Goal: Transaction & Acquisition: Purchase product/service

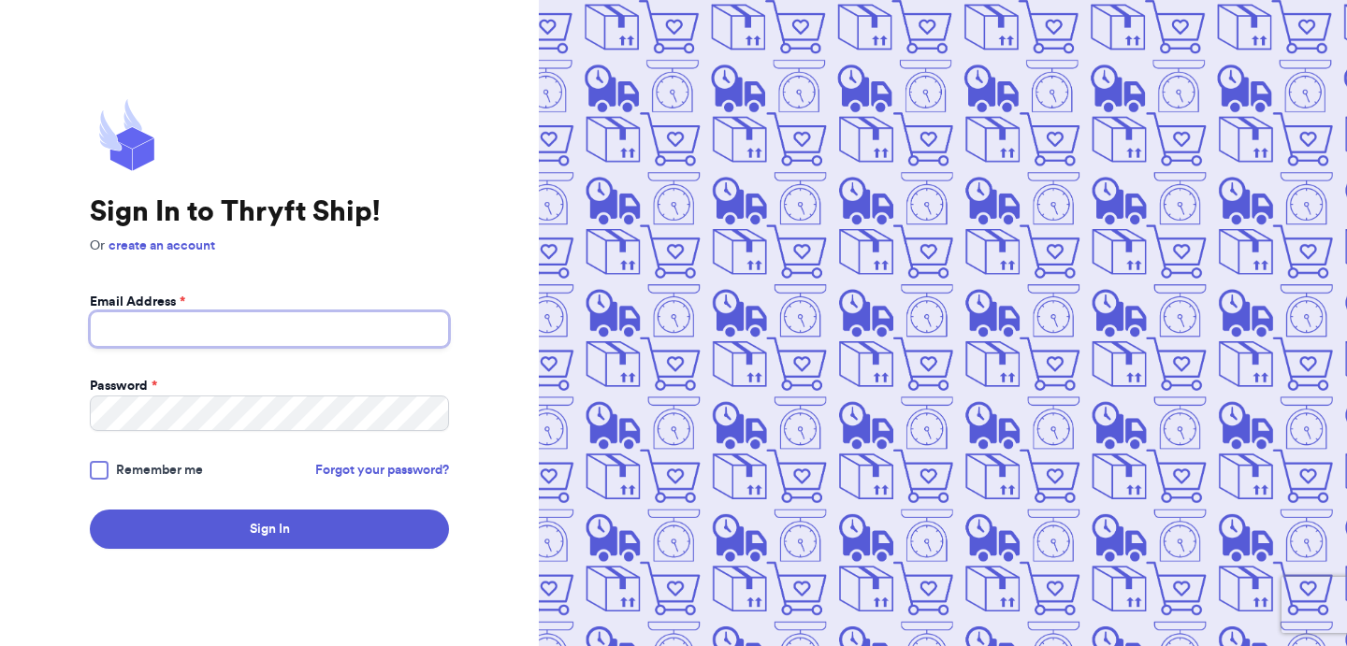
click at [245, 333] on input "Email Address *" at bounding box center [269, 329] width 359 height 36
type input "[EMAIL_ADDRESS][DOMAIN_NAME]"
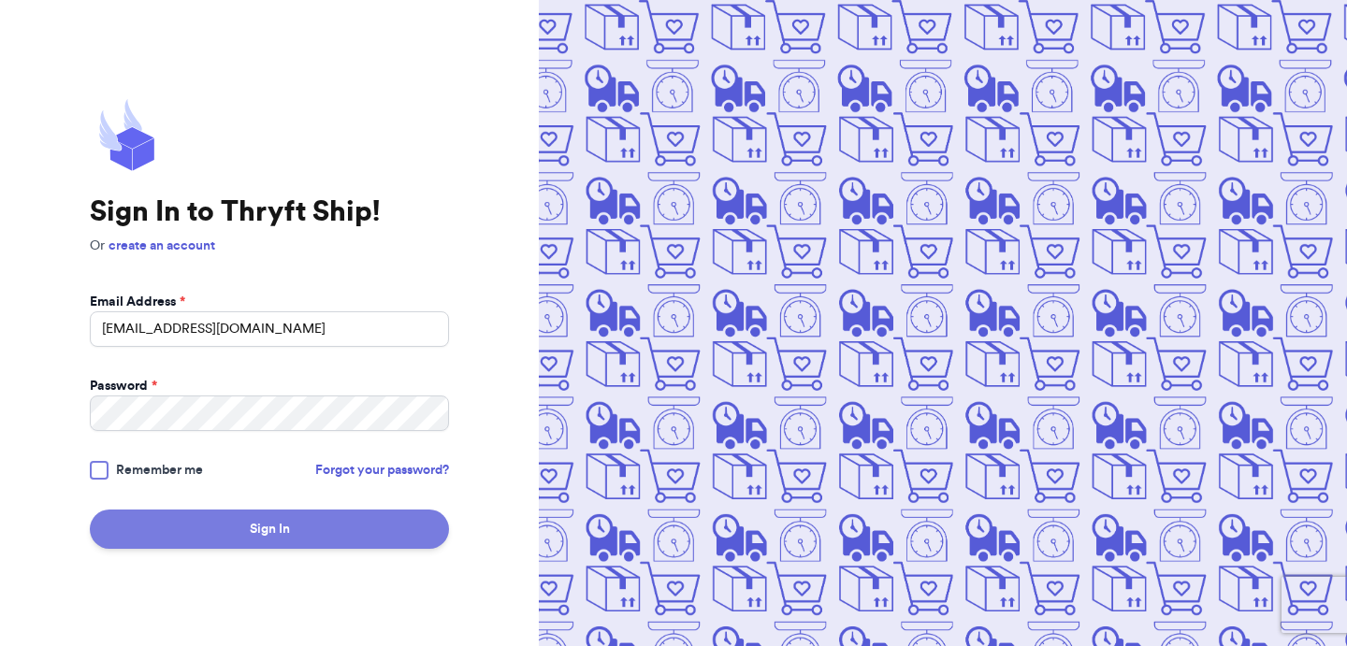
click at [279, 543] on button "Sign In" at bounding box center [269, 529] width 359 height 39
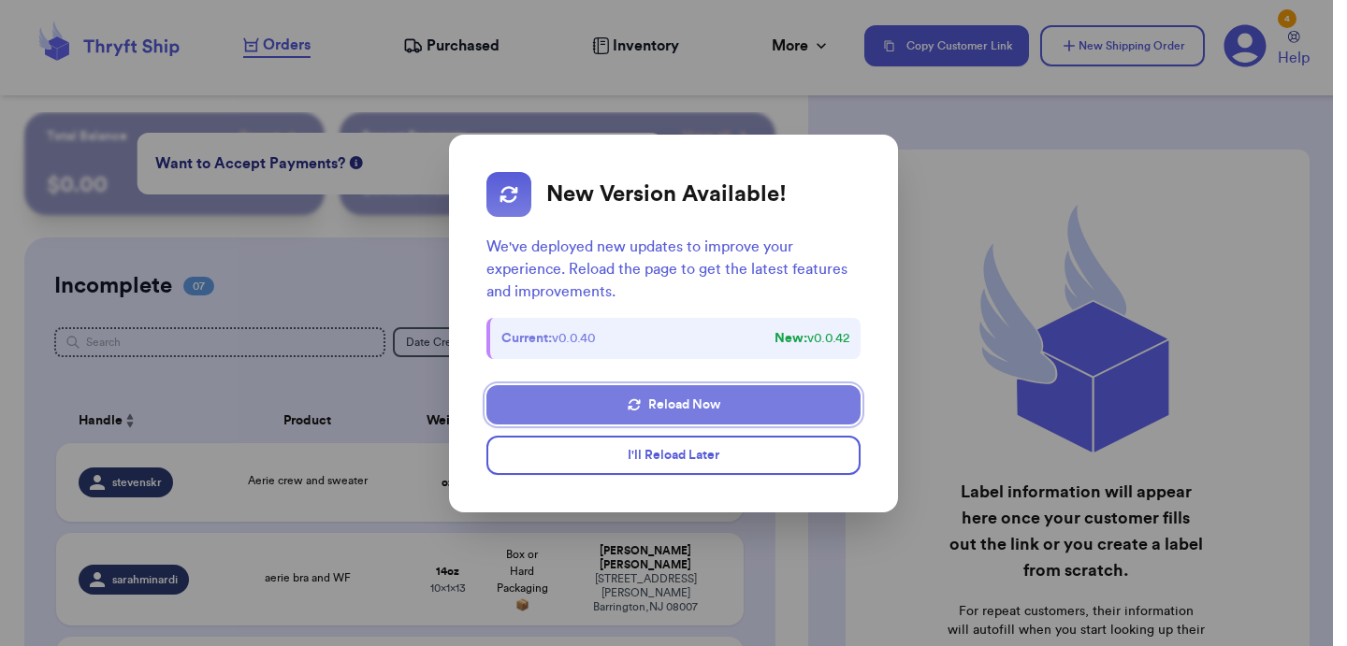
click at [688, 398] on button "Reload Now" at bounding box center [673, 404] width 374 height 39
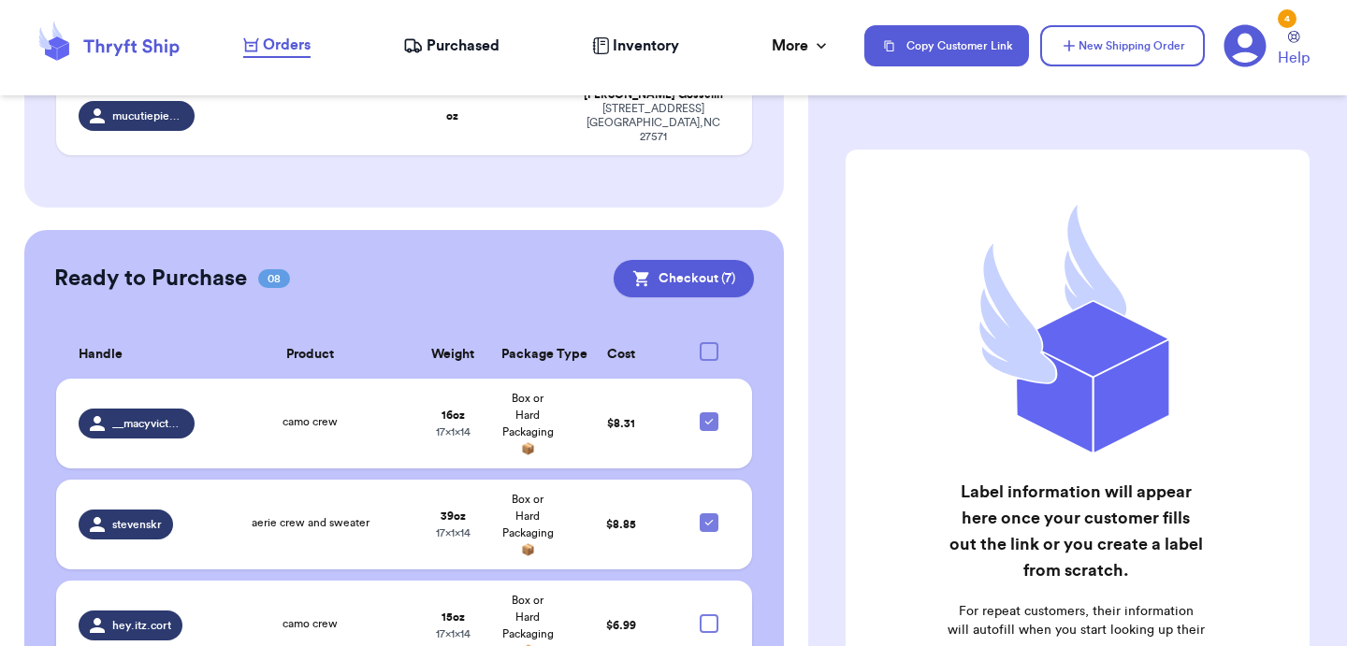
scroll to position [971, 0]
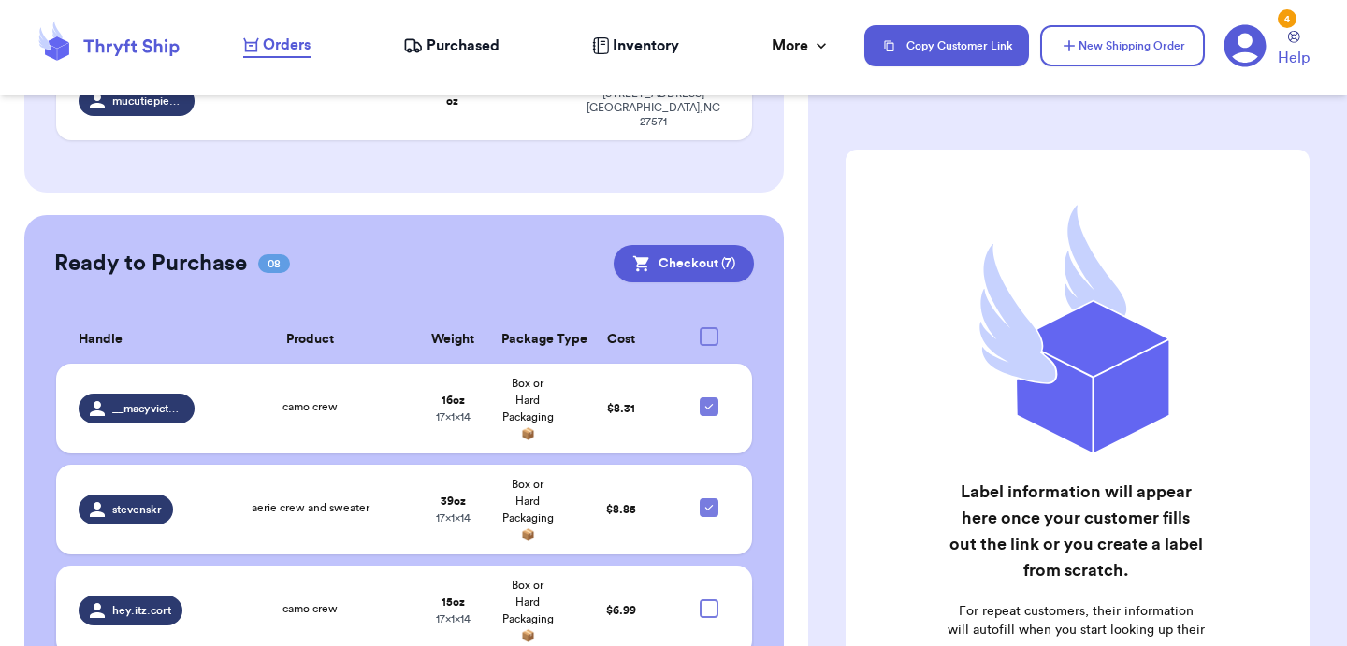
click at [376, 478] on td "aerie crew and sweater" at bounding box center [311, 510] width 210 height 90
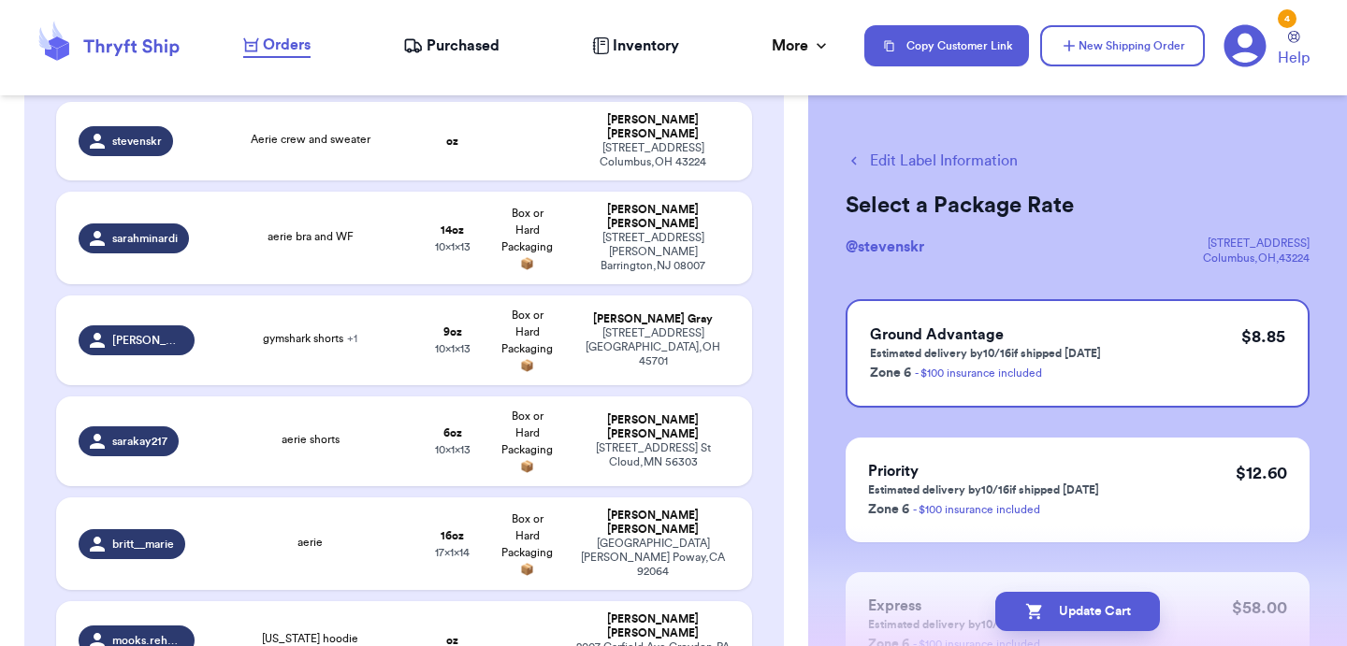
scroll to position [0, 0]
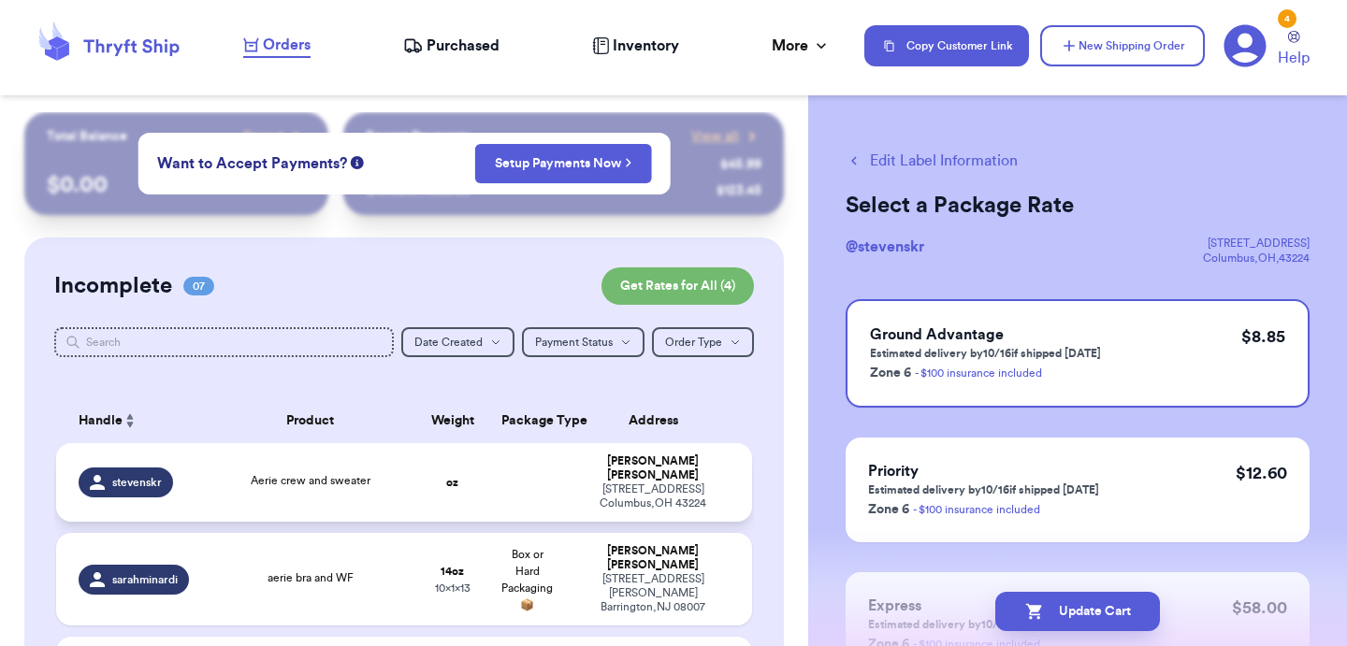
click at [334, 486] on td "Aerie crew and sweater" at bounding box center [311, 482] width 210 height 79
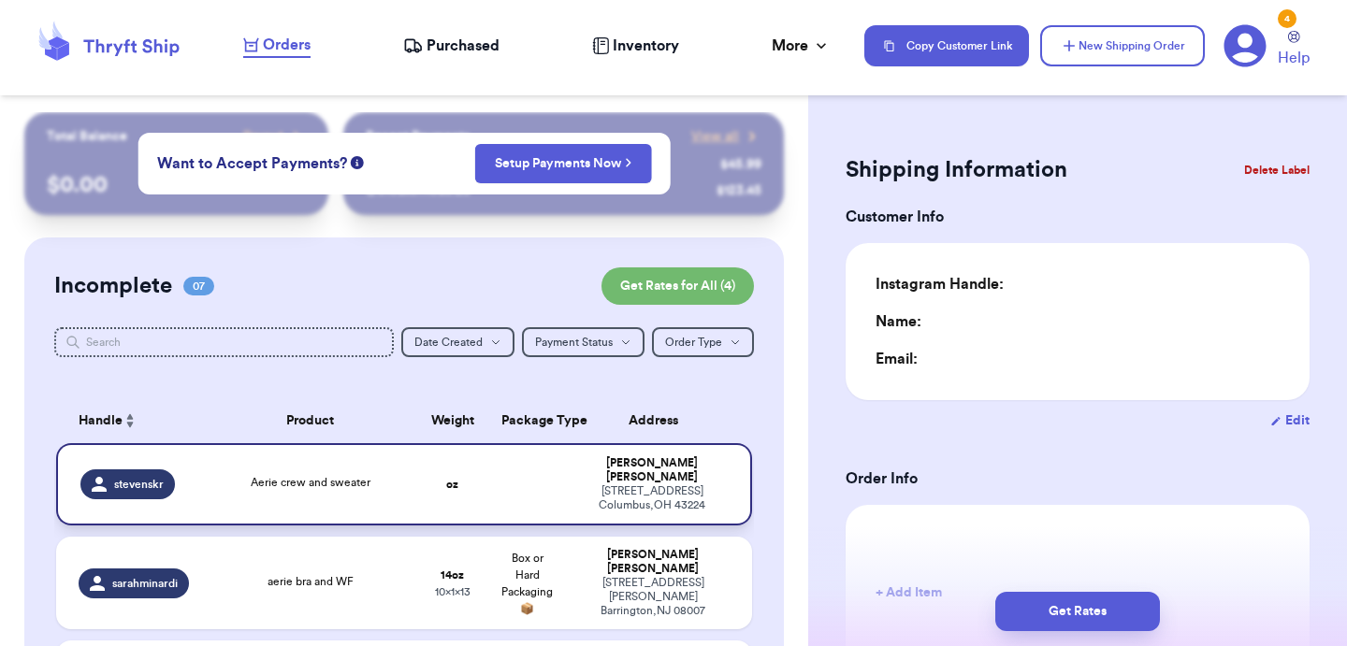
type input "0"
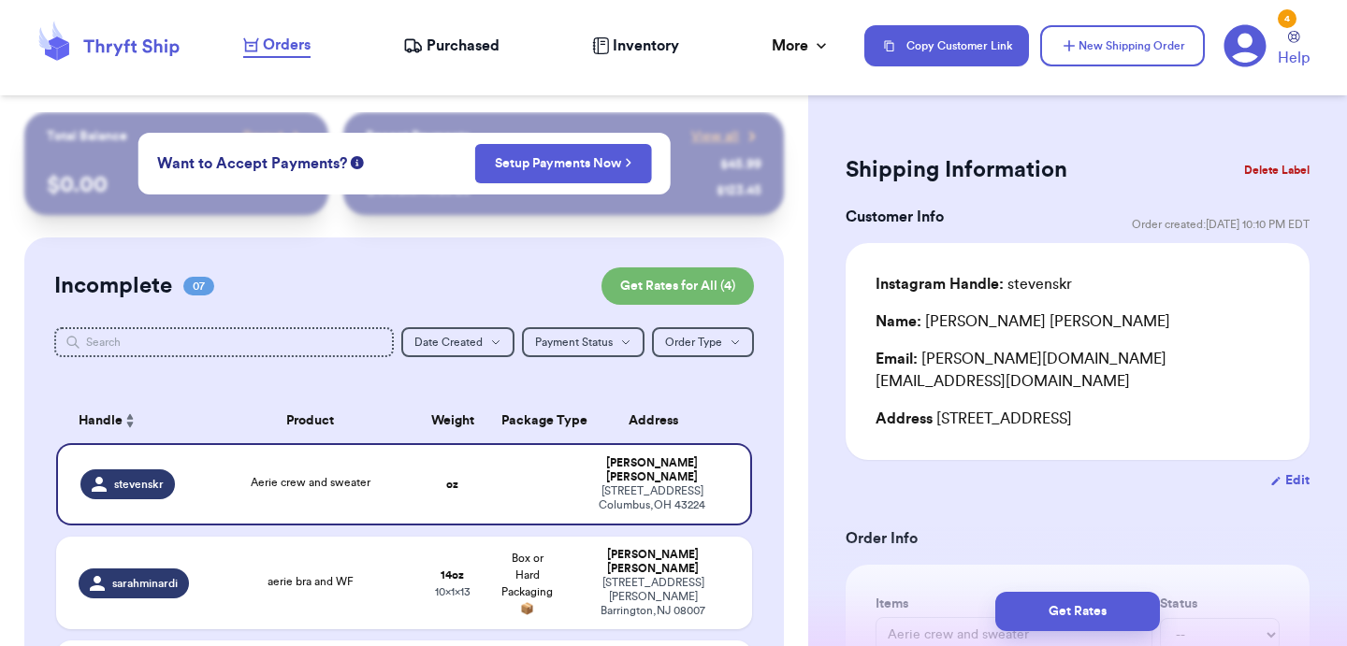
click at [1280, 173] on button "Delete Label" at bounding box center [1277, 170] width 80 height 41
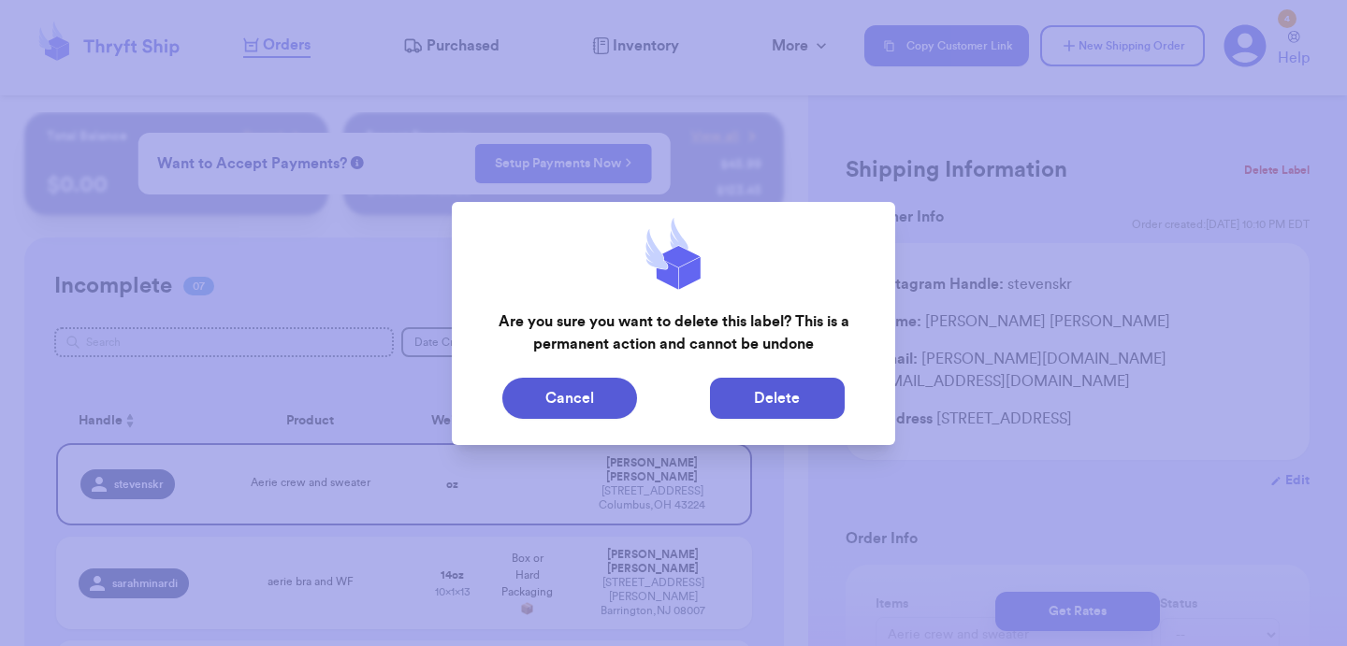
click at [825, 389] on button "Delete" at bounding box center [777, 398] width 135 height 41
type input "14"
type input "13"
type input "10"
type input "1"
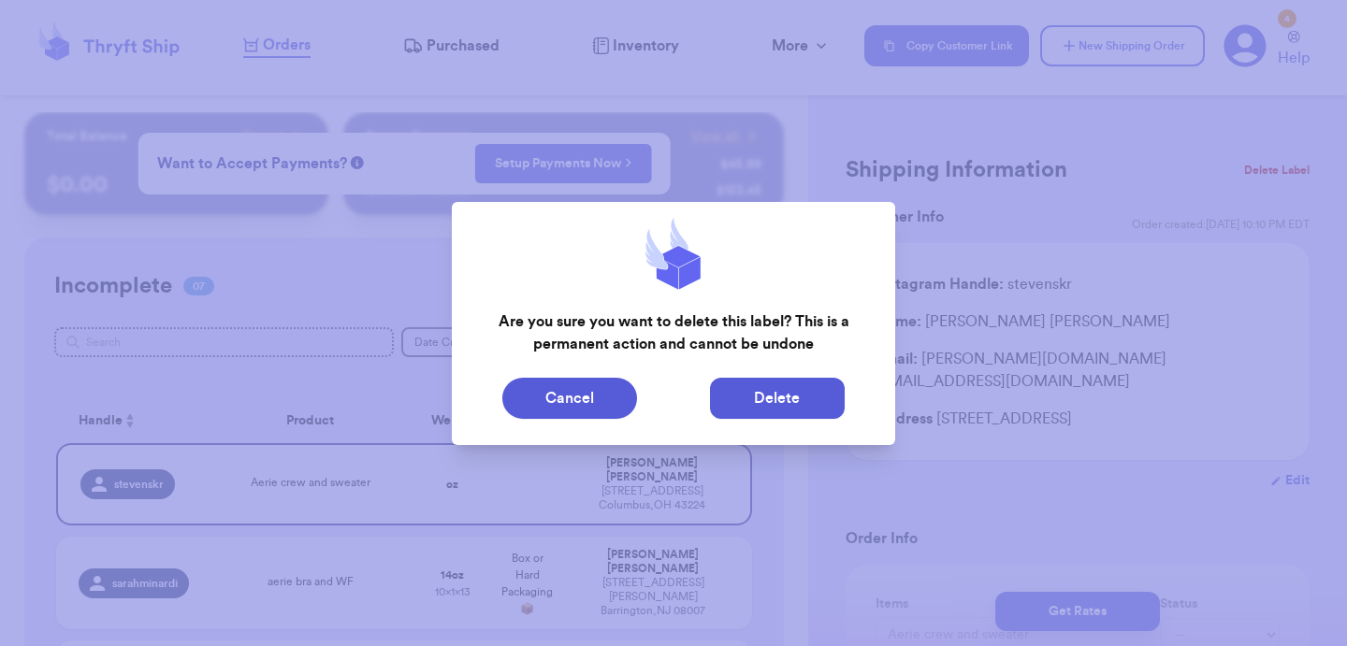
type input "aerie bra and WF"
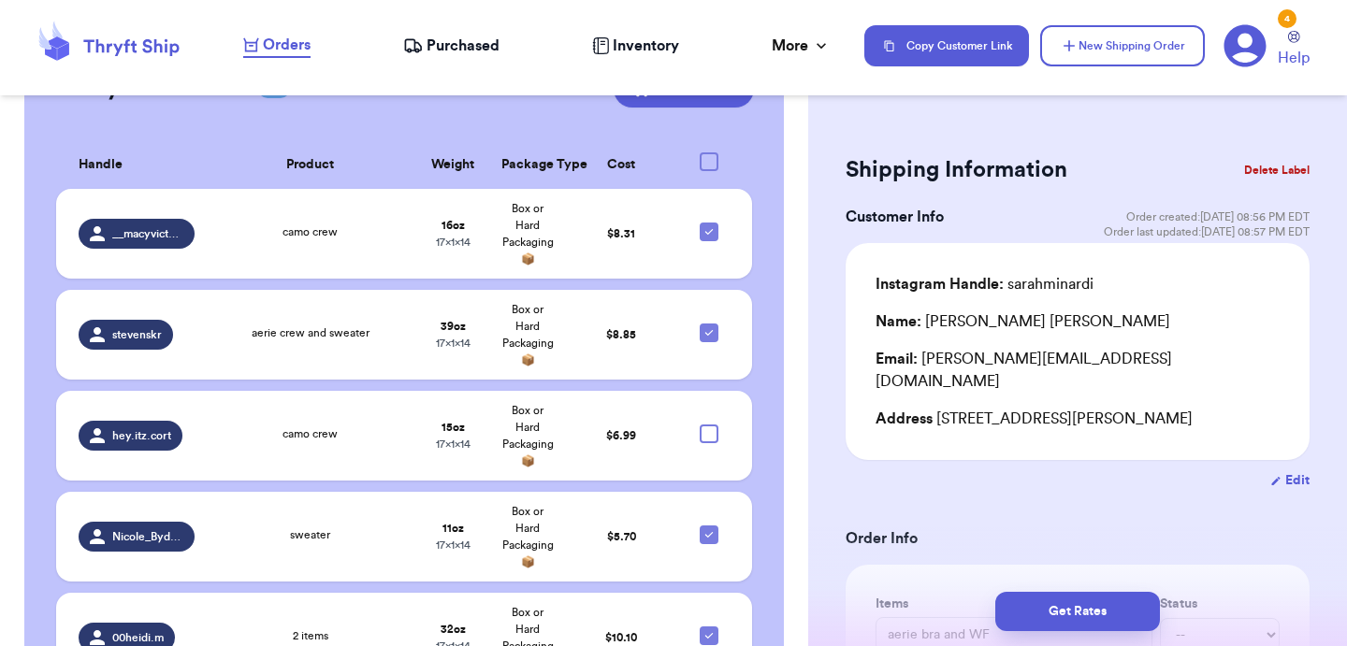
scroll to position [1045, 0]
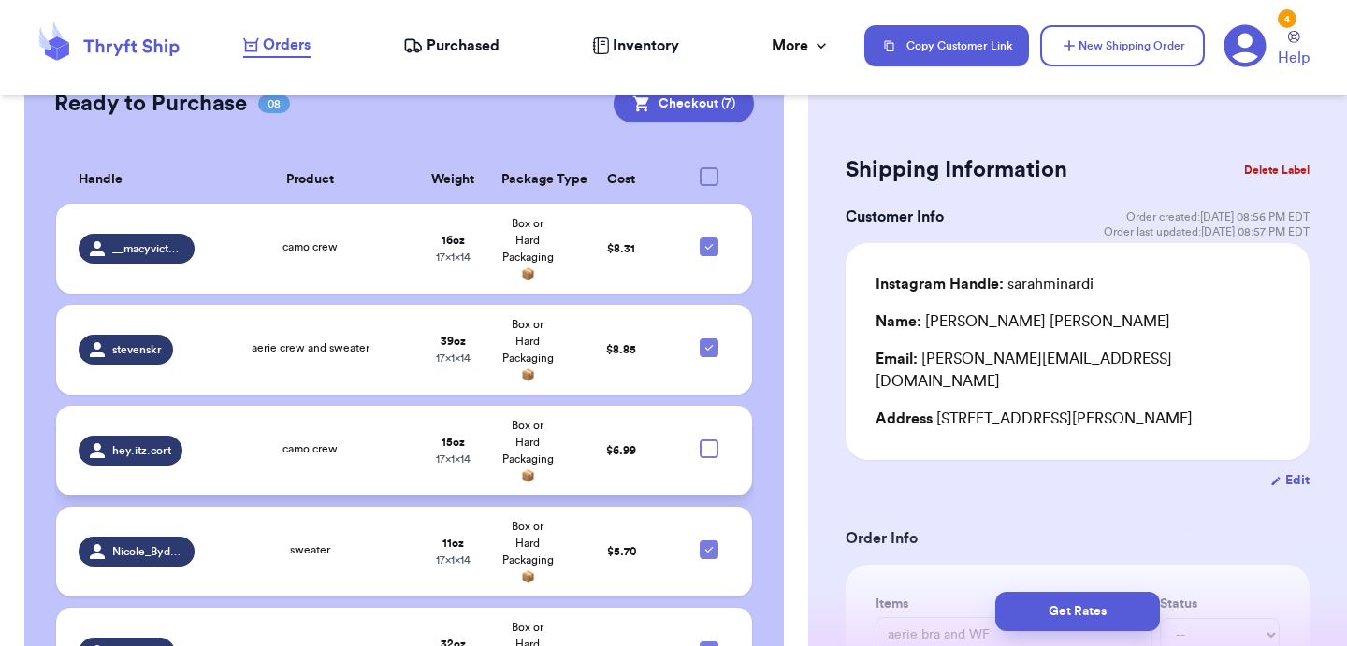
click at [706, 440] on div at bounding box center [709, 449] width 19 height 19
click at [708, 439] on input "checkbox" at bounding box center [708, 439] width 1 height 1
checkbox input "true"
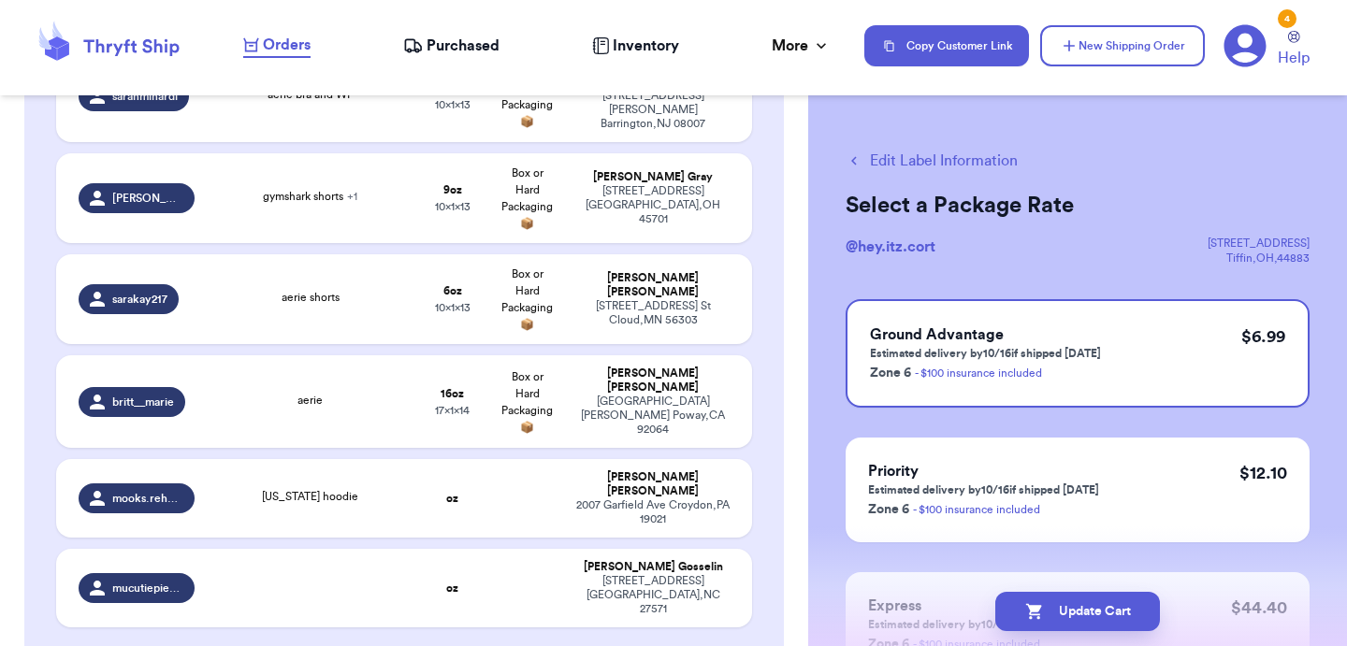
scroll to position [382, 0]
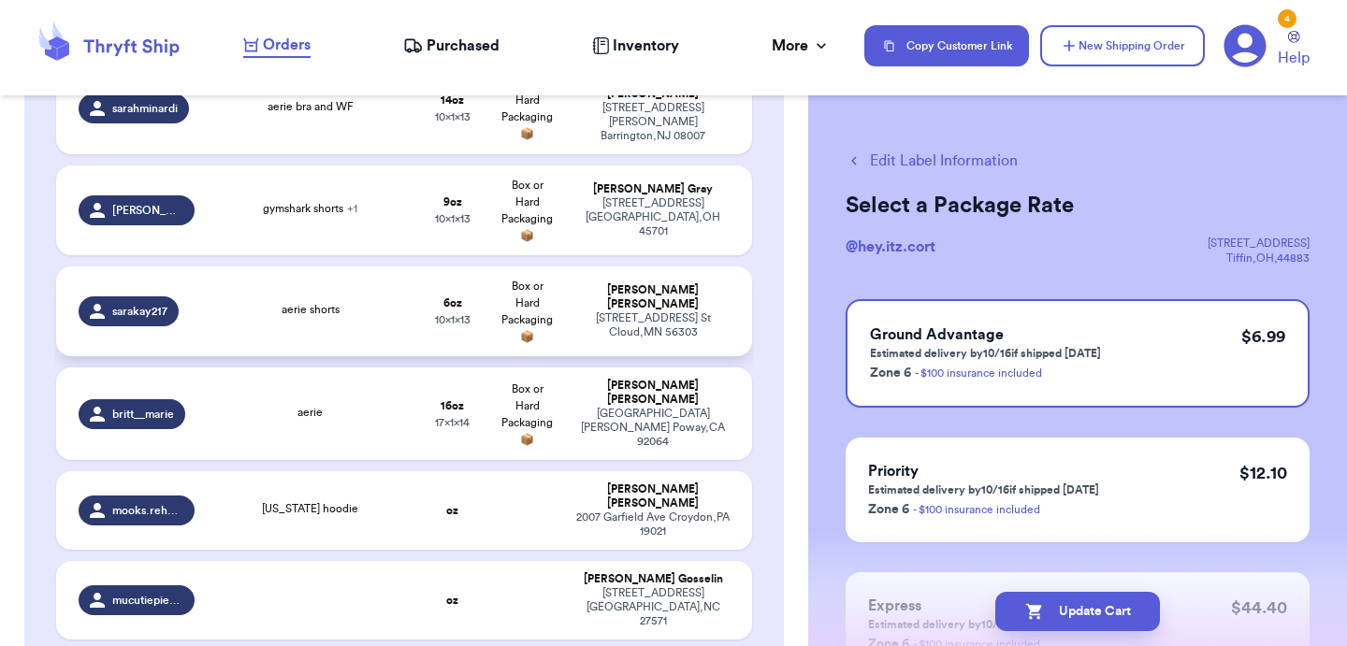
click at [369, 320] on td "aerie shorts" at bounding box center [311, 312] width 210 height 90
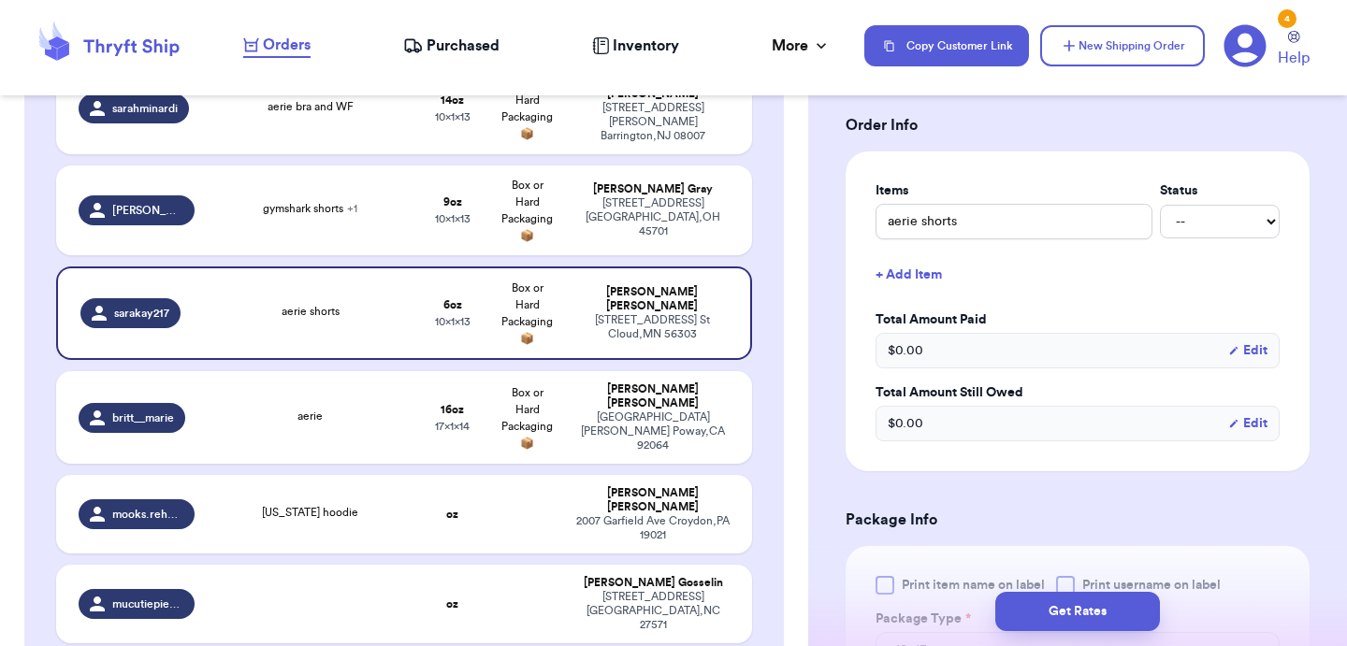
scroll to position [517, 0]
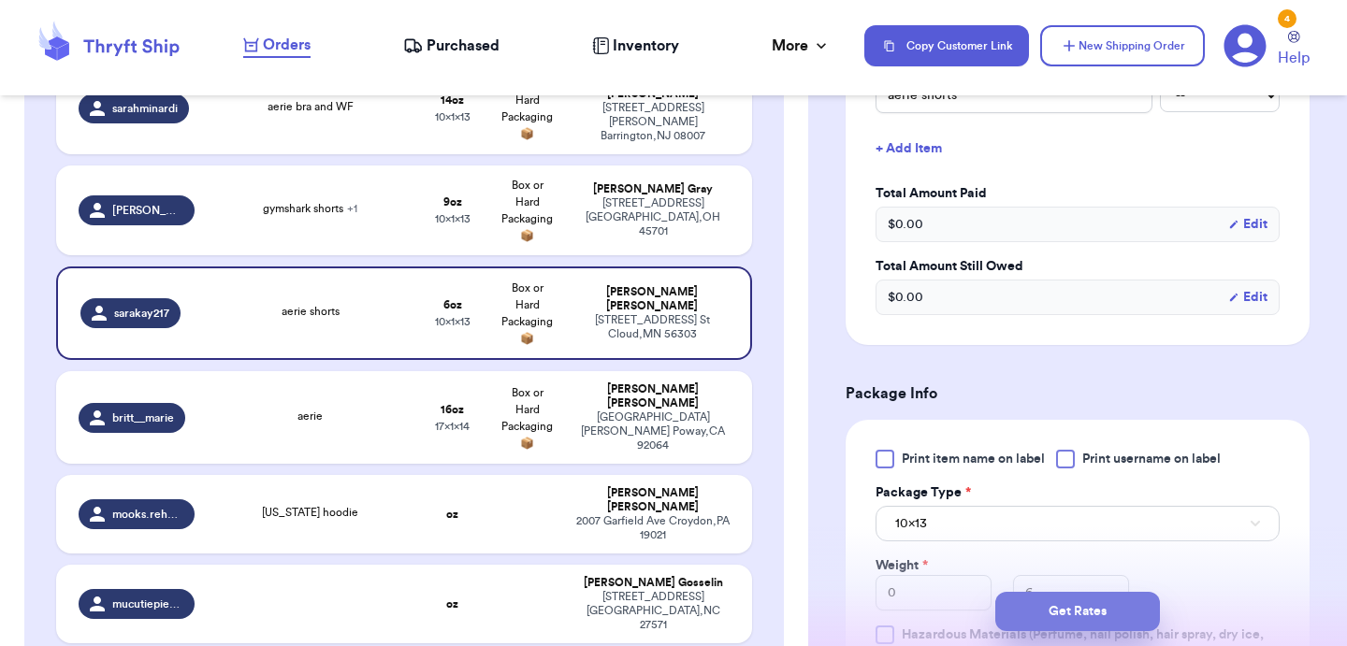
click at [1062, 612] on button "Get Rates" at bounding box center [1077, 611] width 165 height 39
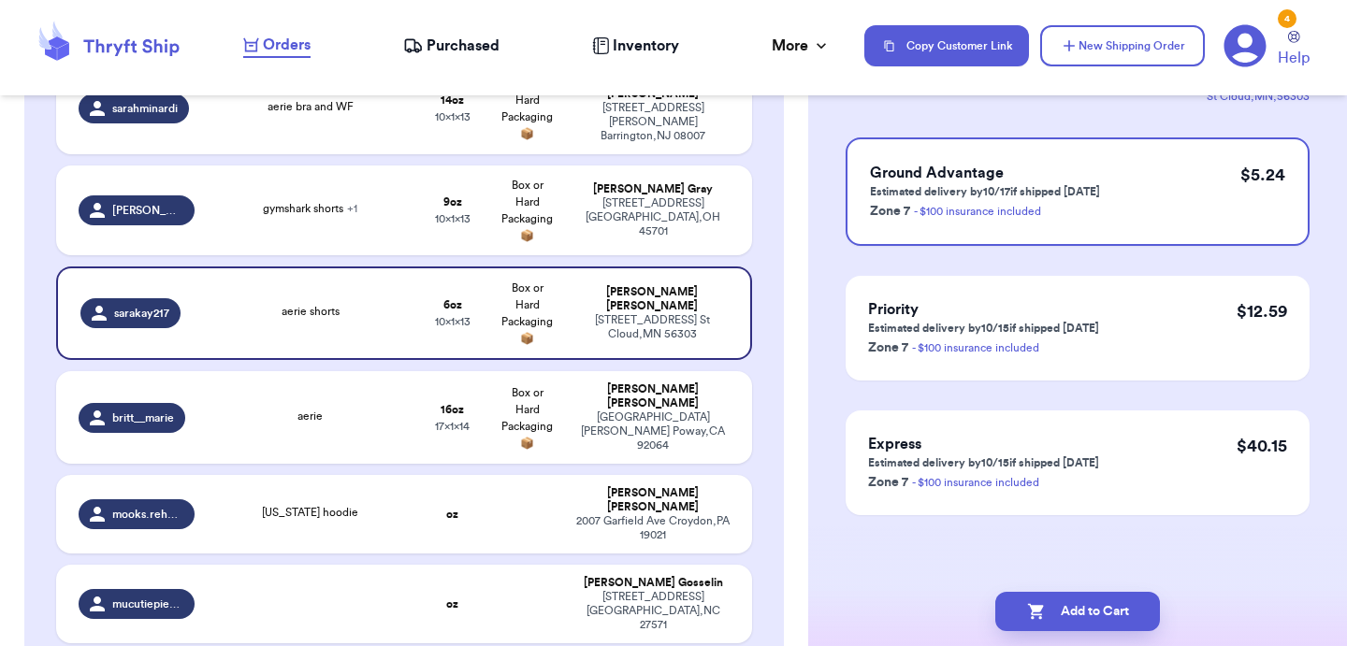
scroll to position [0, 0]
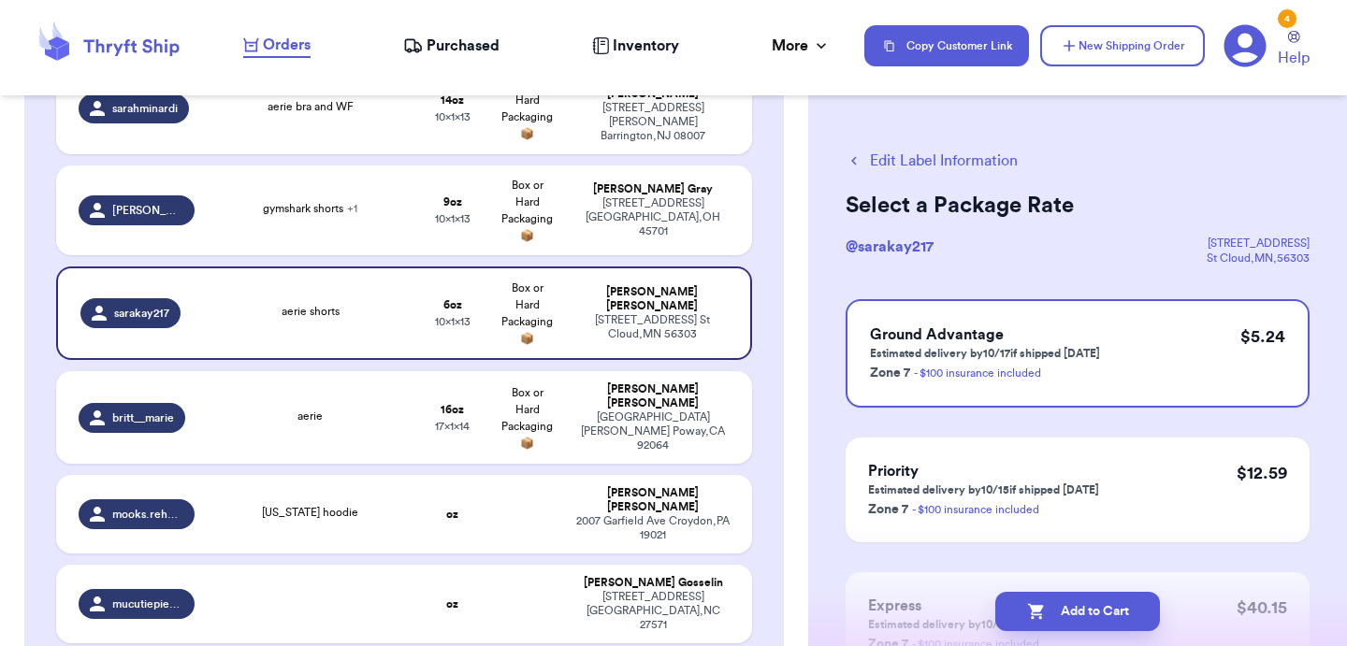
click at [1062, 612] on button "Add to Cart" at bounding box center [1077, 611] width 165 height 39
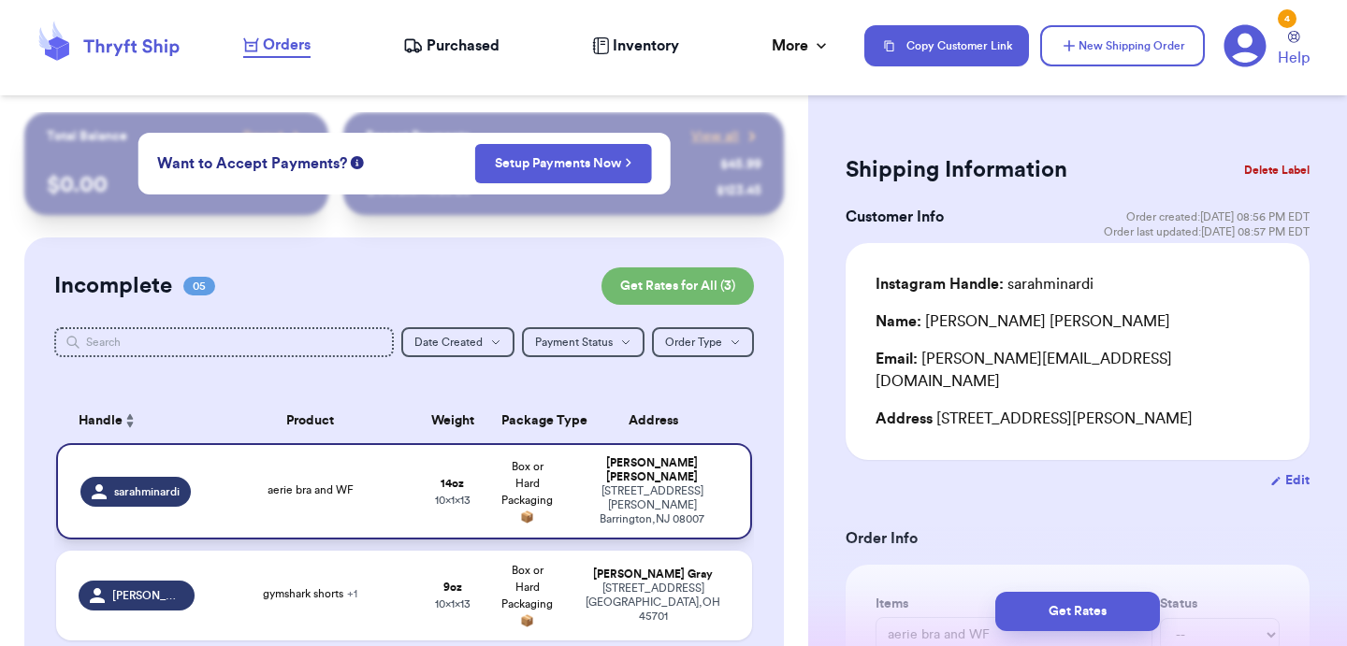
click at [403, 494] on div "aerie bra and WF" at bounding box center [310, 492] width 187 height 21
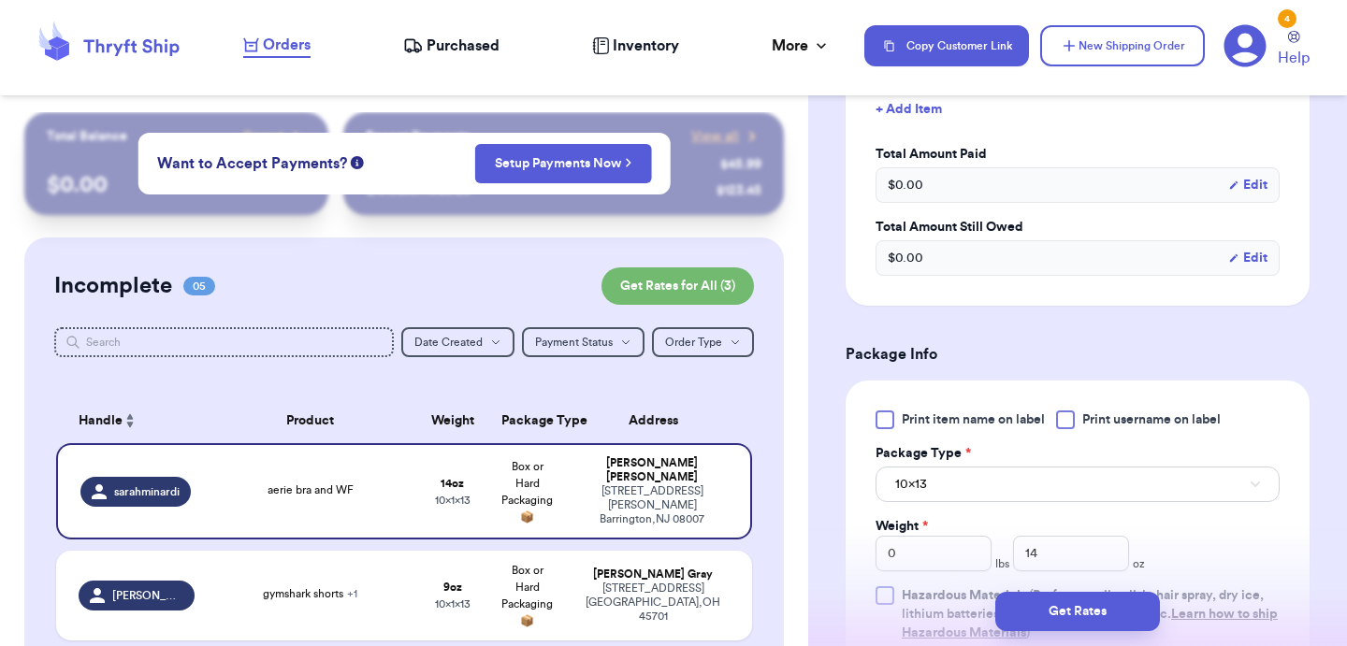
scroll to position [648, 0]
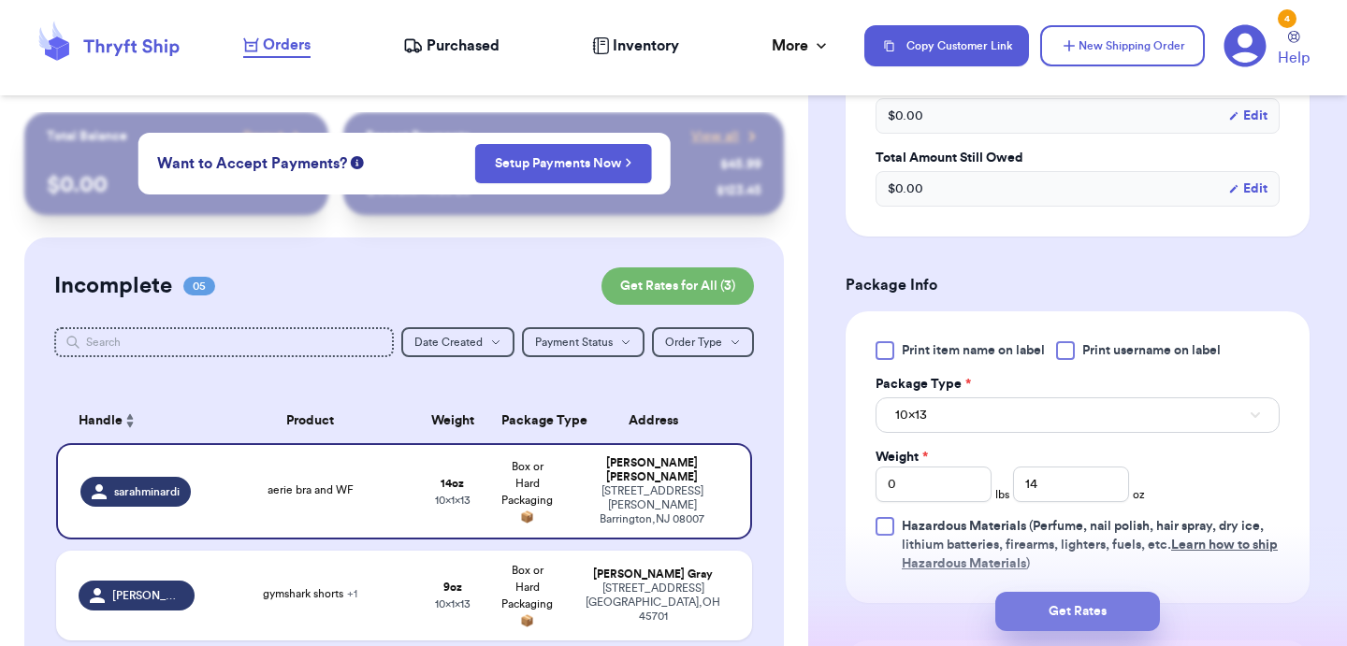
click at [1063, 623] on button "Get Rates" at bounding box center [1077, 611] width 165 height 39
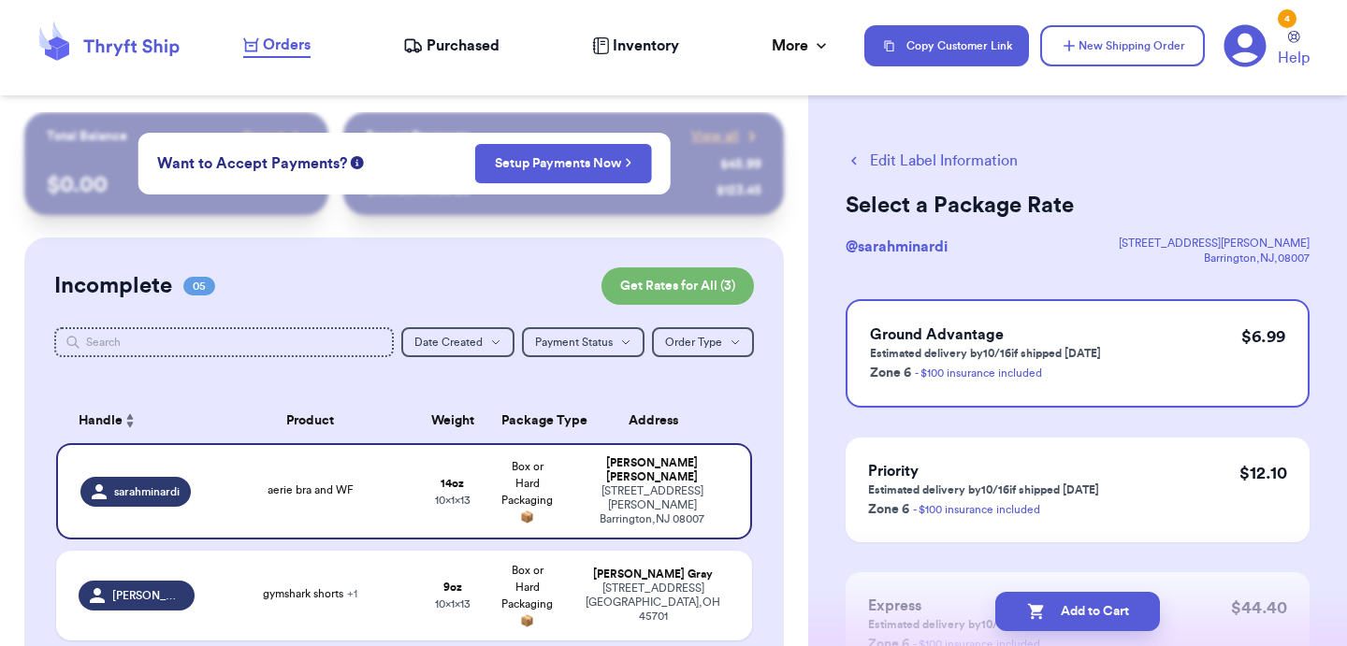
click at [1063, 623] on button "Add to Cart" at bounding box center [1077, 611] width 165 height 39
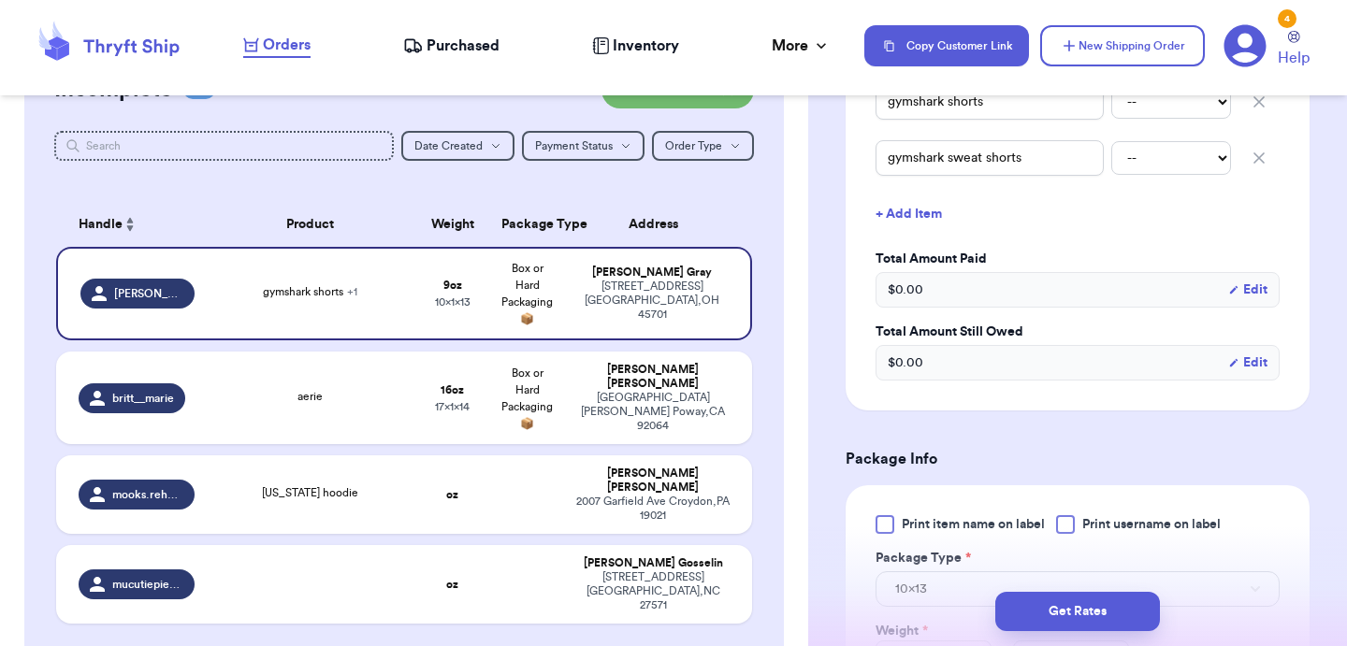
scroll to position [663, 0]
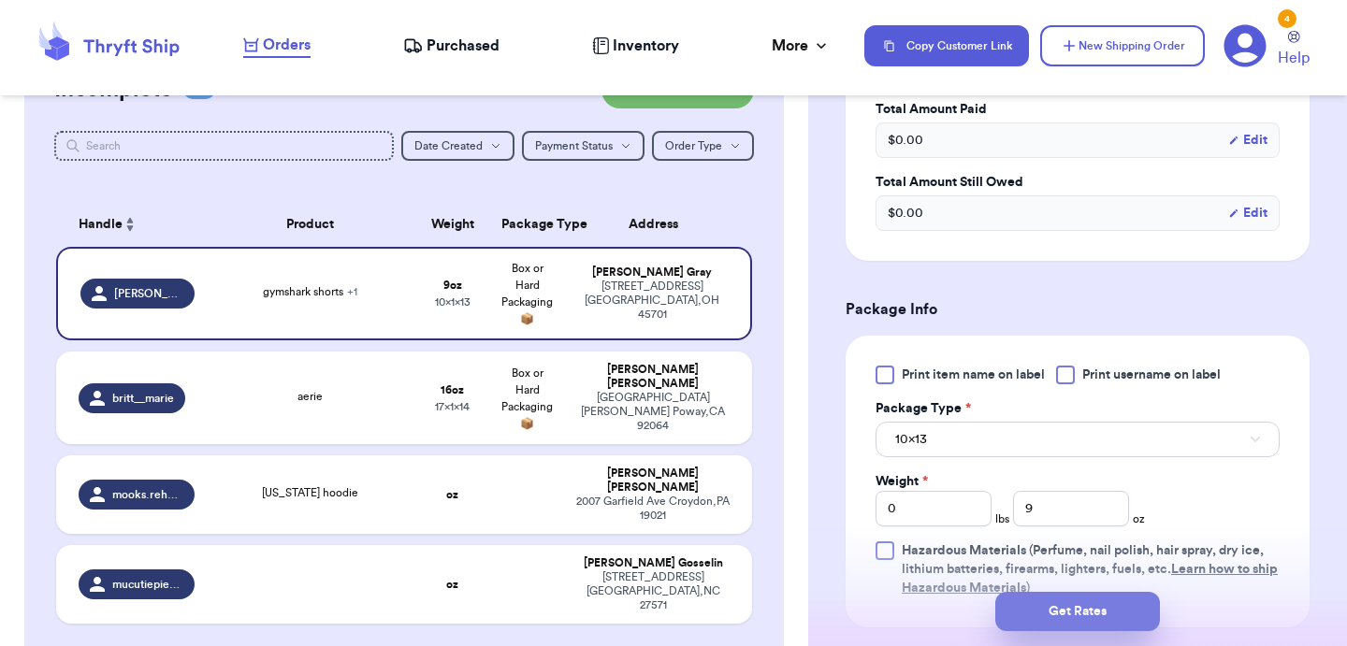
click at [1108, 597] on button "Get Rates" at bounding box center [1077, 611] width 165 height 39
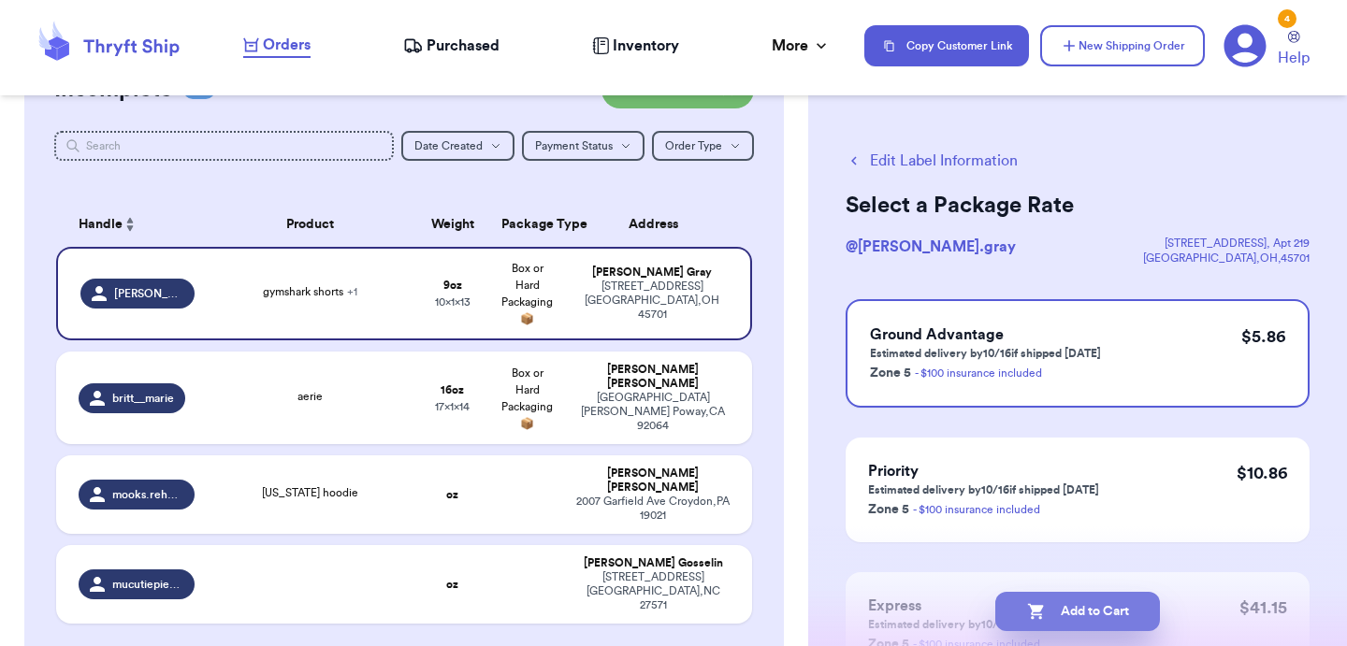
click at [1103, 616] on button "Add to Cart" at bounding box center [1077, 611] width 165 height 39
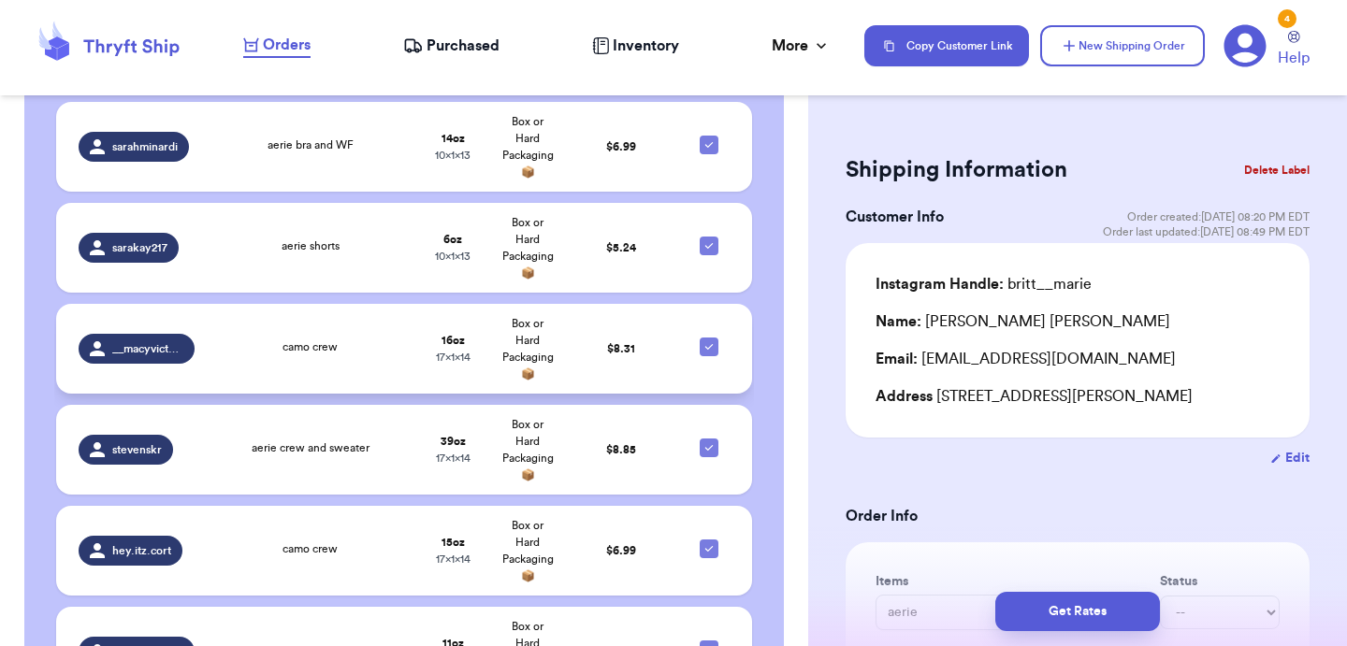
scroll to position [1105, 0]
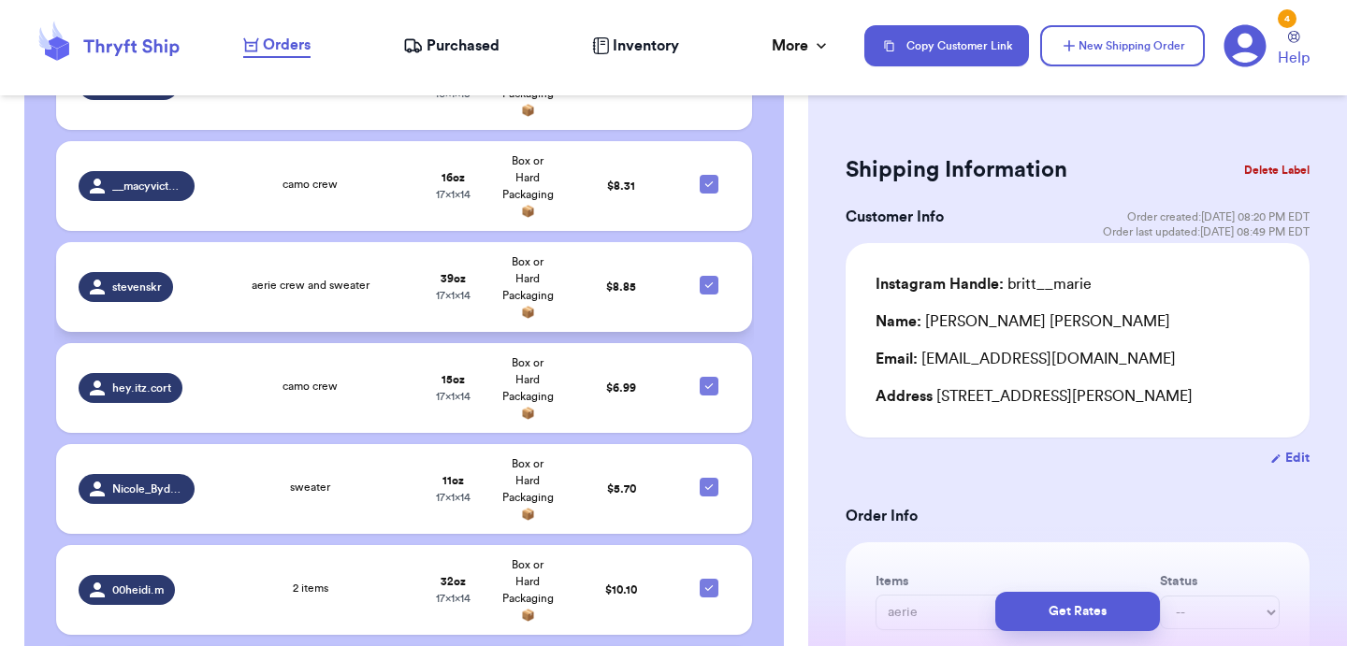
click at [269, 274] on td "aerie crew and sweater" at bounding box center [311, 287] width 210 height 90
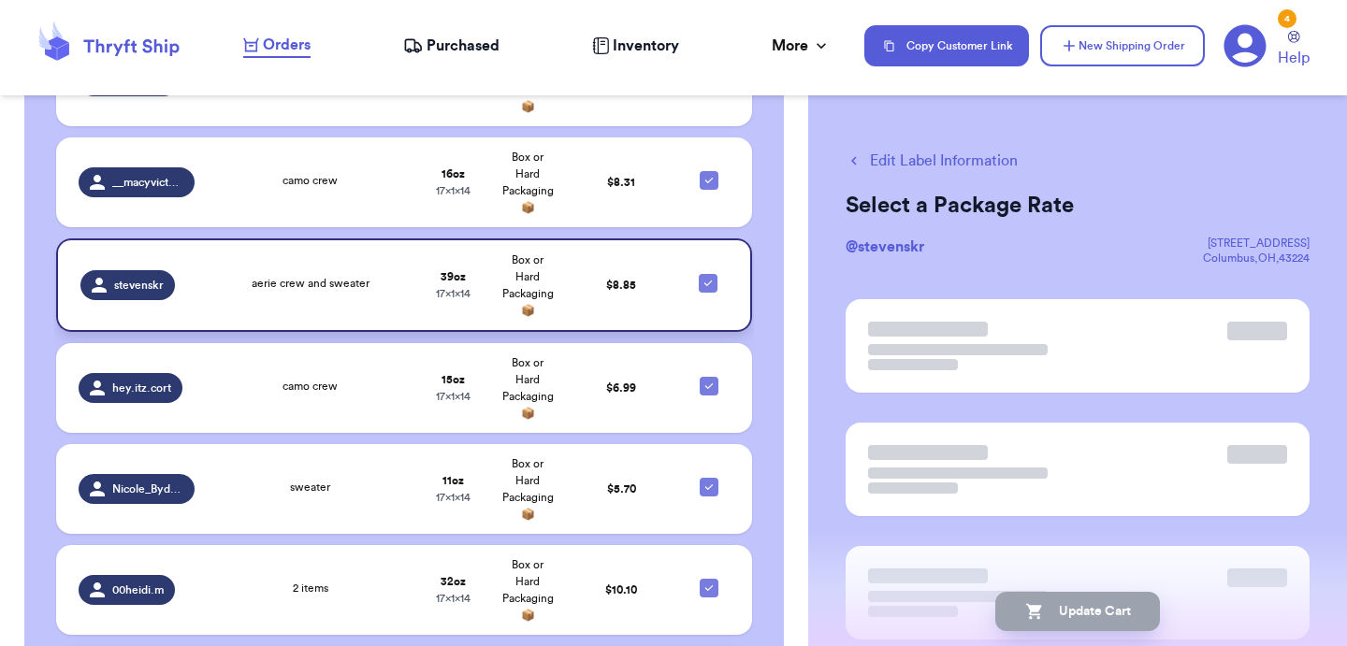
scroll to position [1101, 0]
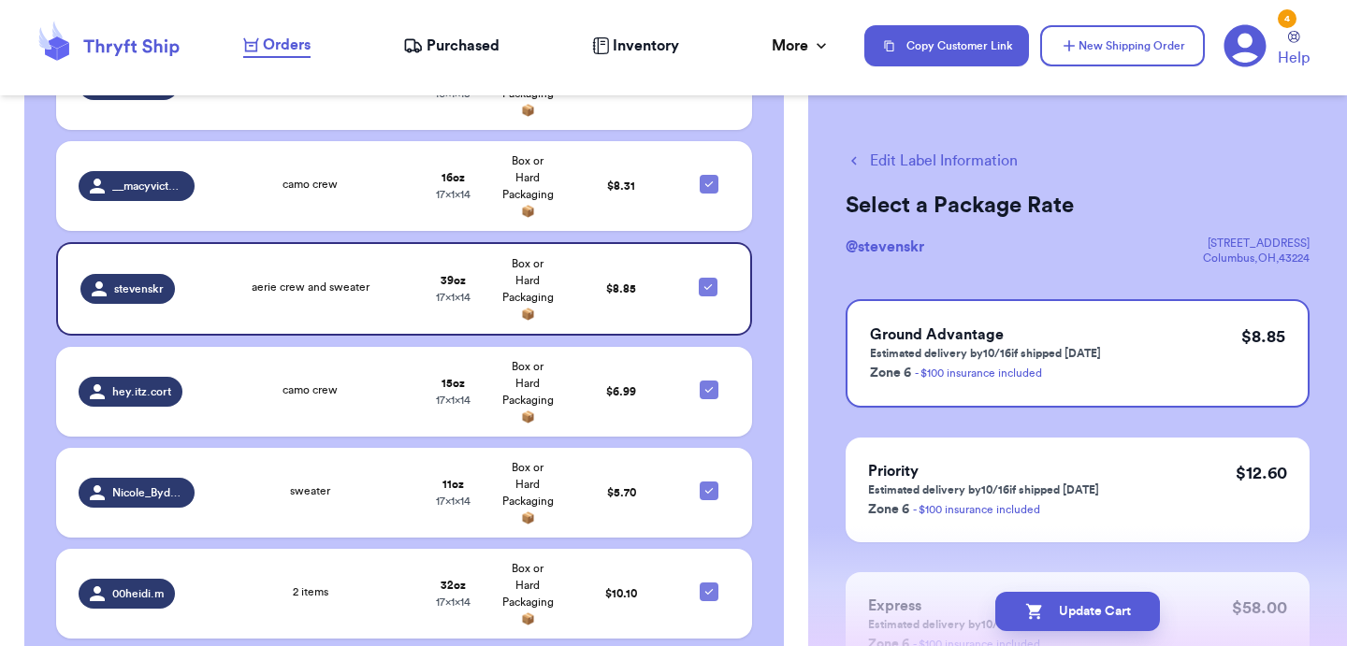
click at [951, 159] on button "Edit Label Information" at bounding box center [932, 161] width 172 height 22
checkbox input "false"
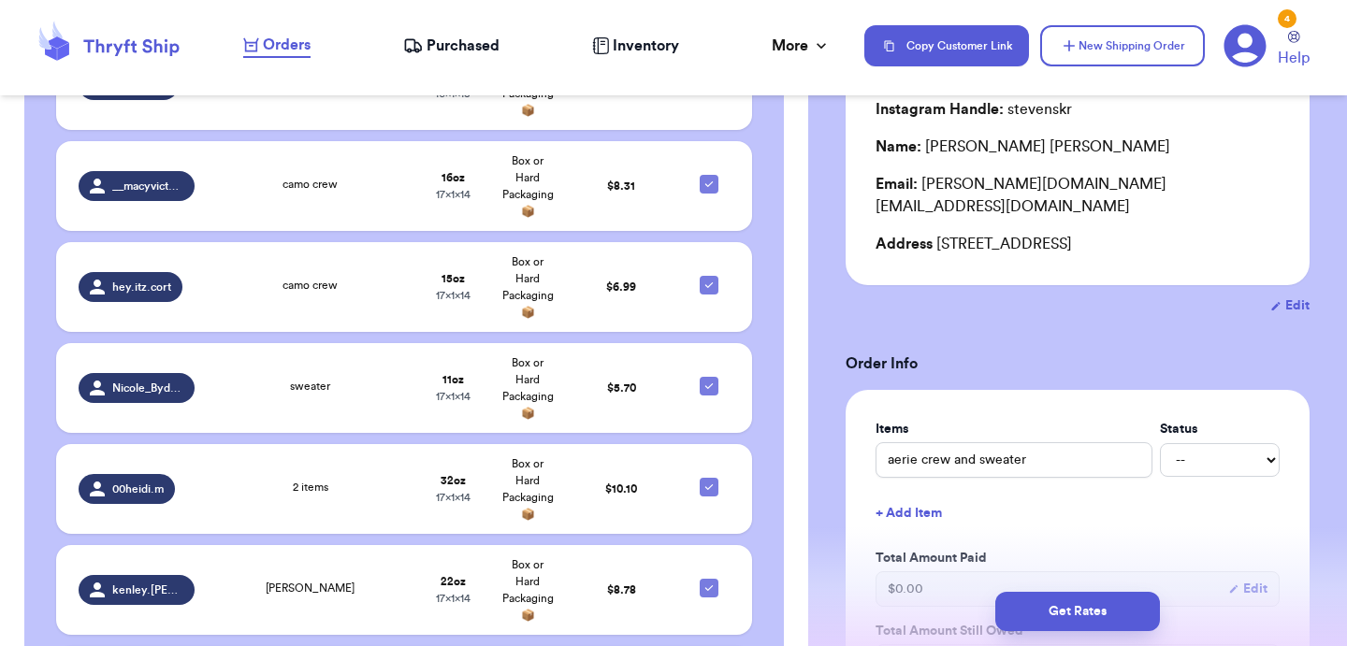
scroll to position [178, 0]
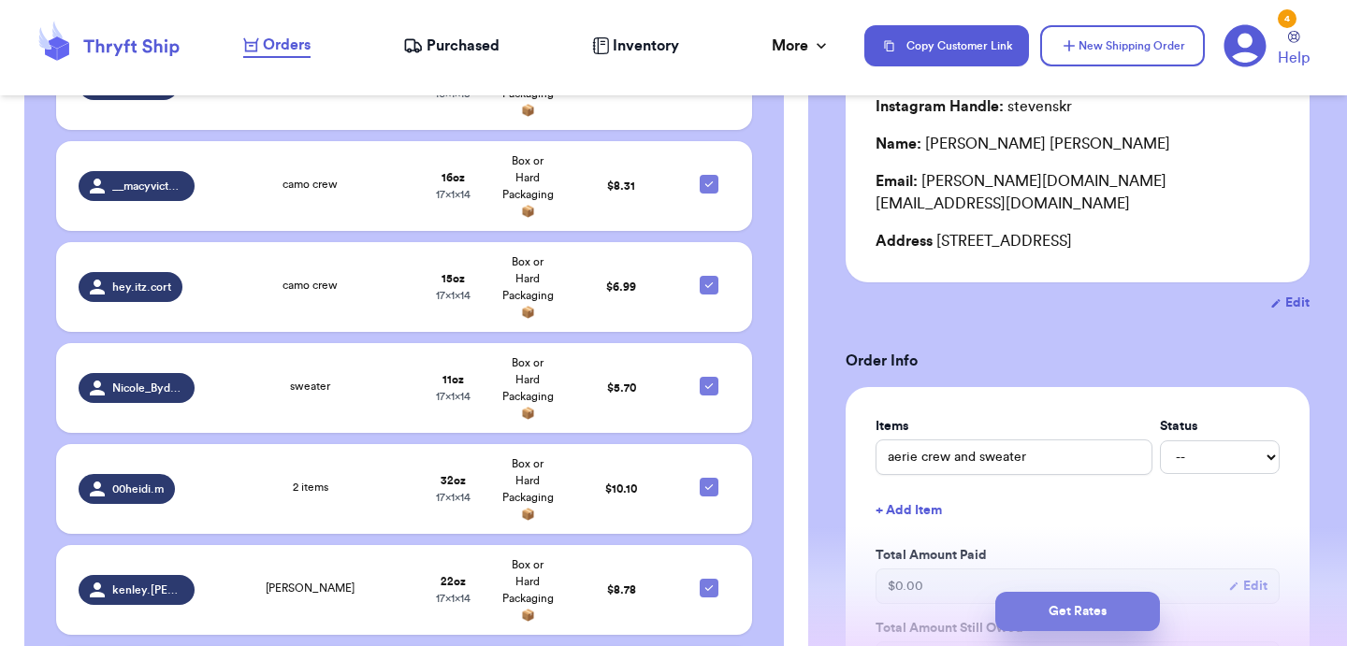
click at [1055, 601] on button "Get Rates" at bounding box center [1077, 611] width 165 height 39
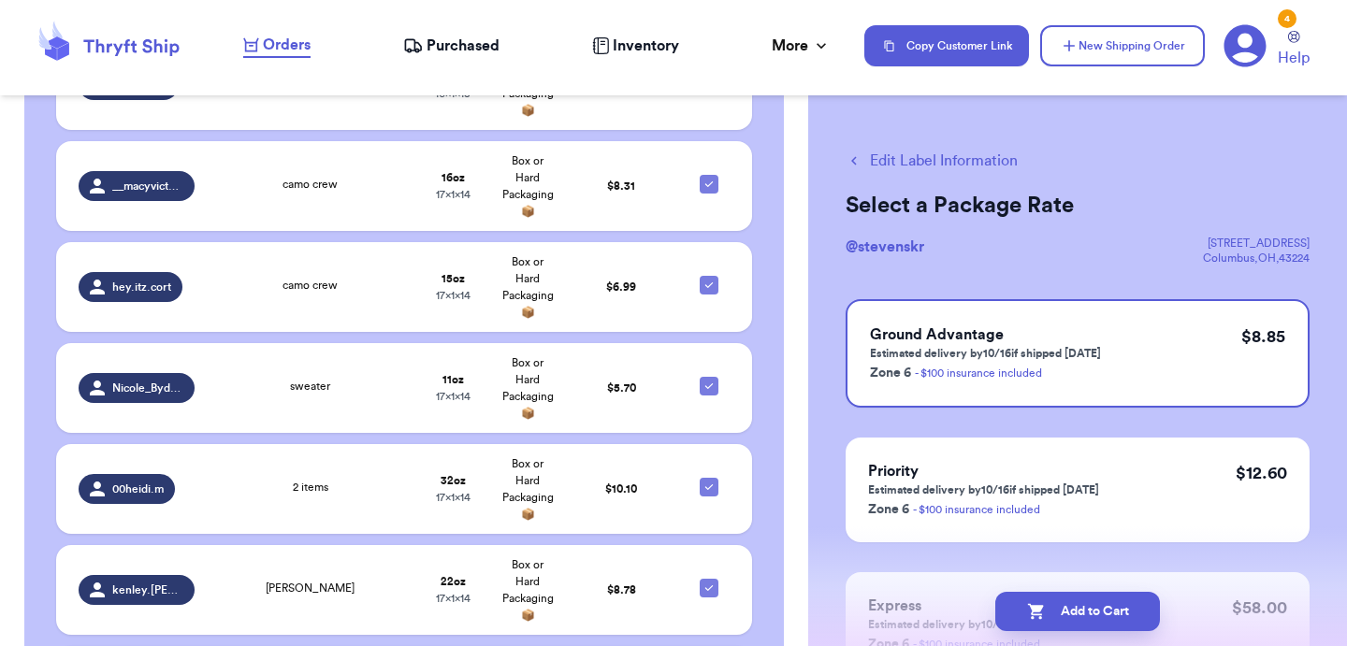
click at [1055, 601] on button "Add to Cart" at bounding box center [1077, 611] width 165 height 39
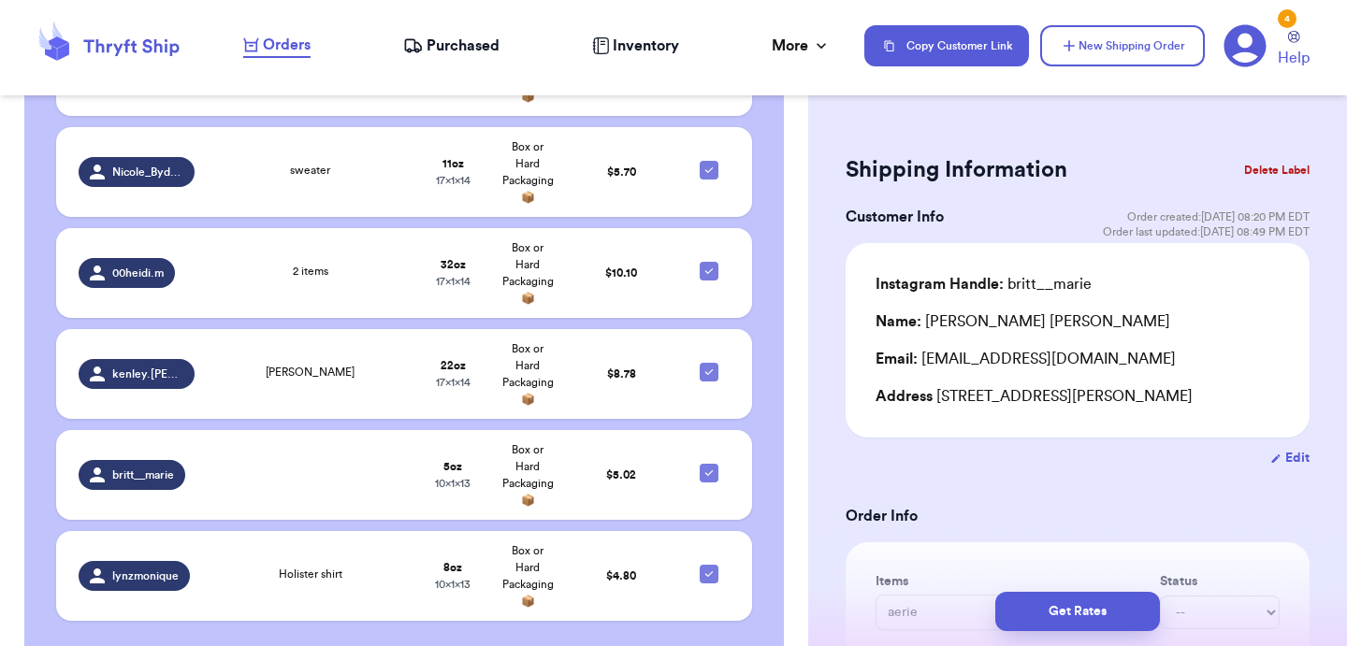
scroll to position [1425, 0]
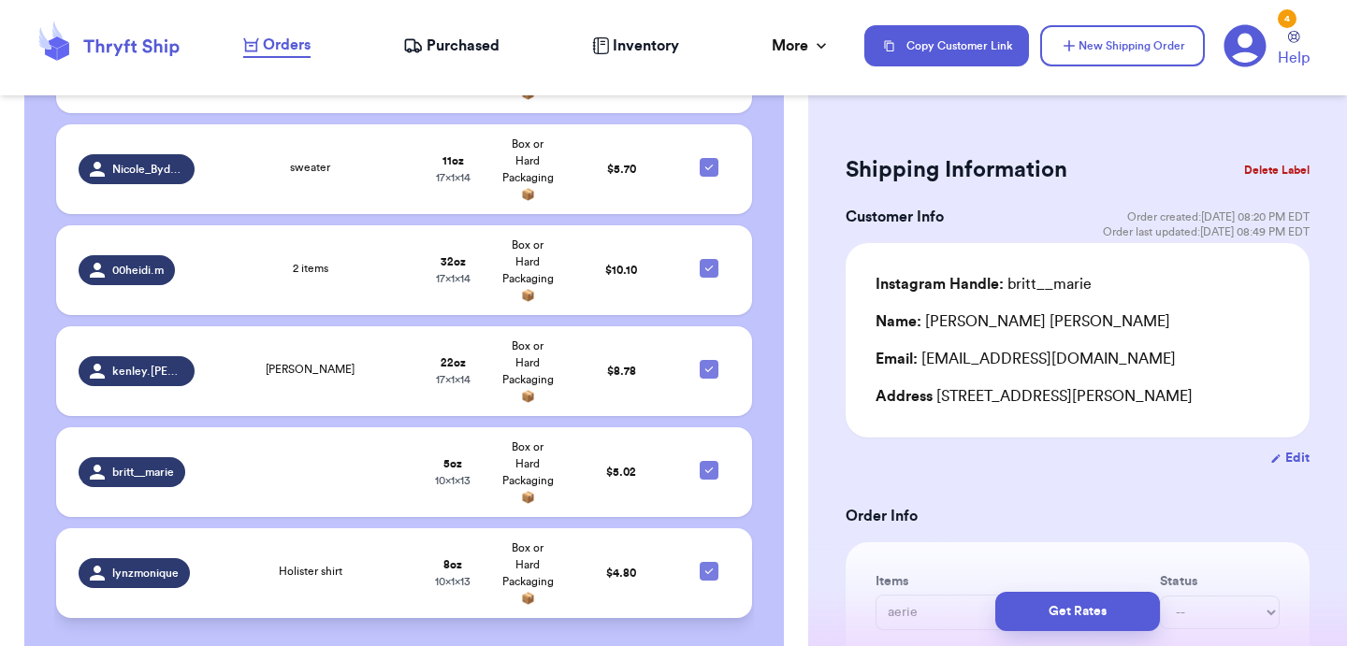
click at [259, 551] on td "Holister shirt" at bounding box center [311, 573] width 210 height 90
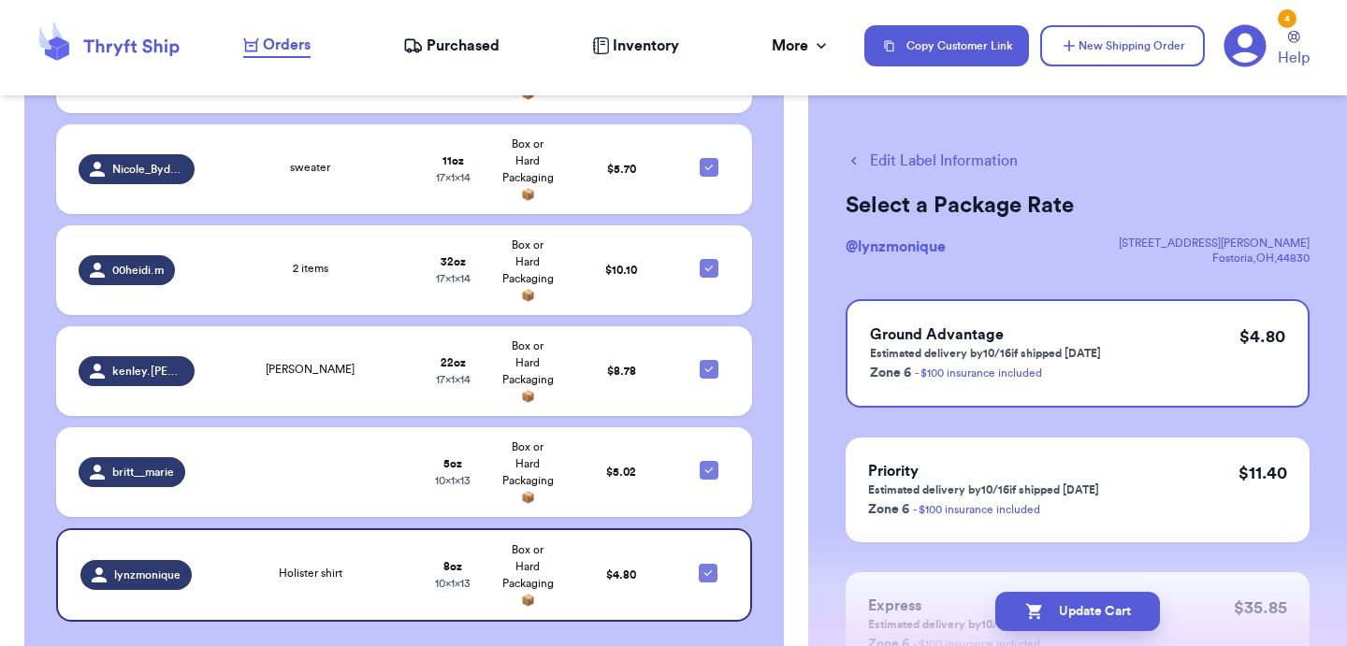
click at [943, 162] on button "Edit Label Information" at bounding box center [932, 161] width 172 height 22
checkbox input "false"
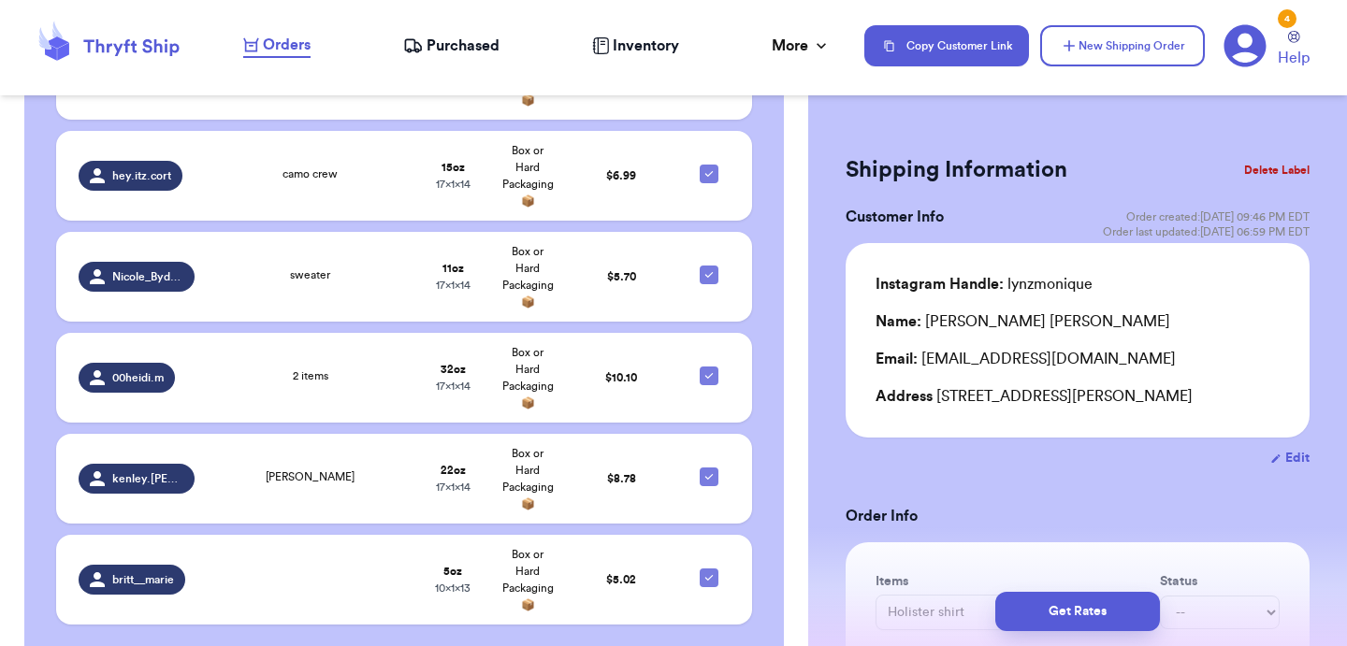
scroll to position [1439, 0]
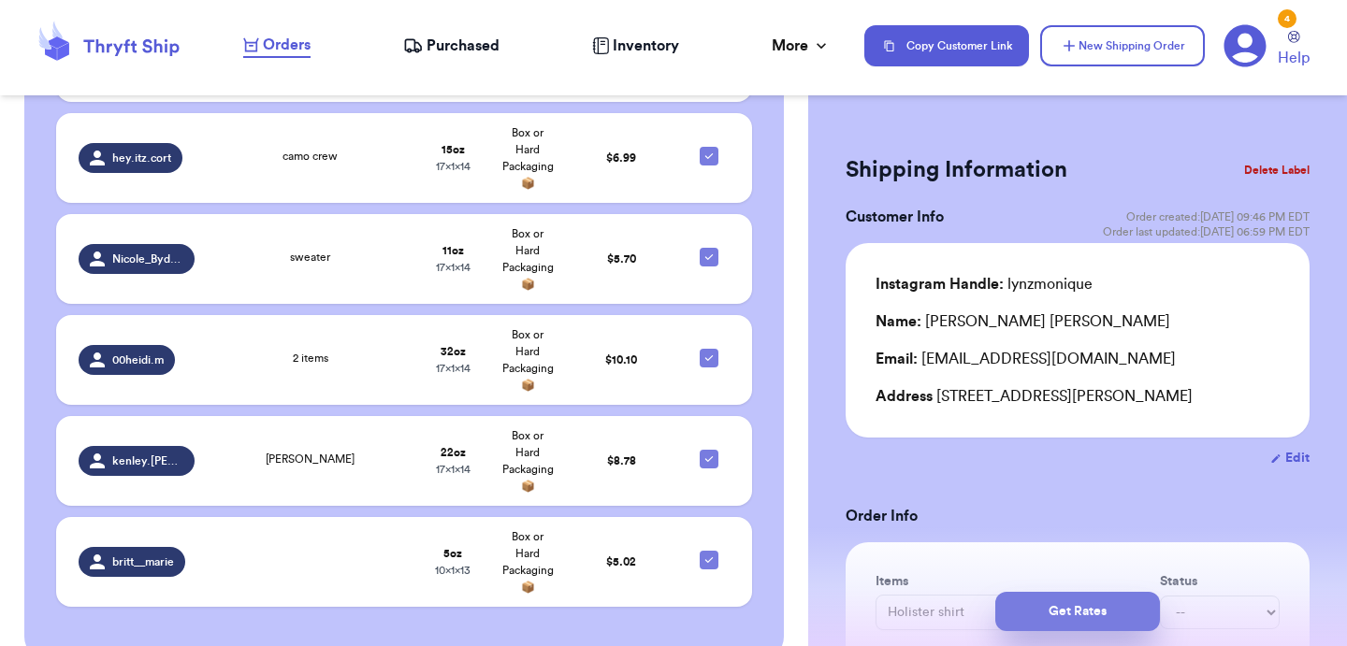
click at [1050, 612] on button "Get Rates" at bounding box center [1077, 611] width 165 height 39
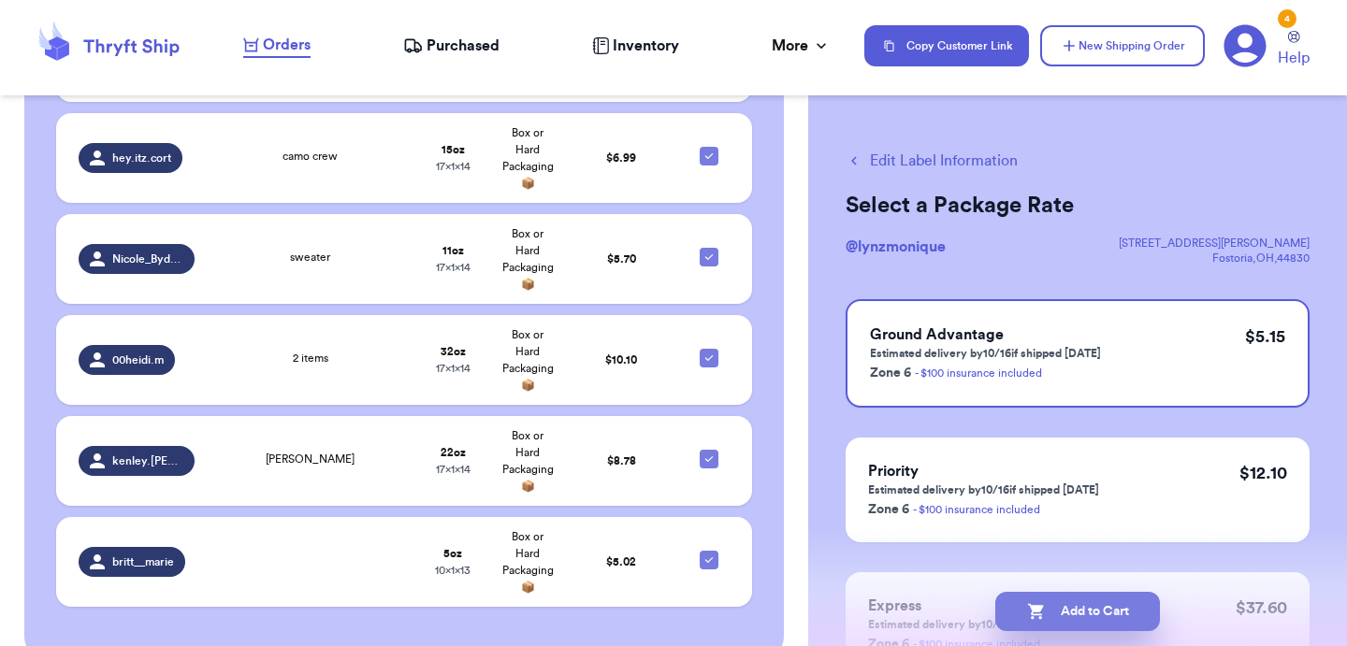
click at [1052, 615] on button "Add to Cart" at bounding box center [1077, 611] width 165 height 39
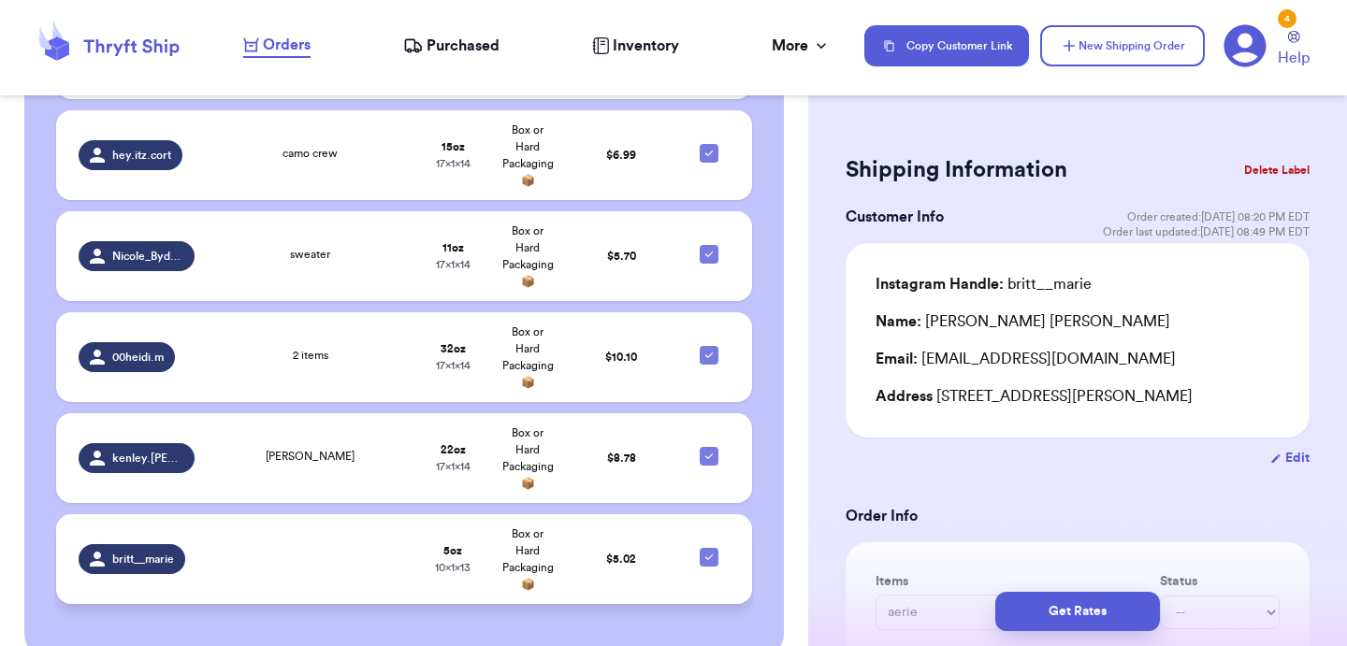
click at [386, 544] on td at bounding box center [311, 559] width 210 height 90
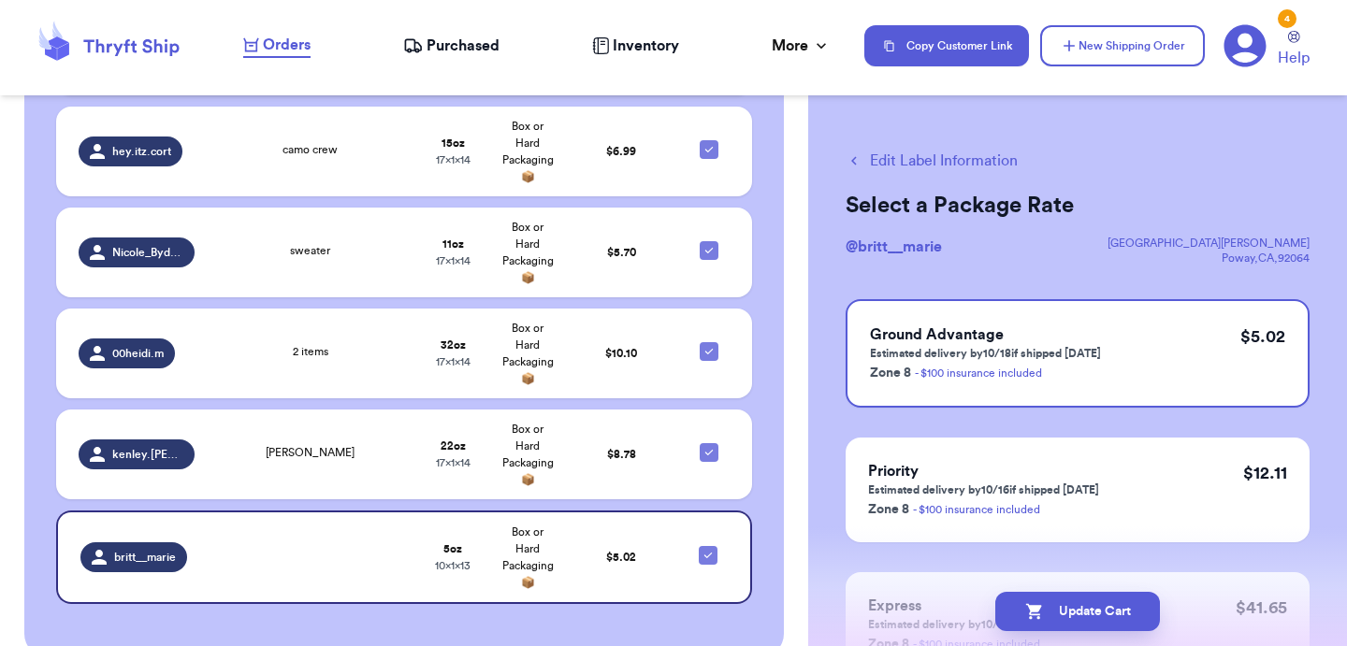
click at [930, 162] on button "Edit Label Information" at bounding box center [932, 161] width 172 height 22
checkbox input "false"
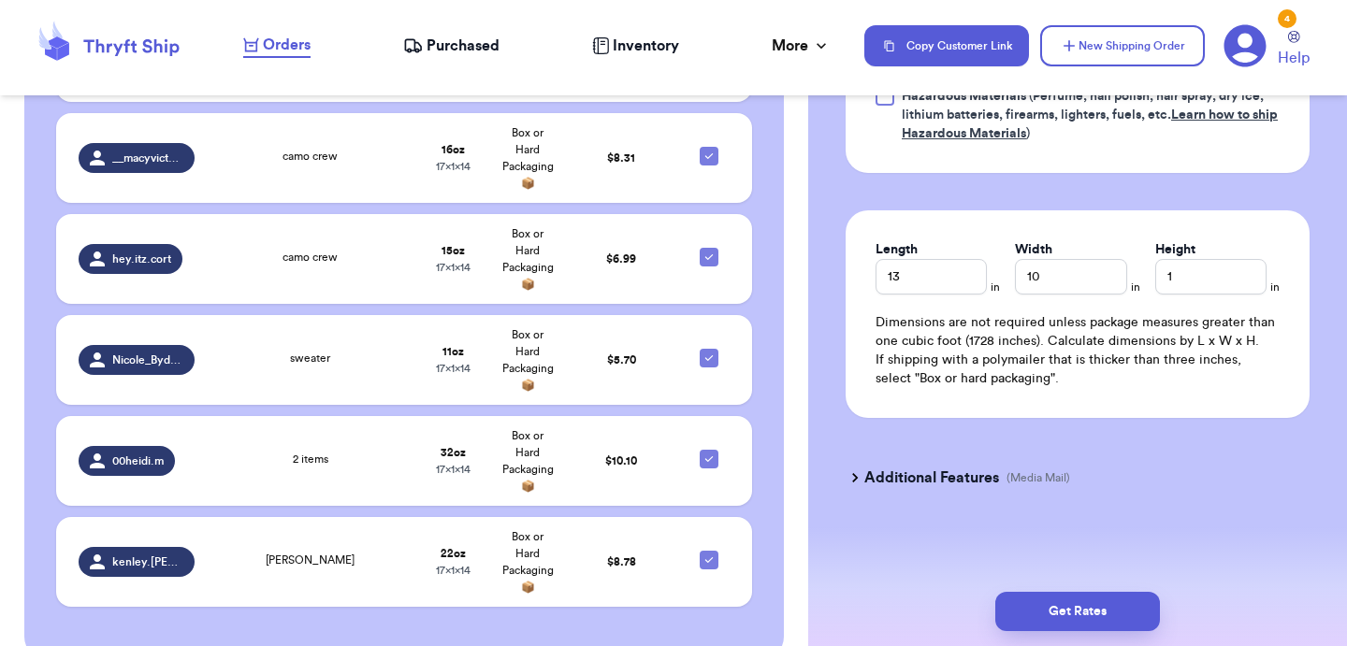
scroll to position [1055, 0]
click at [1056, 600] on button "Get Rates" at bounding box center [1077, 611] width 165 height 39
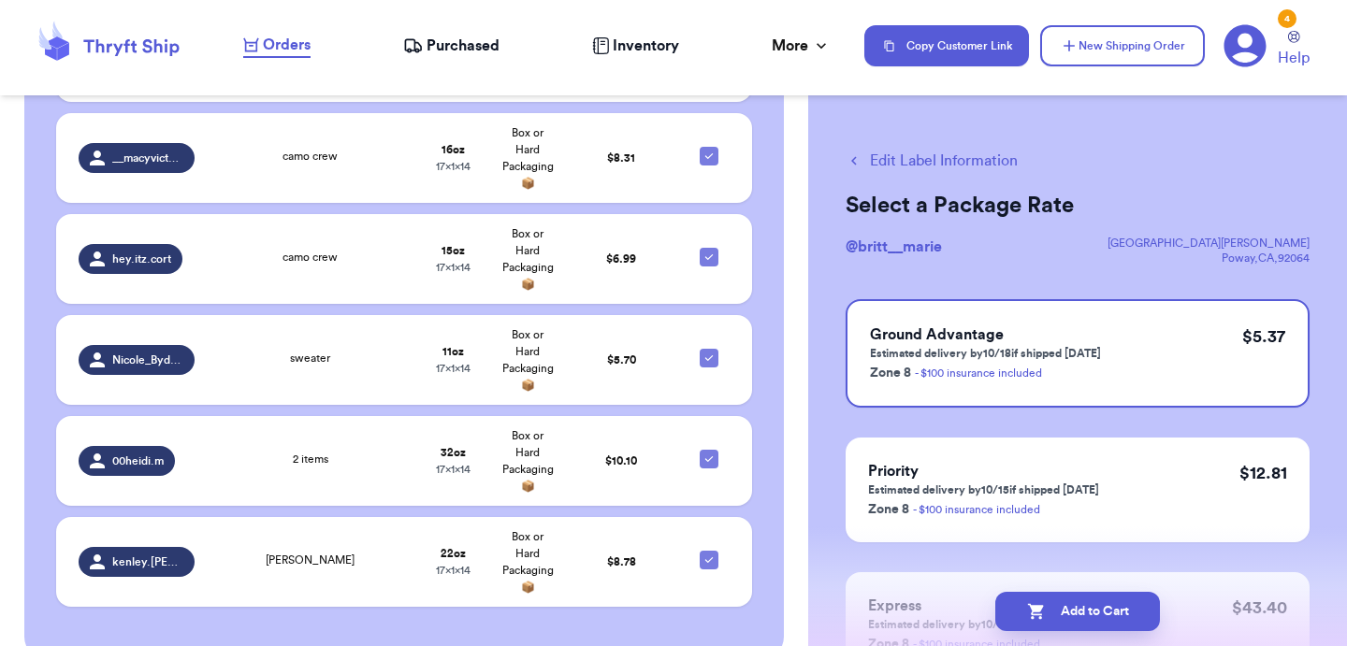
click at [1056, 600] on button "Add to Cart" at bounding box center [1077, 611] width 165 height 39
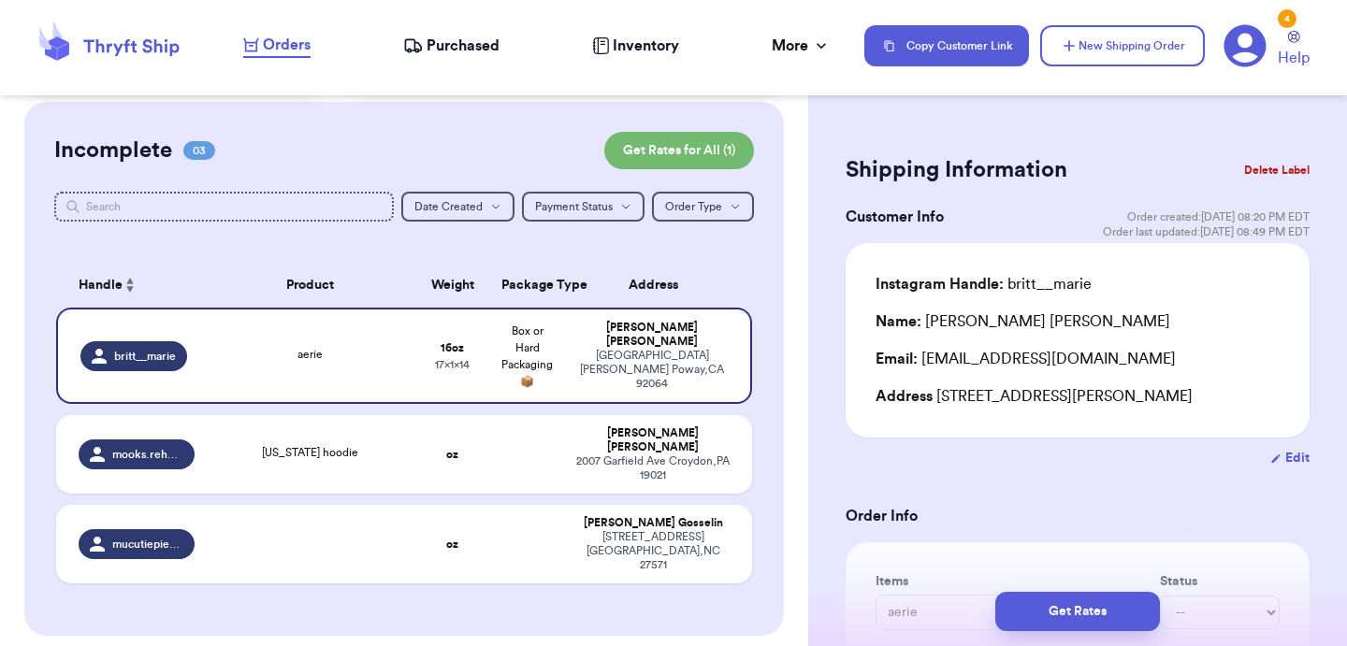
scroll to position [139, 0]
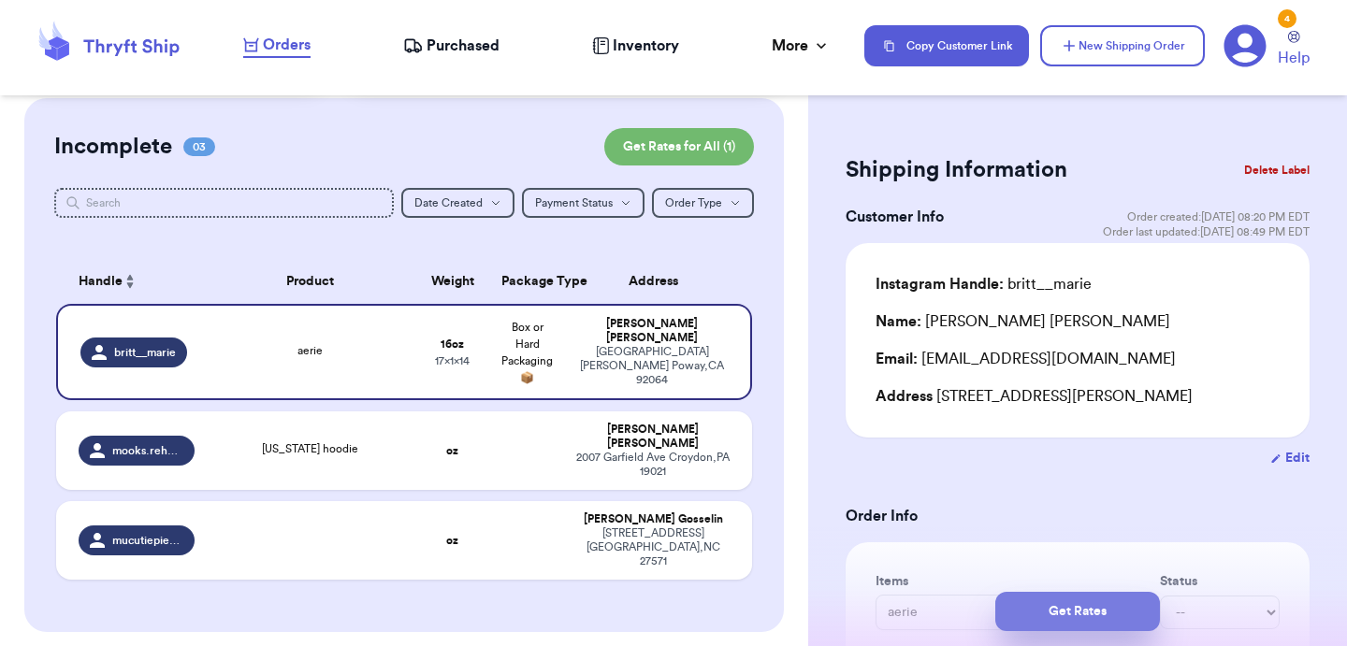
click at [1039, 616] on button "Get Rates" at bounding box center [1077, 611] width 165 height 39
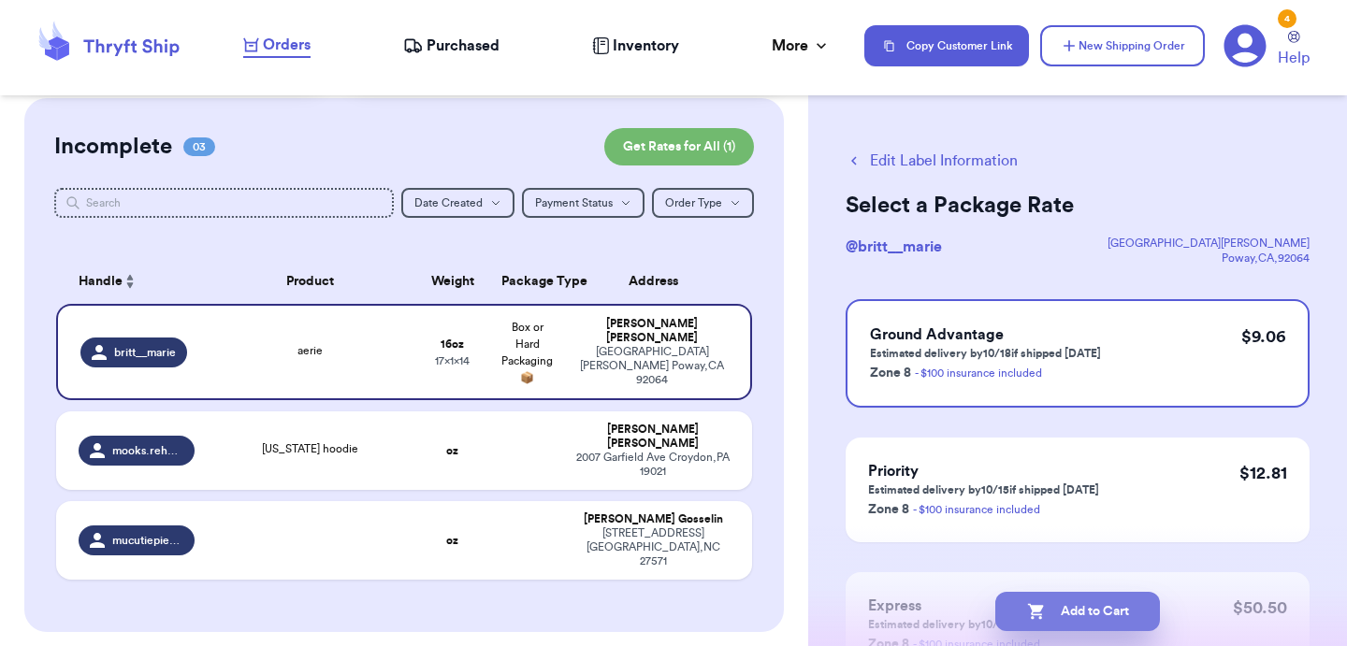
click at [1060, 624] on button "Add to Cart" at bounding box center [1077, 611] width 165 height 39
checkbox input "true"
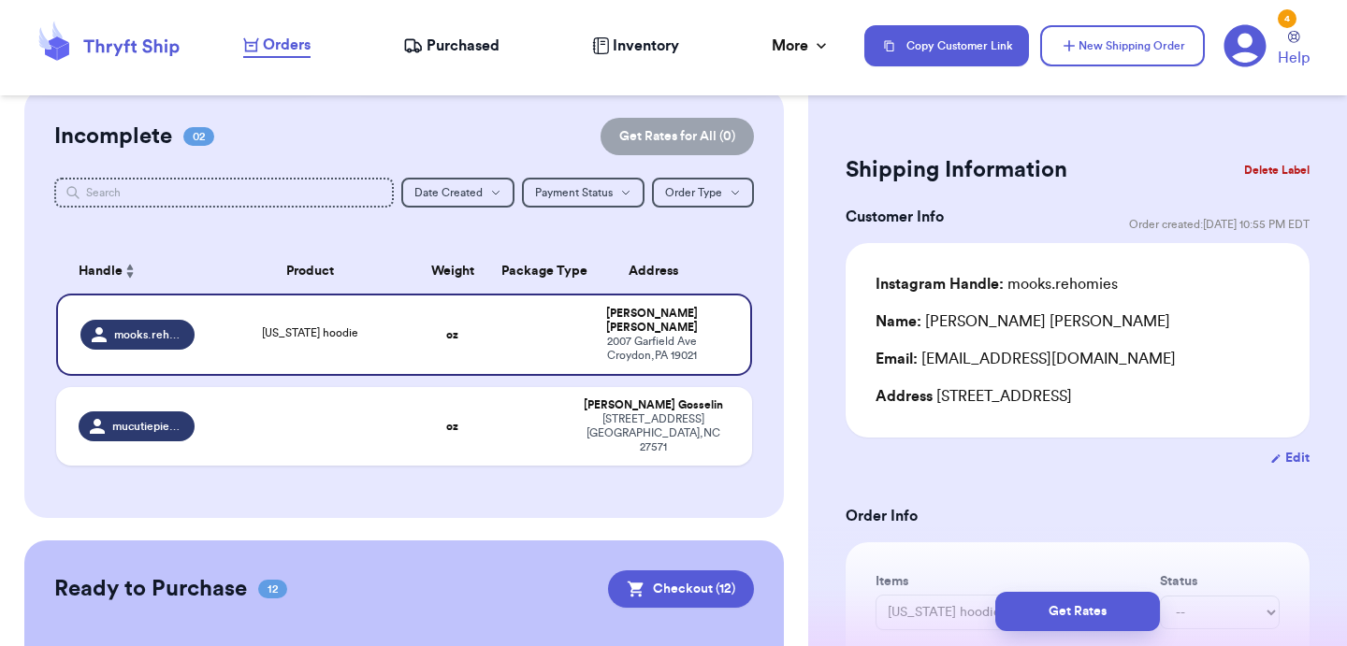
scroll to position [0, 0]
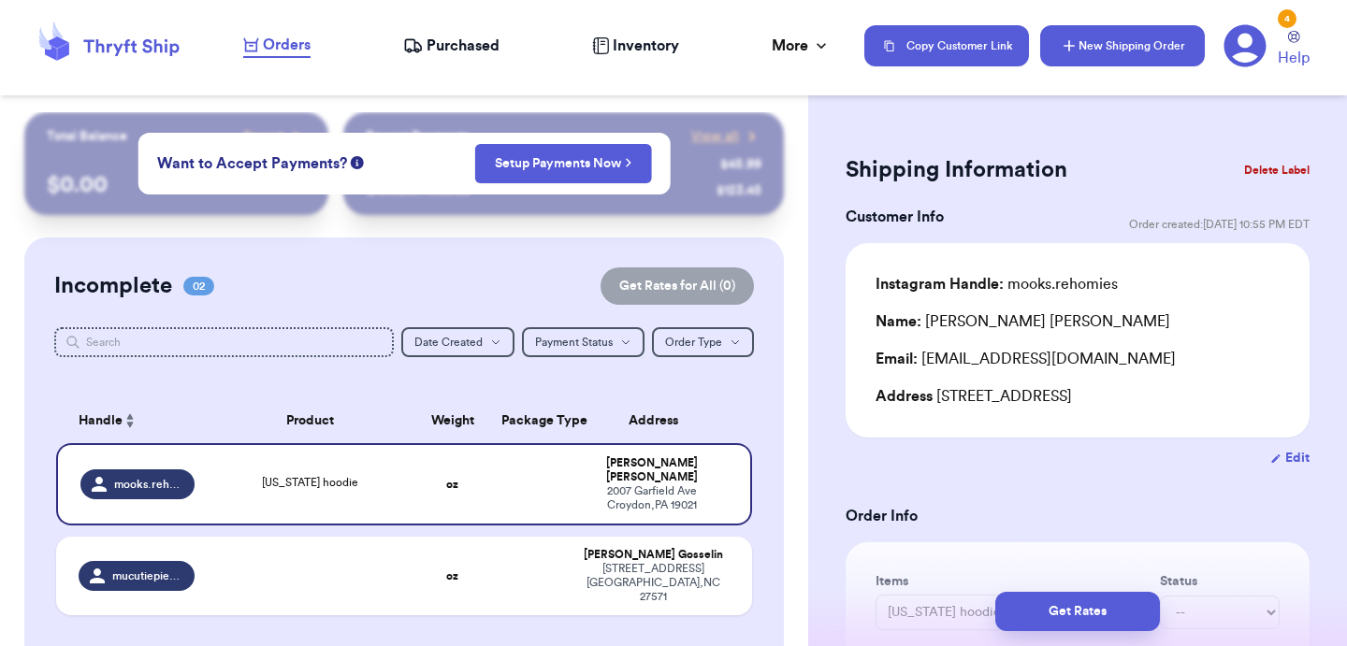
click at [1113, 39] on button "New Shipping Order" at bounding box center [1122, 45] width 165 height 41
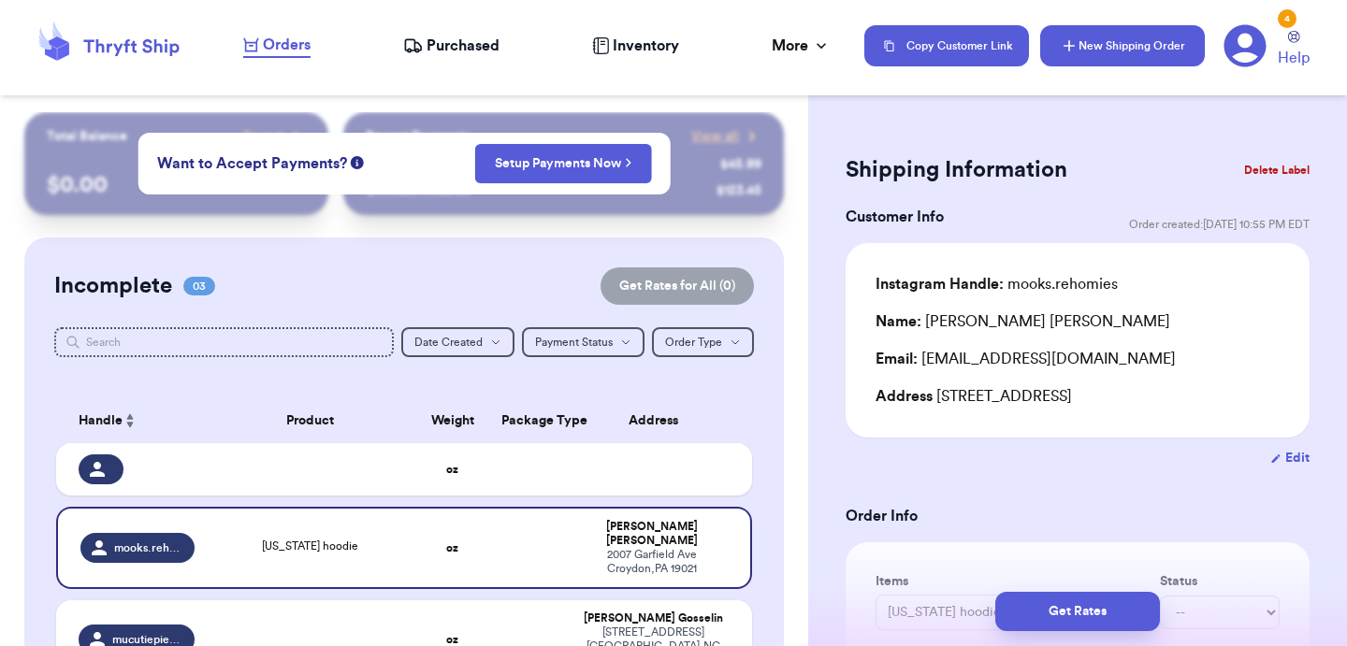
click at [1107, 53] on button "New Shipping Order" at bounding box center [1122, 45] width 165 height 41
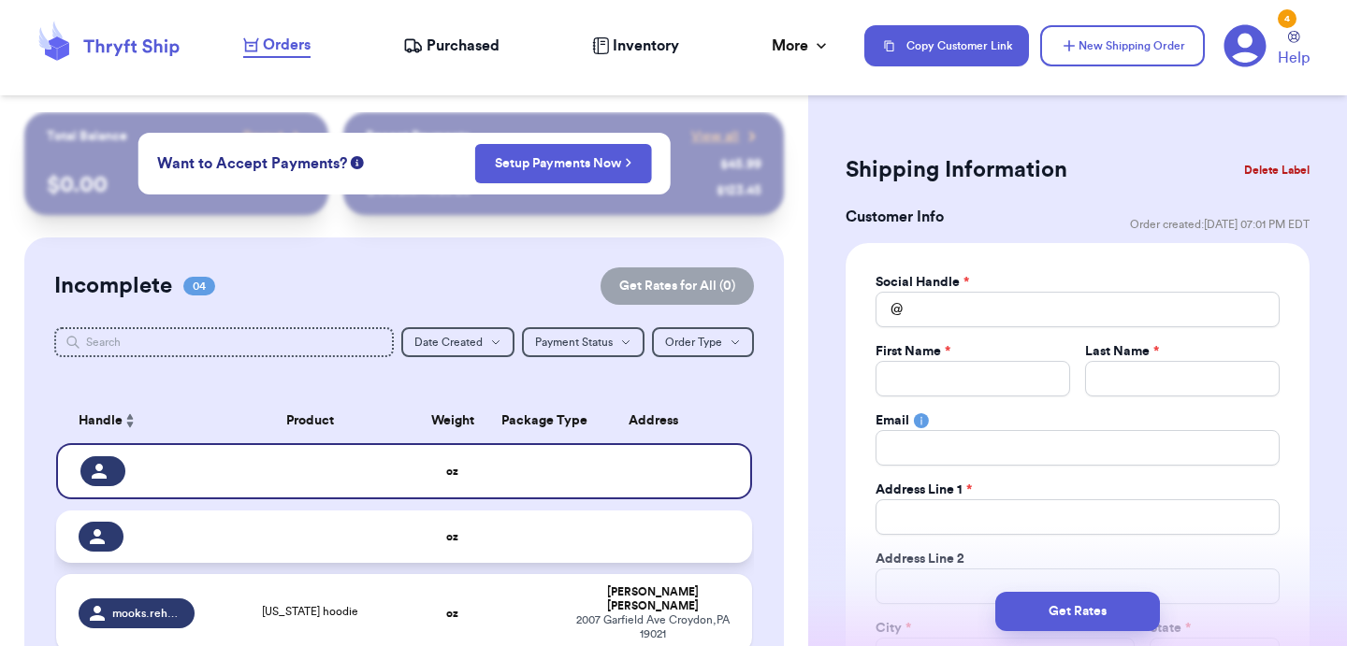
click at [349, 556] on td at bounding box center [311, 537] width 210 height 52
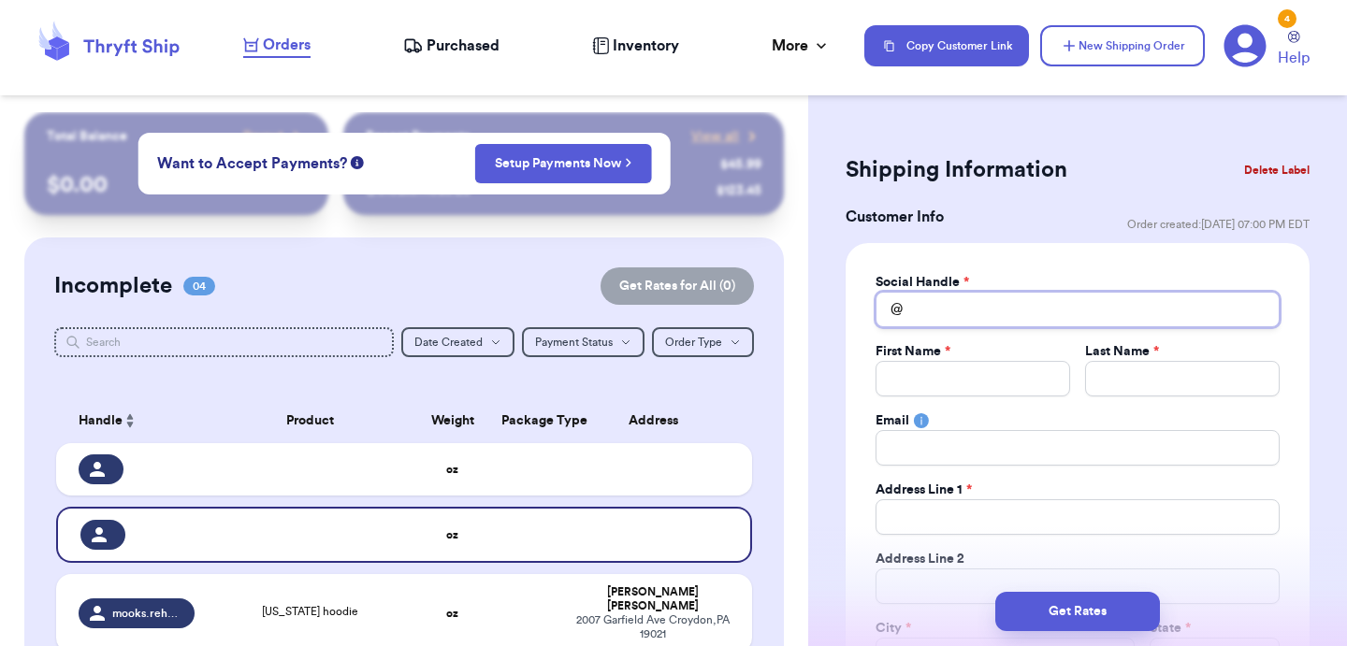
click at [1017, 294] on input "Total Amount Paid" at bounding box center [1077, 310] width 404 height 36
type input "b"
type input "br"
type input "bre"
type input "bree"
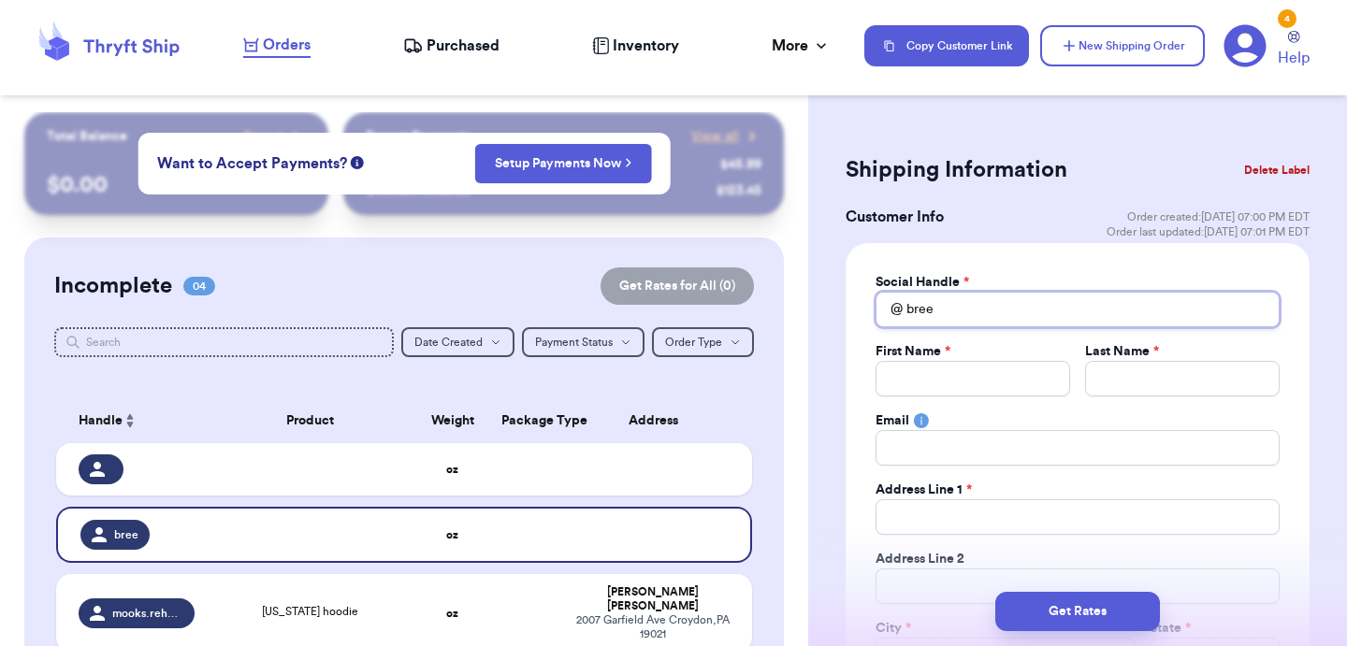
type input "bre"
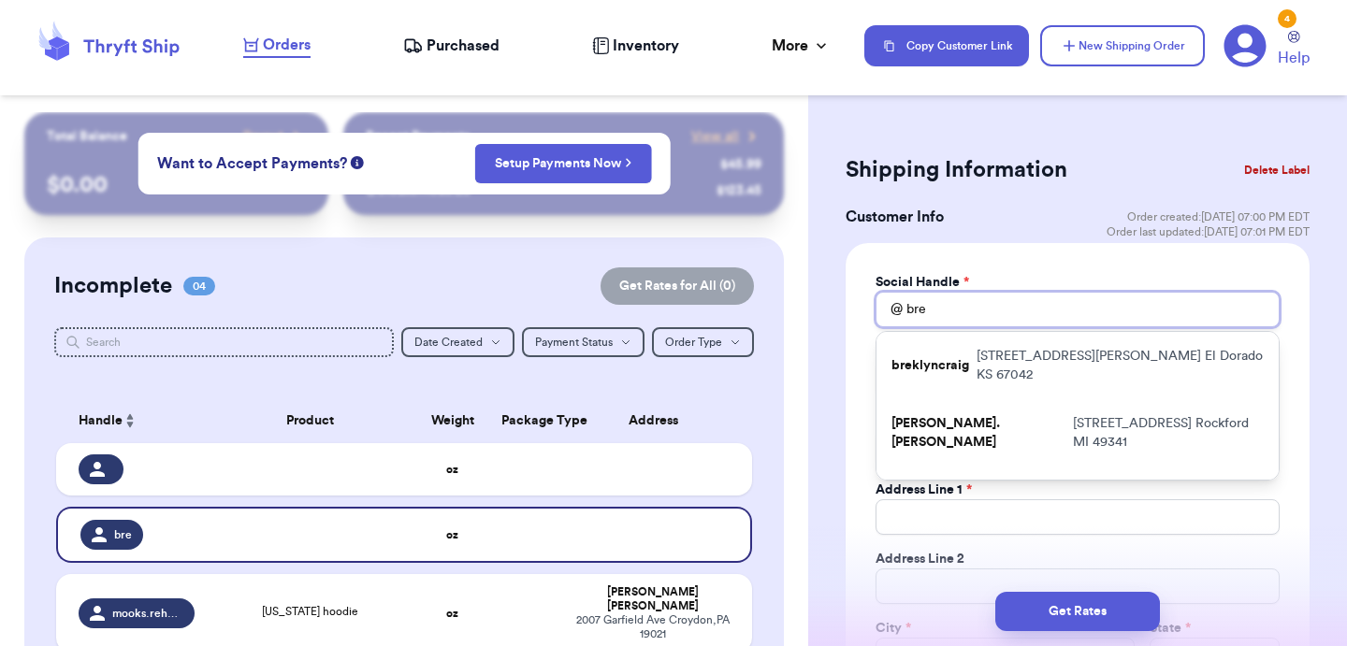
type input "br"
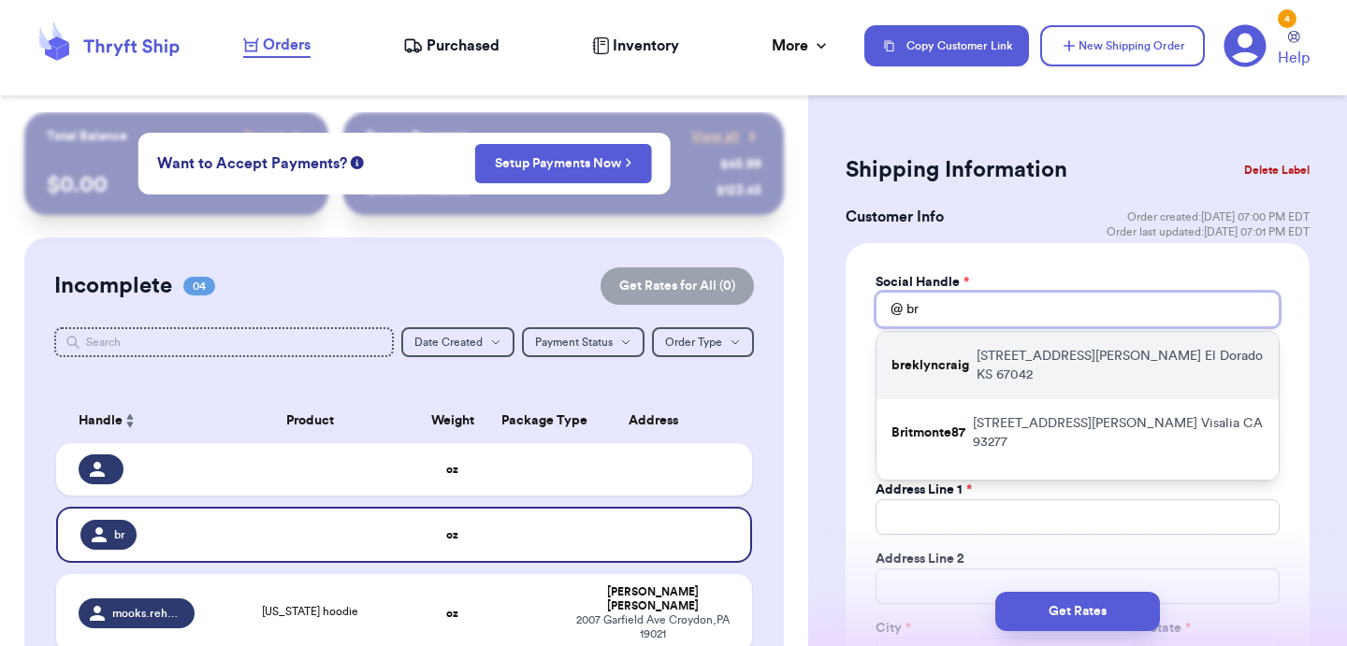
type input "b"
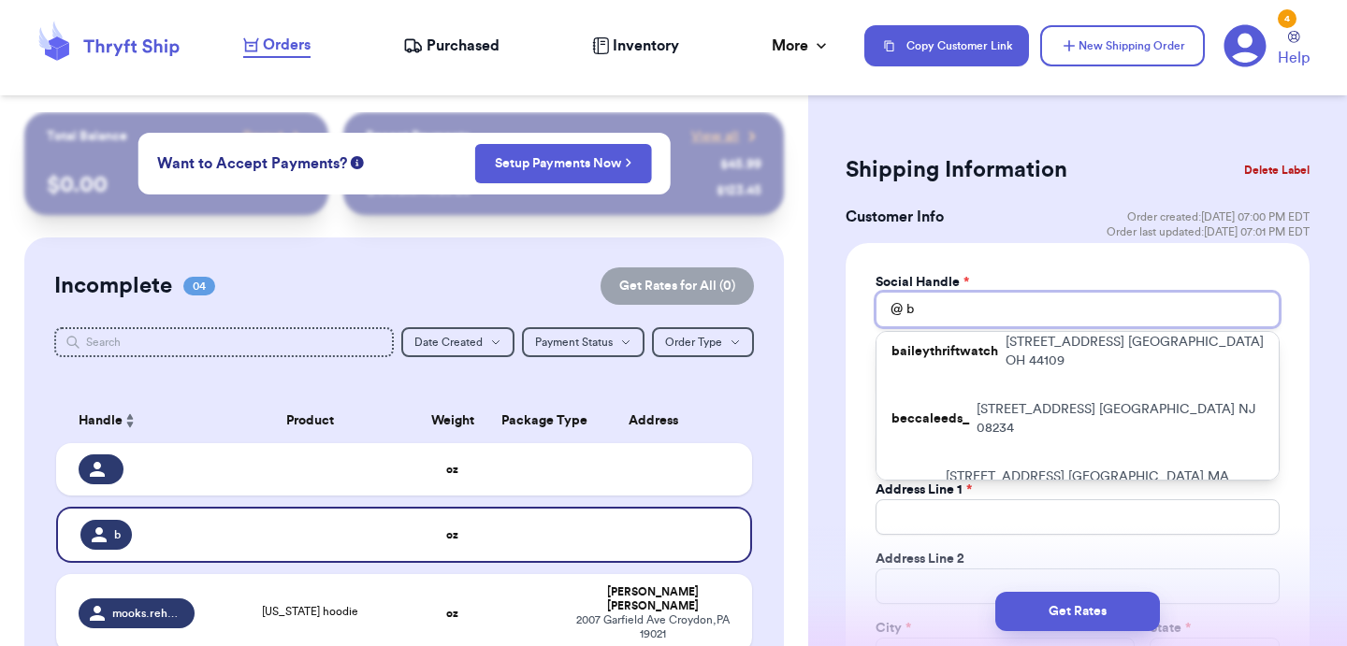
scroll to position [376, 0]
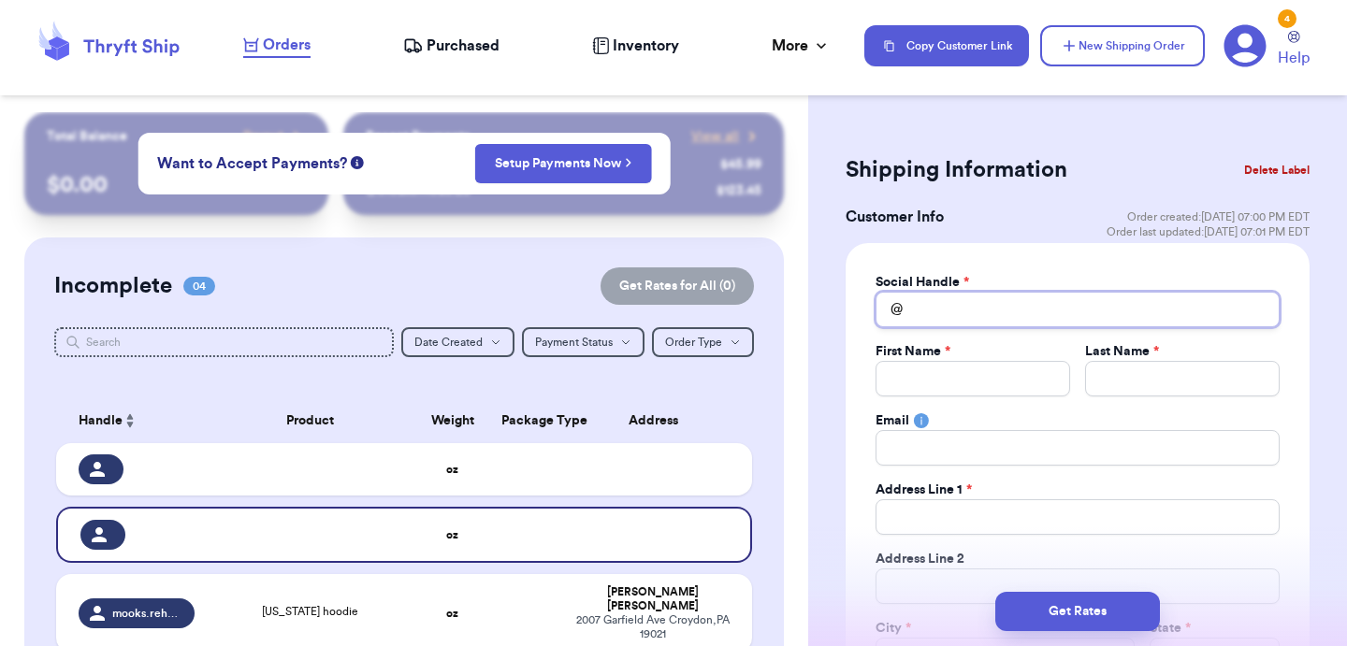
type input "-"
type input "_"
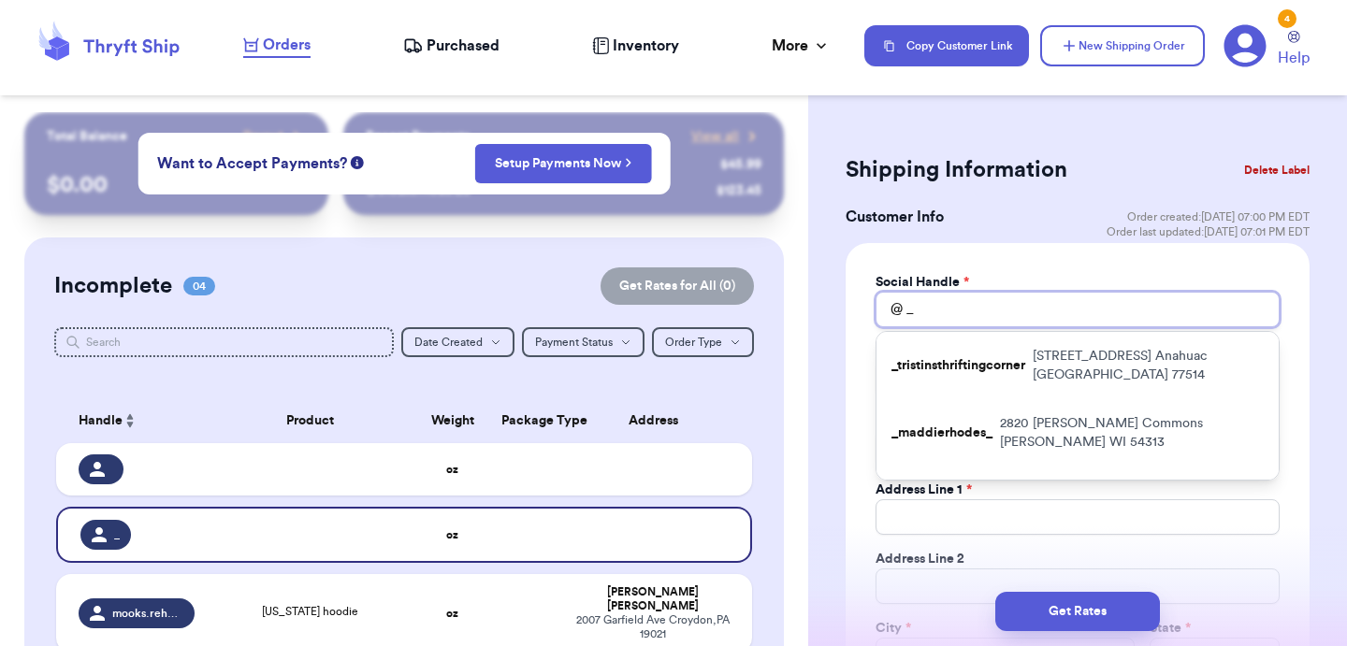
type input "__"
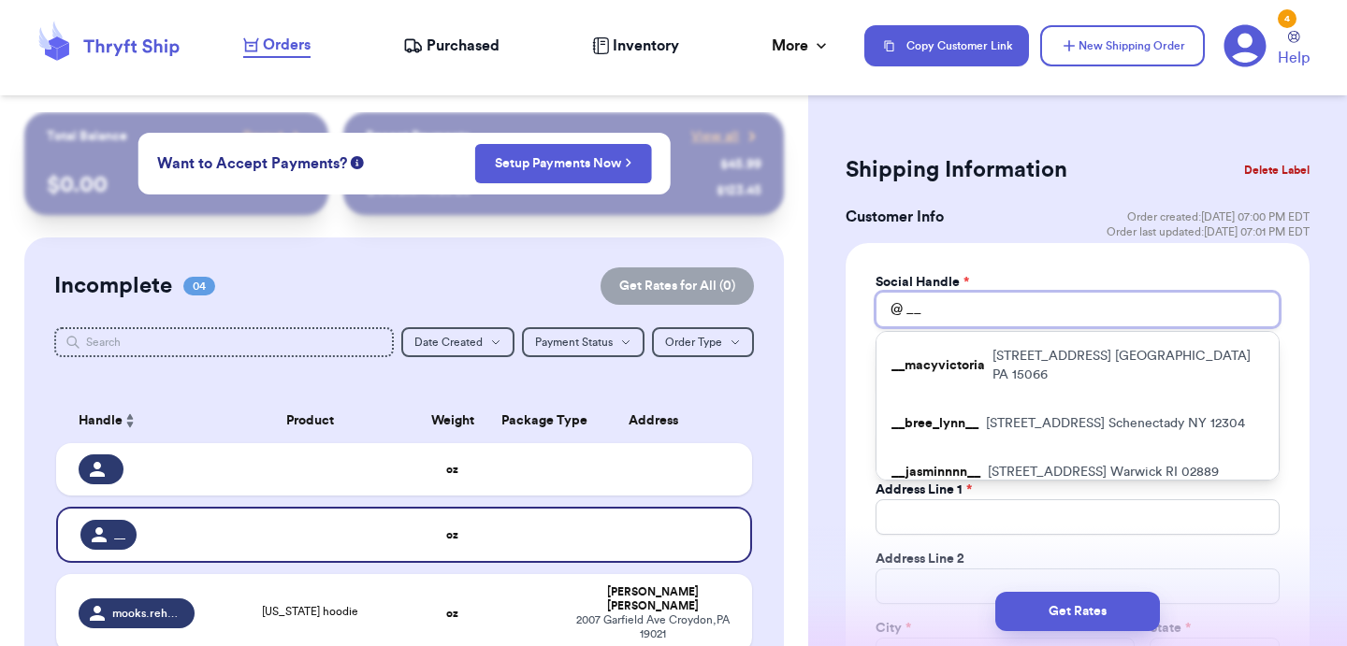
type input "__b"
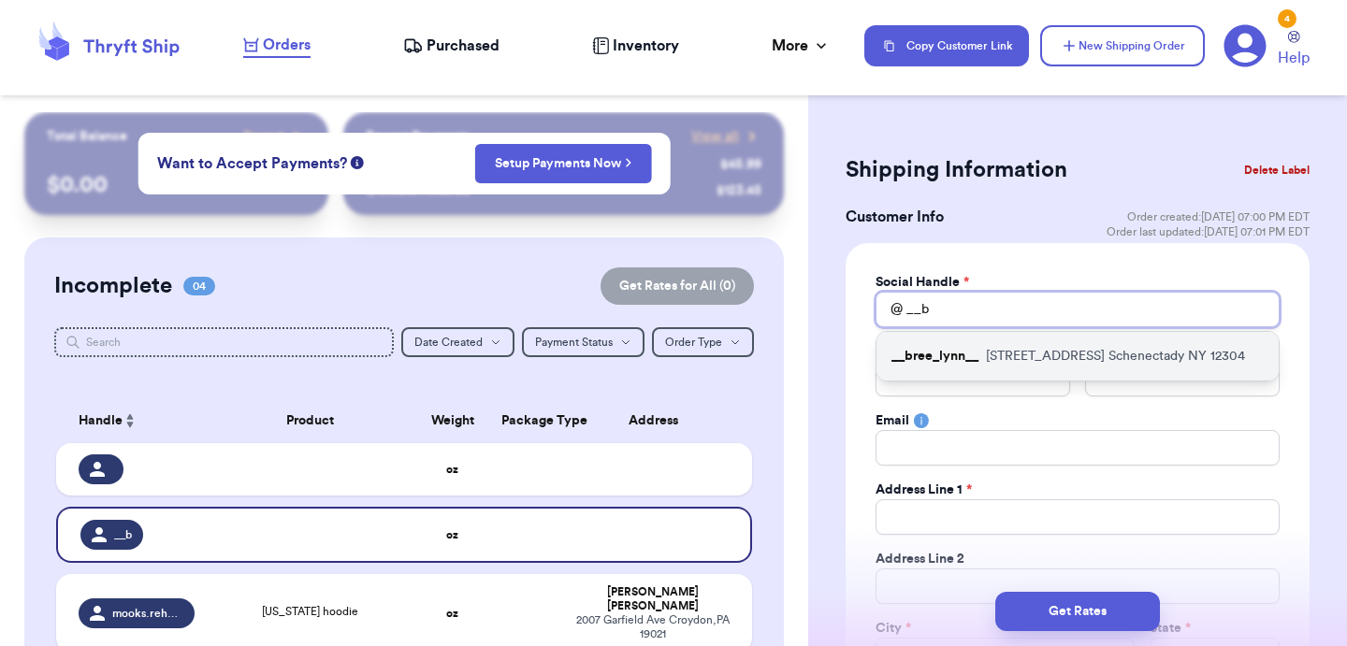
type input "__b"
click at [1050, 363] on p "[STREET_ADDRESS]" at bounding box center [1115, 356] width 259 height 19
type input "__bree_lynn__"
type input "Brianah"
type input "[PERSON_NAME]"
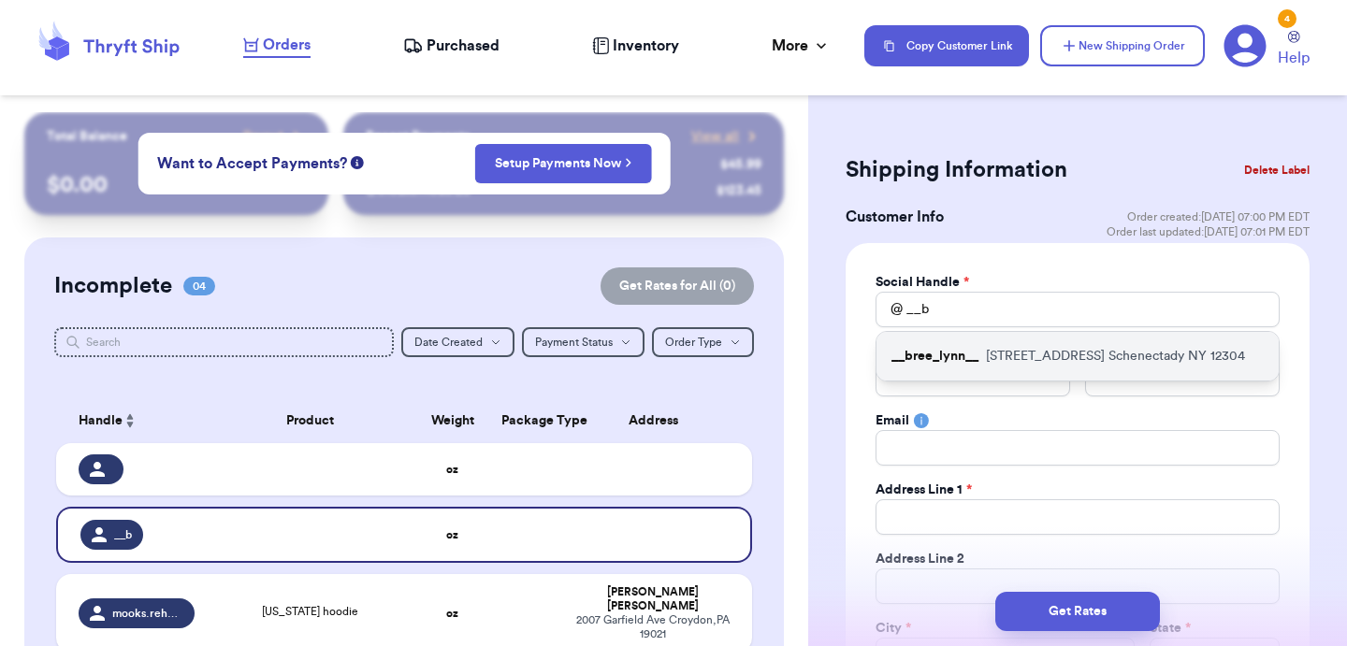
type input "[EMAIL_ADDRESS][DOMAIN_NAME]"
type input "[STREET_ADDRESS]"
type input "Schenectady"
select select "NY"
type input "12304"
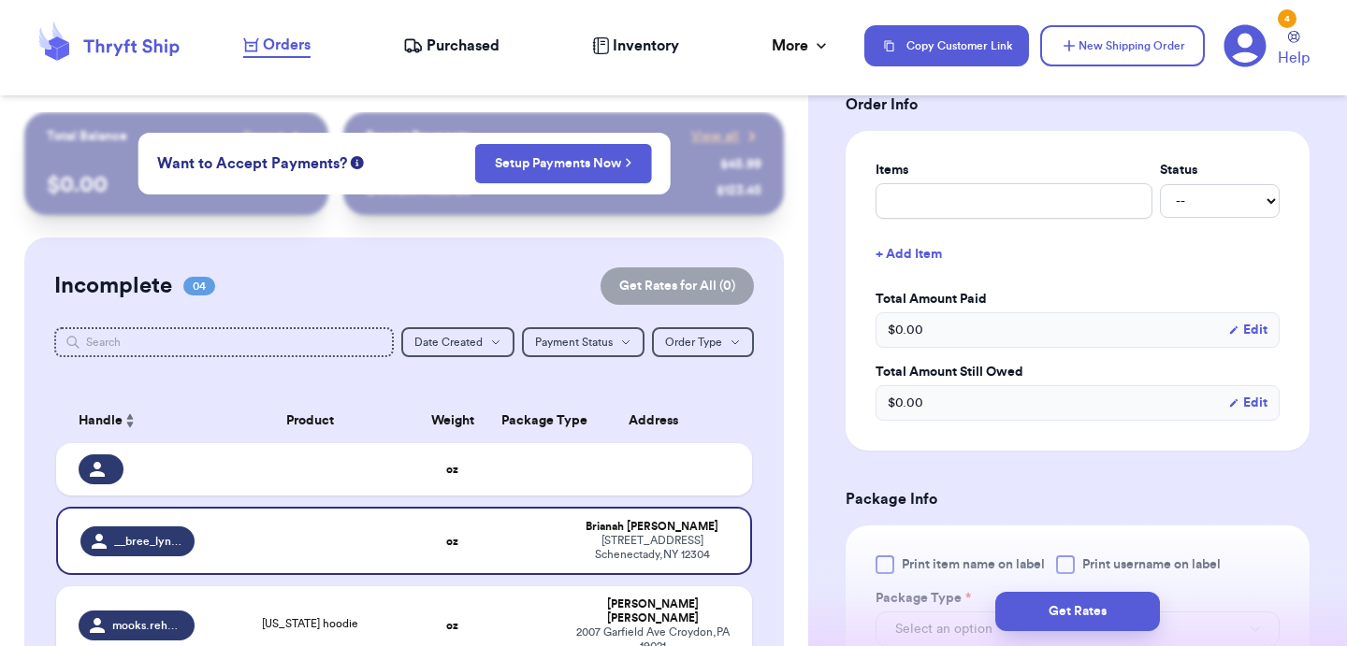
scroll to position [777, 0]
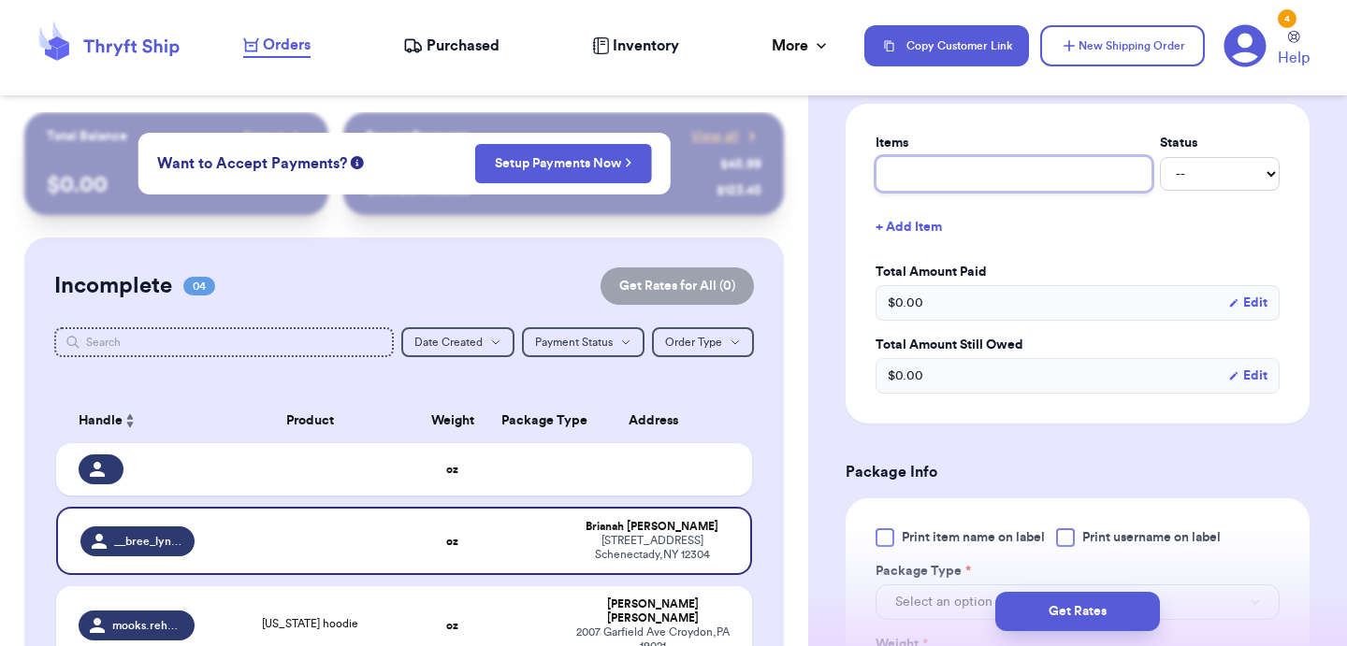
click at [994, 181] on input "text" at bounding box center [1013, 174] width 277 height 36
type input "c"
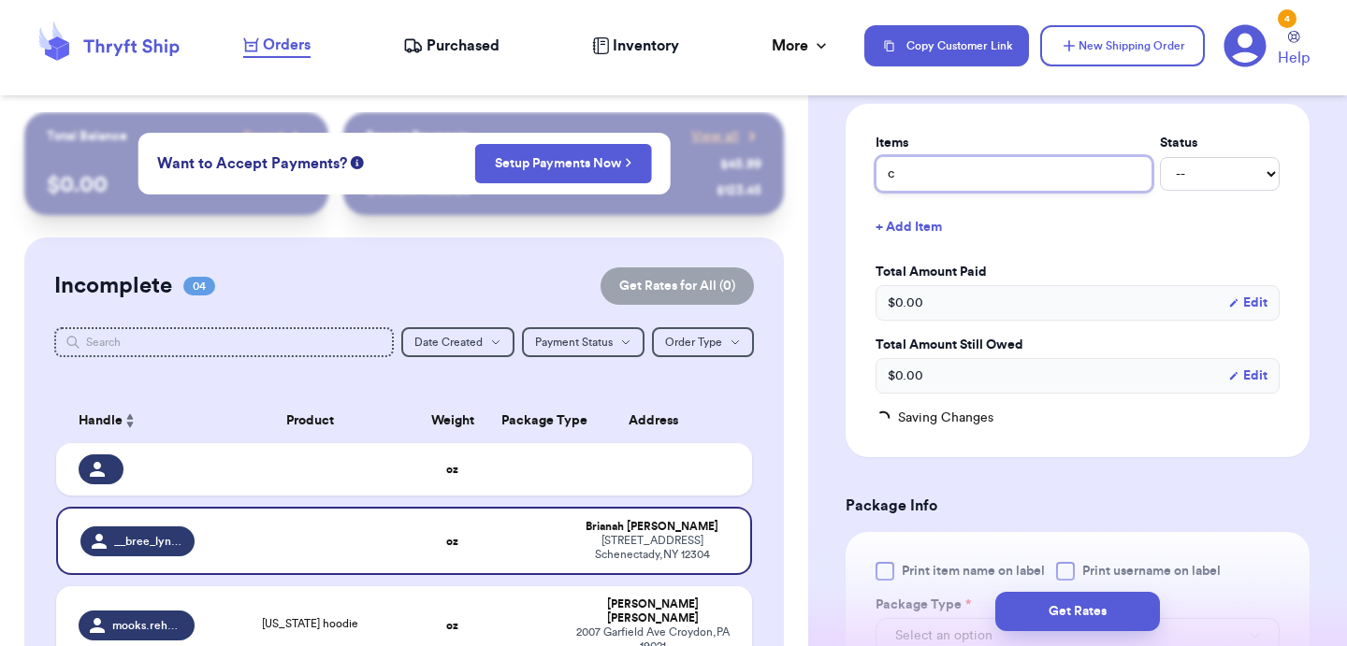
type input "ca"
type input "cam"
type input "camo"
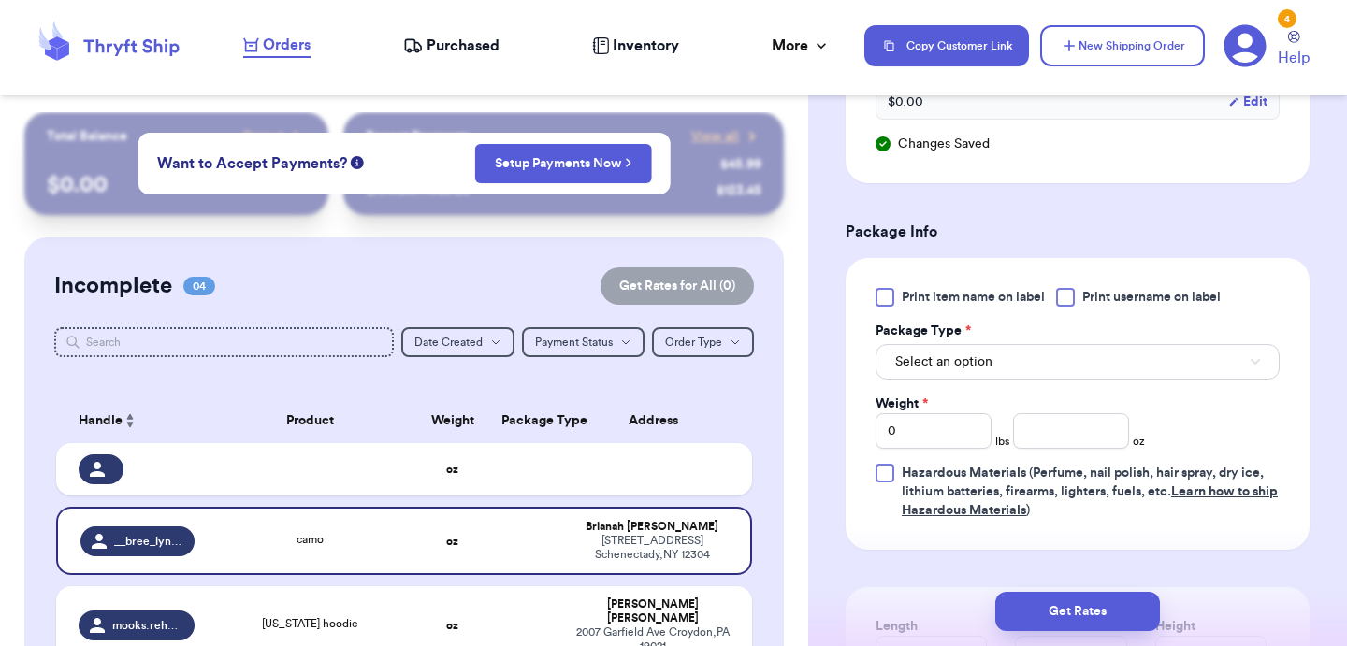
scroll to position [1053, 0]
type input "camo"
click at [922, 378] on button "Select an option" at bounding box center [1077, 360] width 404 height 36
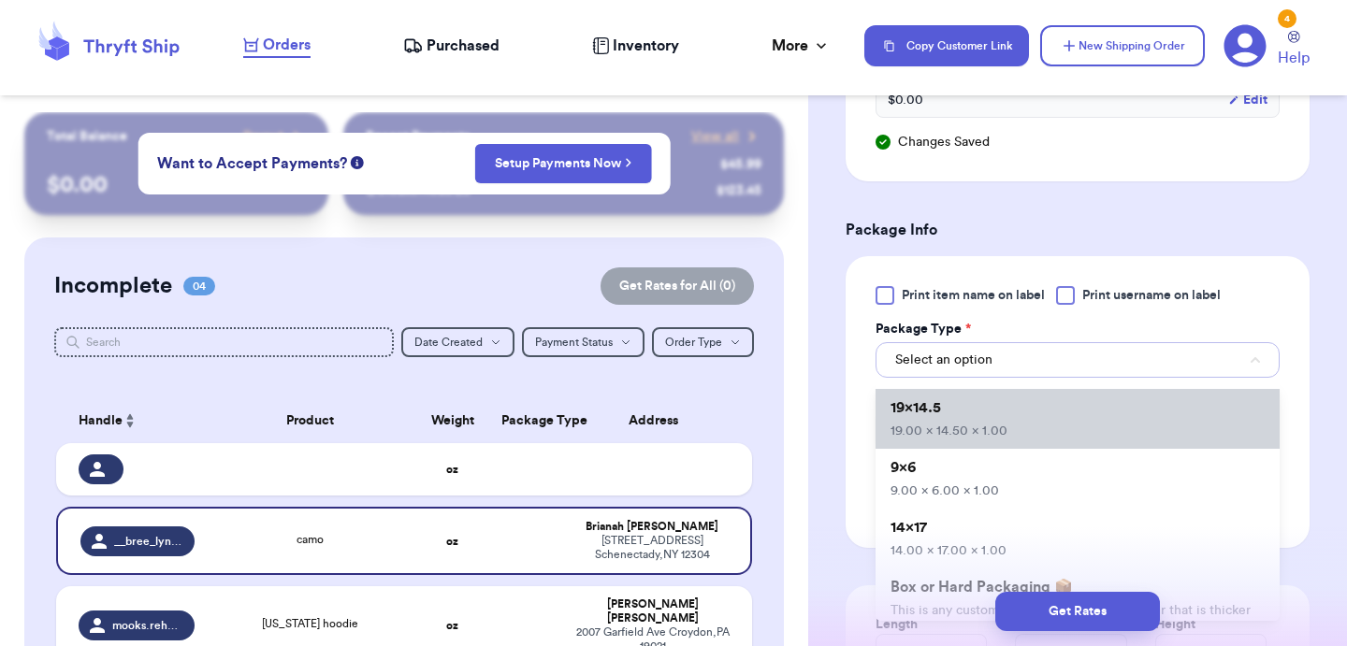
scroll to position [115, 0]
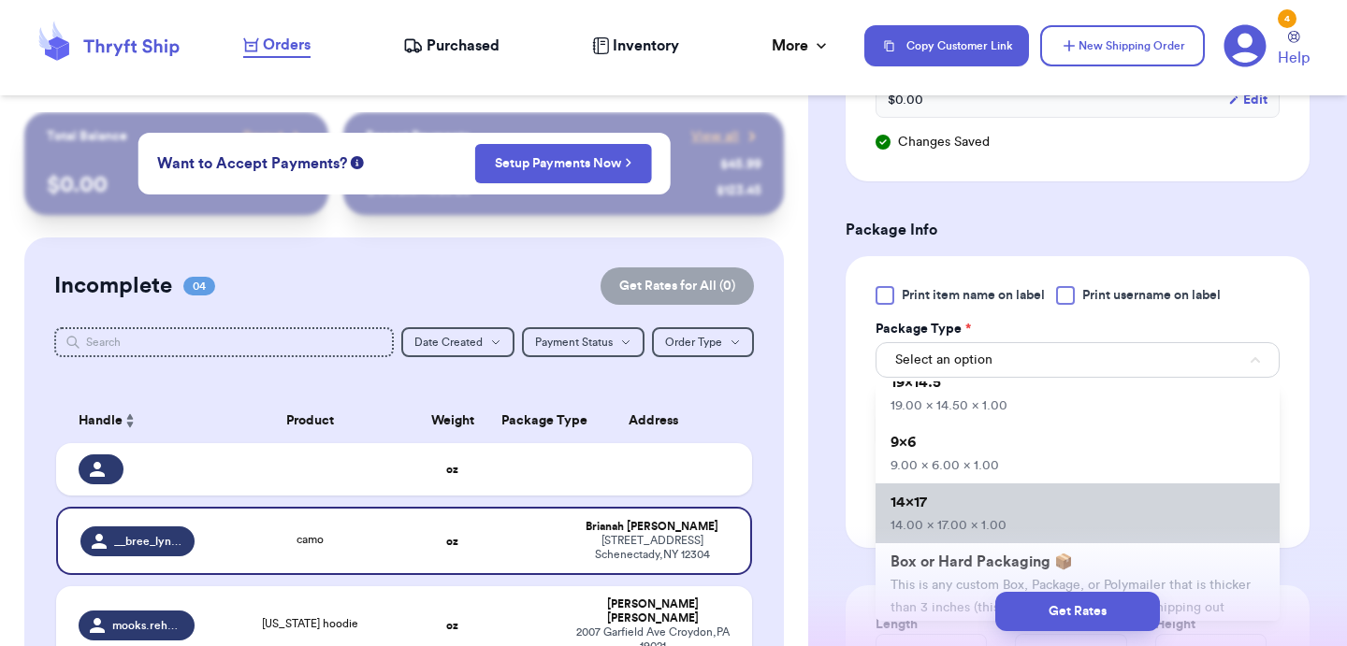
click at [933, 513] on li "14x17 14.00 x 17.00 x 1.00" at bounding box center [1077, 514] width 404 height 60
type input "14"
type input "17"
type input "1"
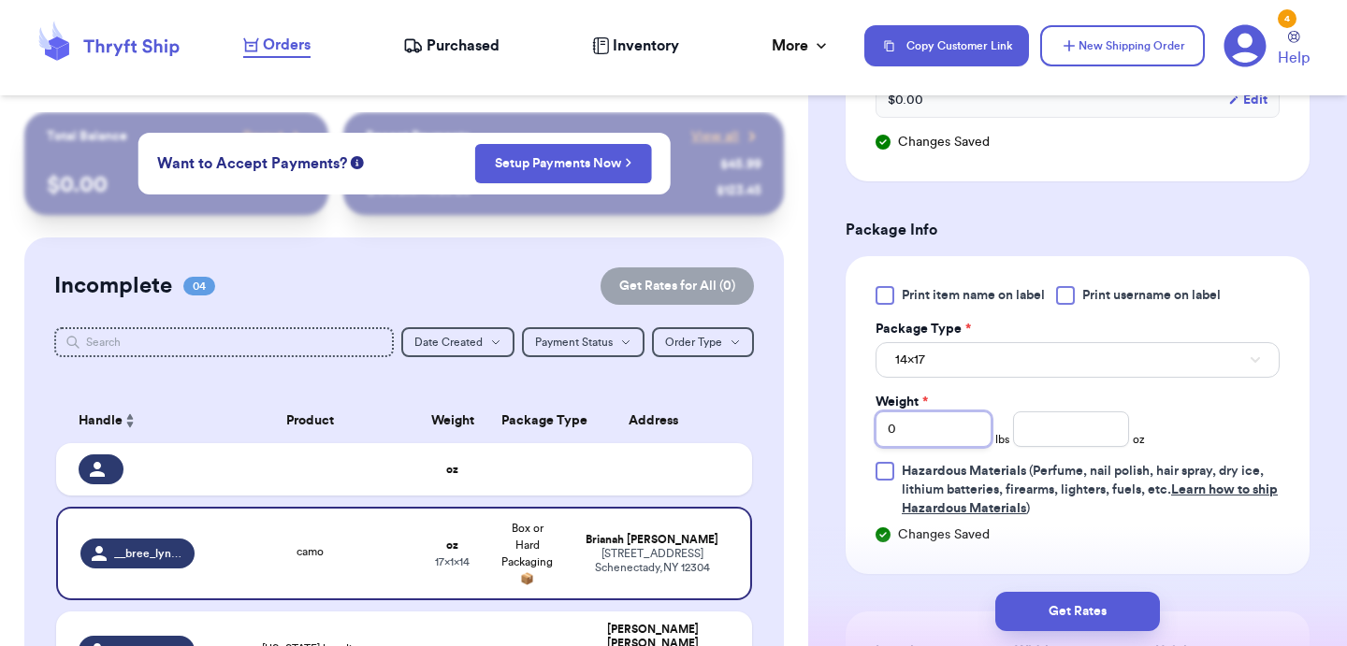
click at [944, 420] on input "0" at bounding box center [933, 430] width 116 height 36
type input "1"
click at [1047, 603] on button "Get Rates" at bounding box center [1077, 611] width 165 height 39
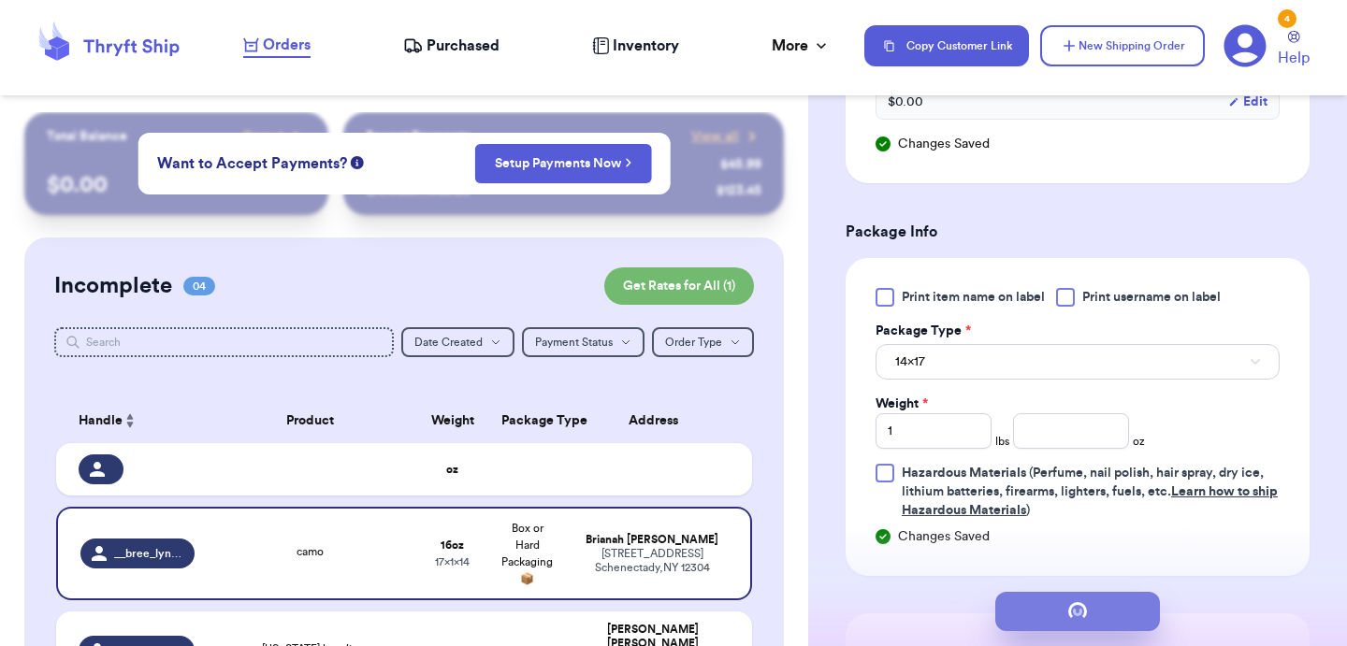
scroll to position [0, 0]
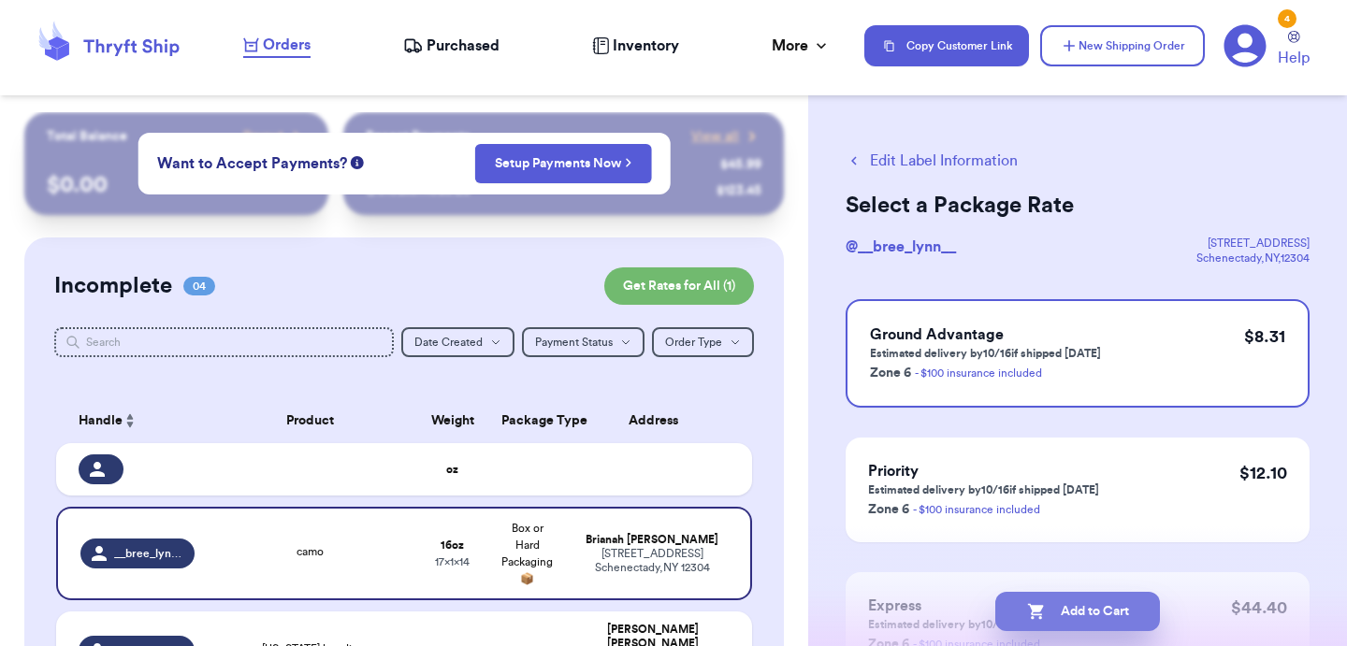
click at [1050, 603] on button "Add to Cart" at bounding box center [1077, 611] width 165 height 39
checkbox input "true"
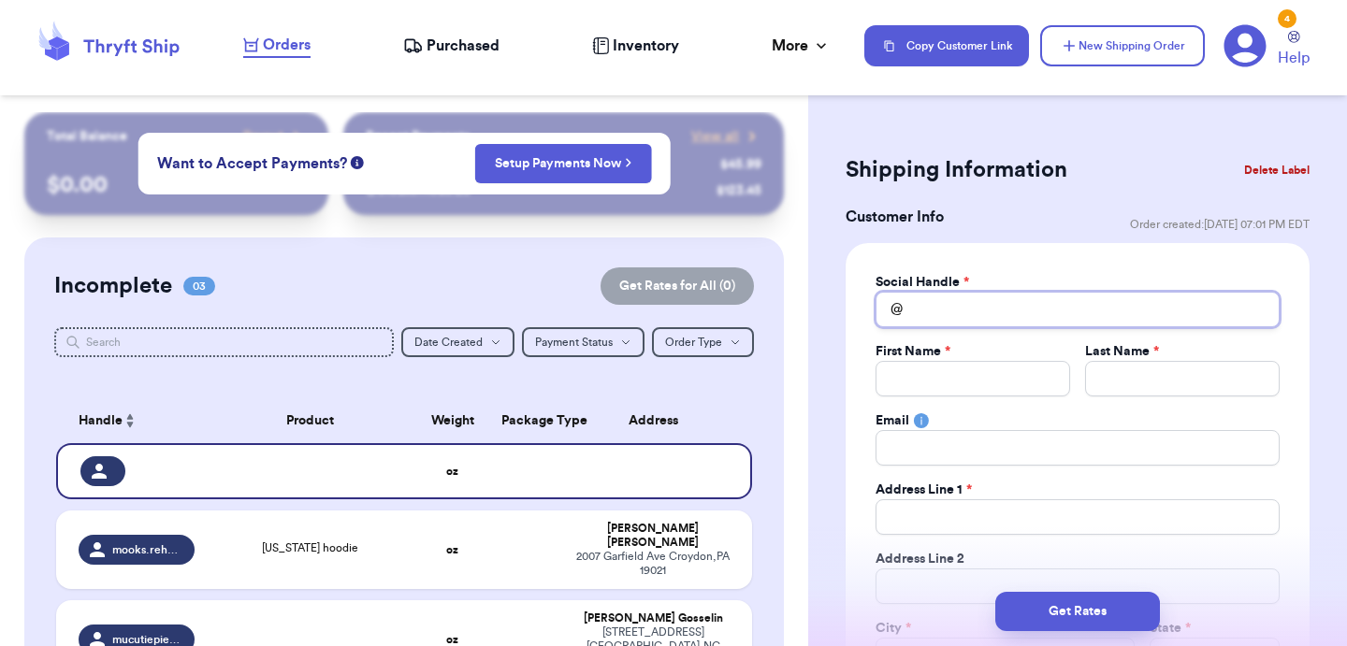
click at [1044, 315] on input "Total Amount Paid" at bounding box center [1077, 310] width 404 height 36
type input "k"
type input "ko"
type input "koz"
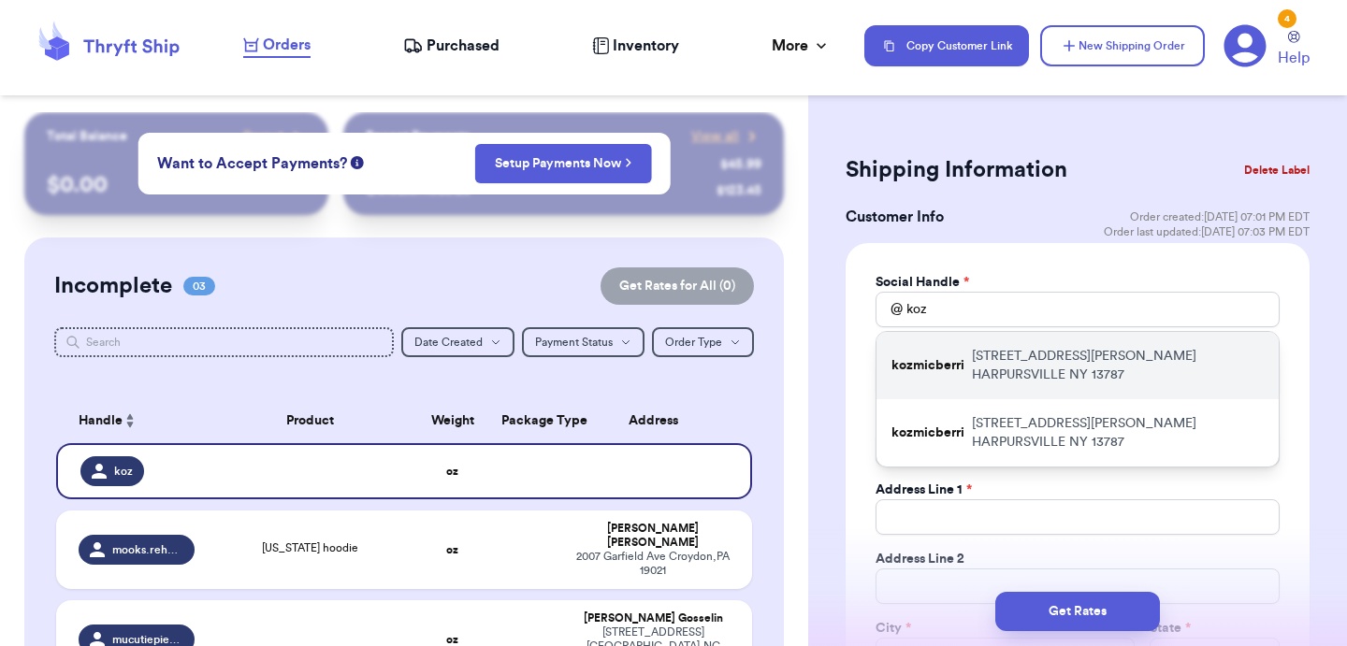
click at [1052, 354] on p "[STREET_ADDRESS][PERSON_NAME]" at bounding box center [1118, 365] width 292 height 37
type input "kozmicberri"
type input "[PERSON_NAME]"
type input "[EMAIL_ADDRESS][DOMAIN_NAME]"
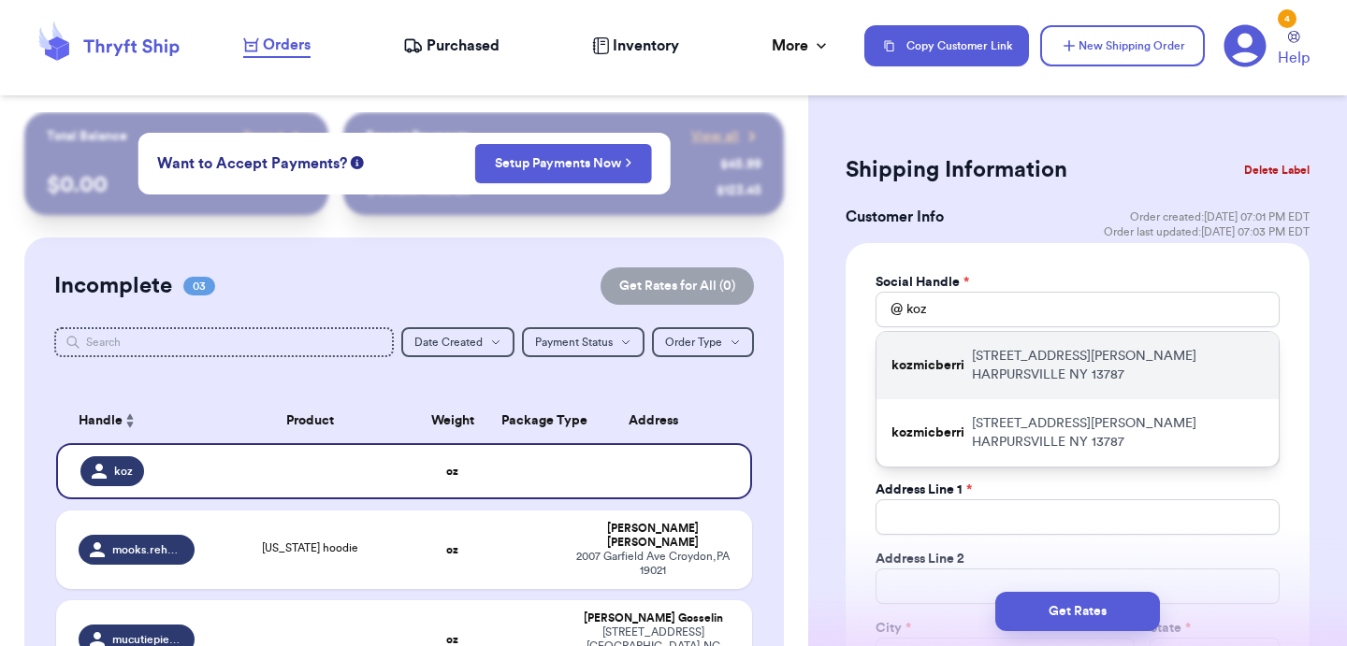
type input "[STREET_ADDRESS][PERSON_NAME]"
type input "HARPURSVILLE"
select select "NY"
type input "13787"
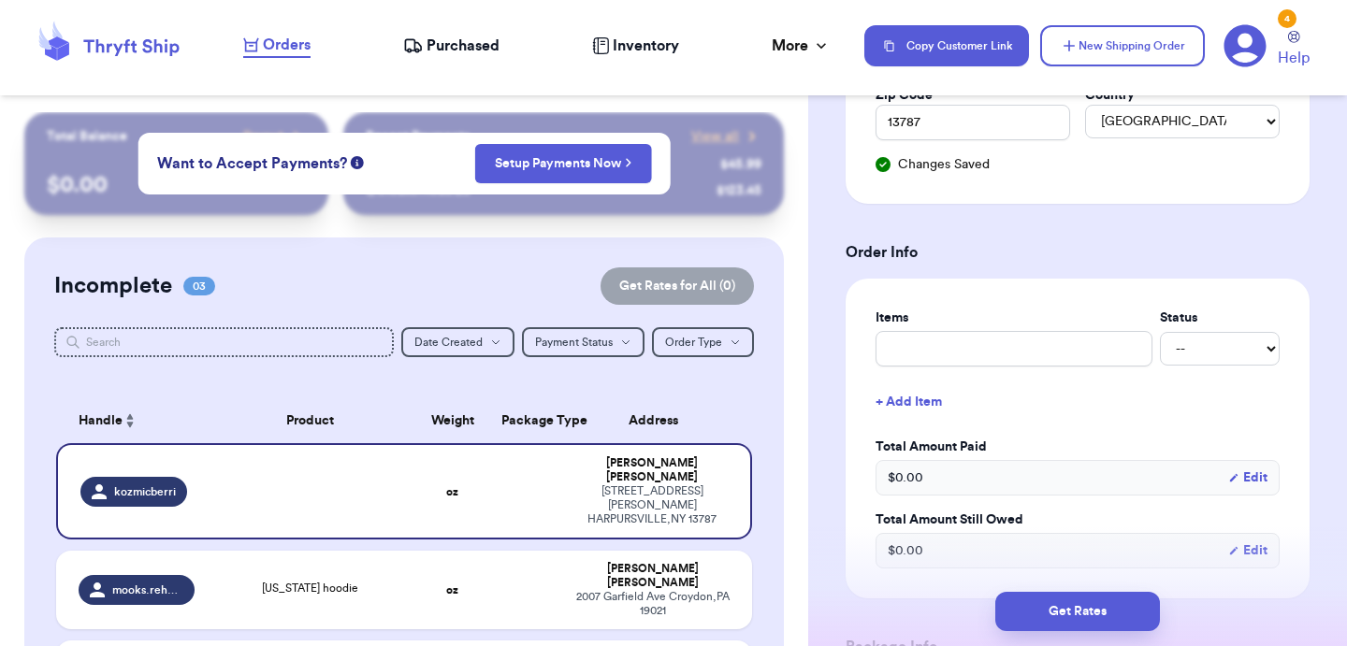
scroll to position [615, 0]
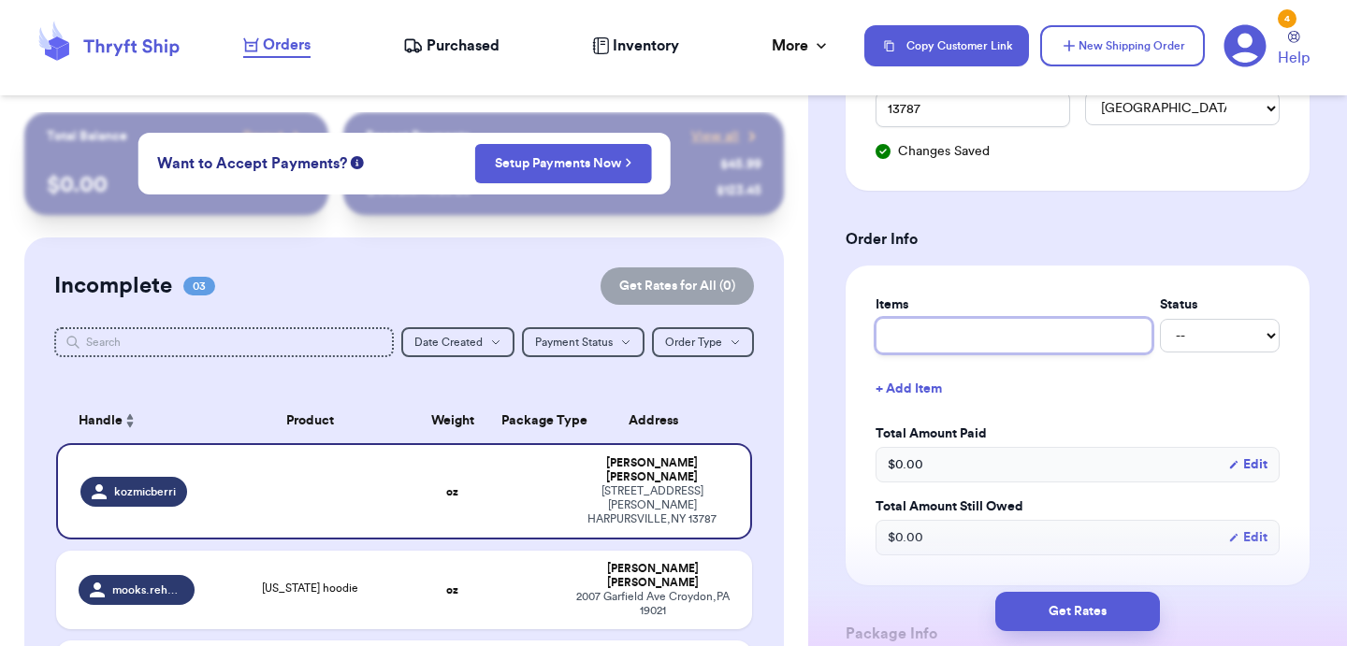
click at [1027, 342] on input "text" at bounding box center [1013, 336] width 277 height 36
type input "n"
type input "ni"
type input "nik"
type input "nike"
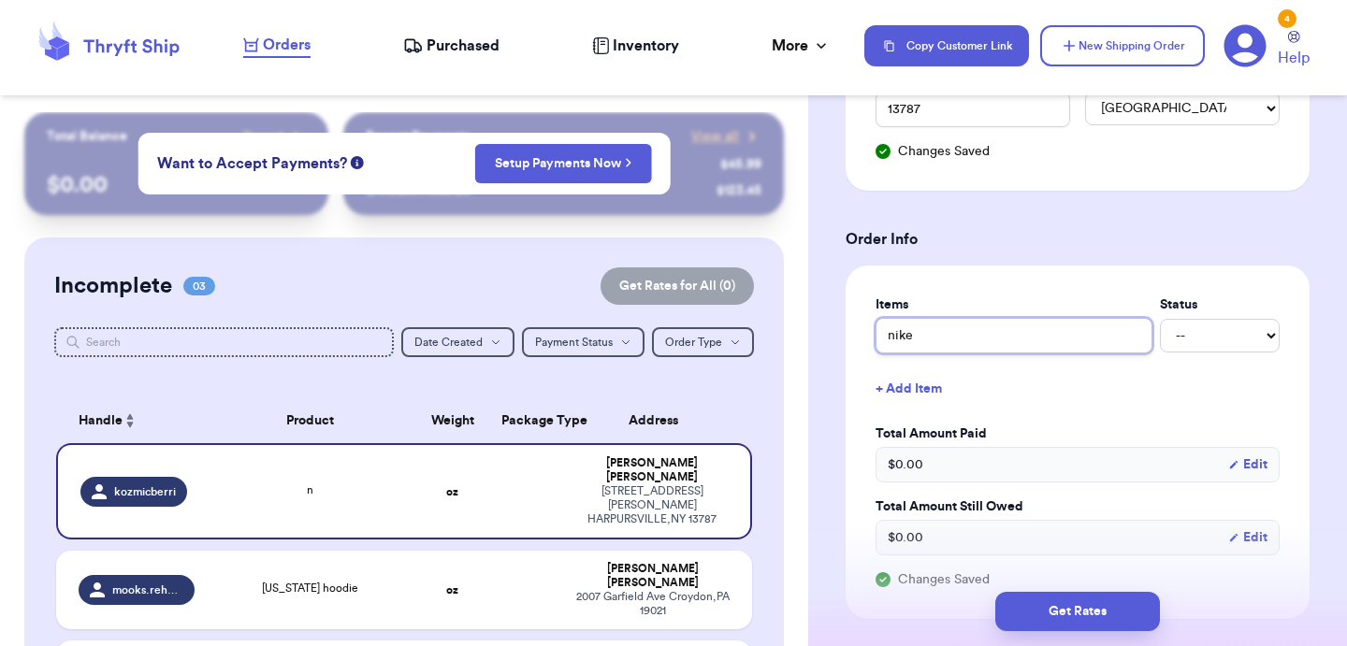
type input "nike"
type input "nike c"
type input "nike cr"
type input "nike cre"
type input "nike crew"
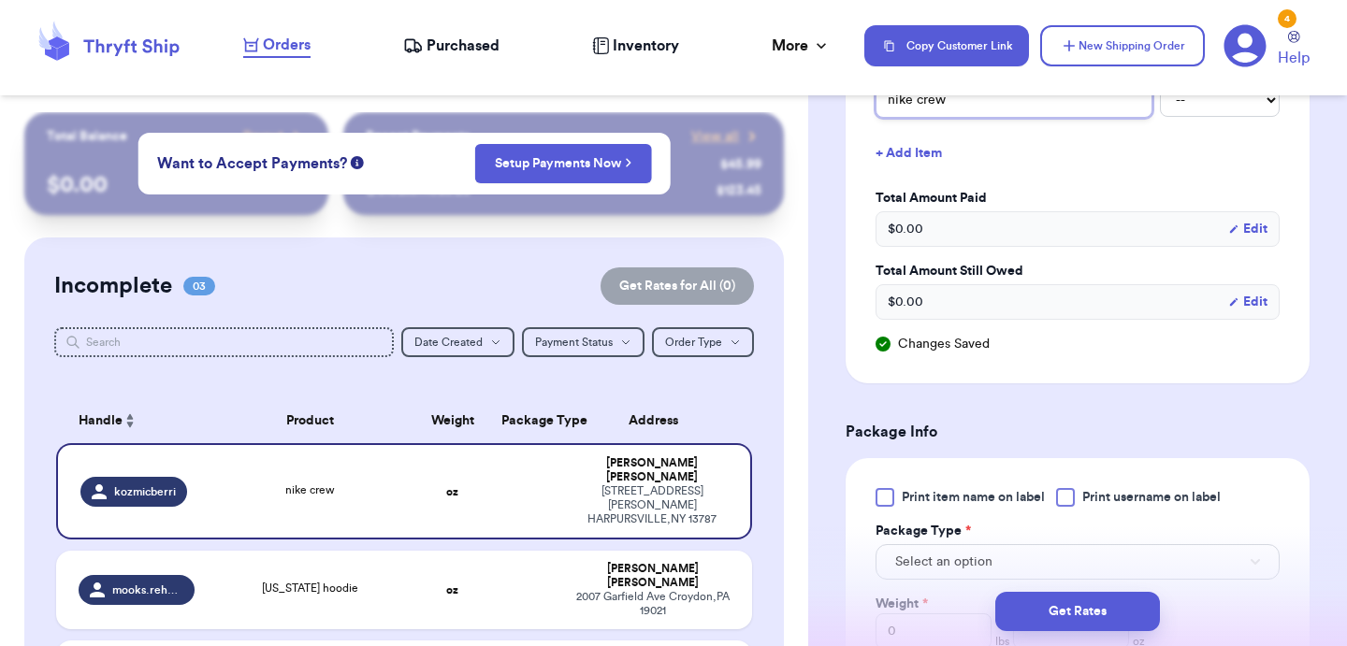
scroll to position [896, 0]
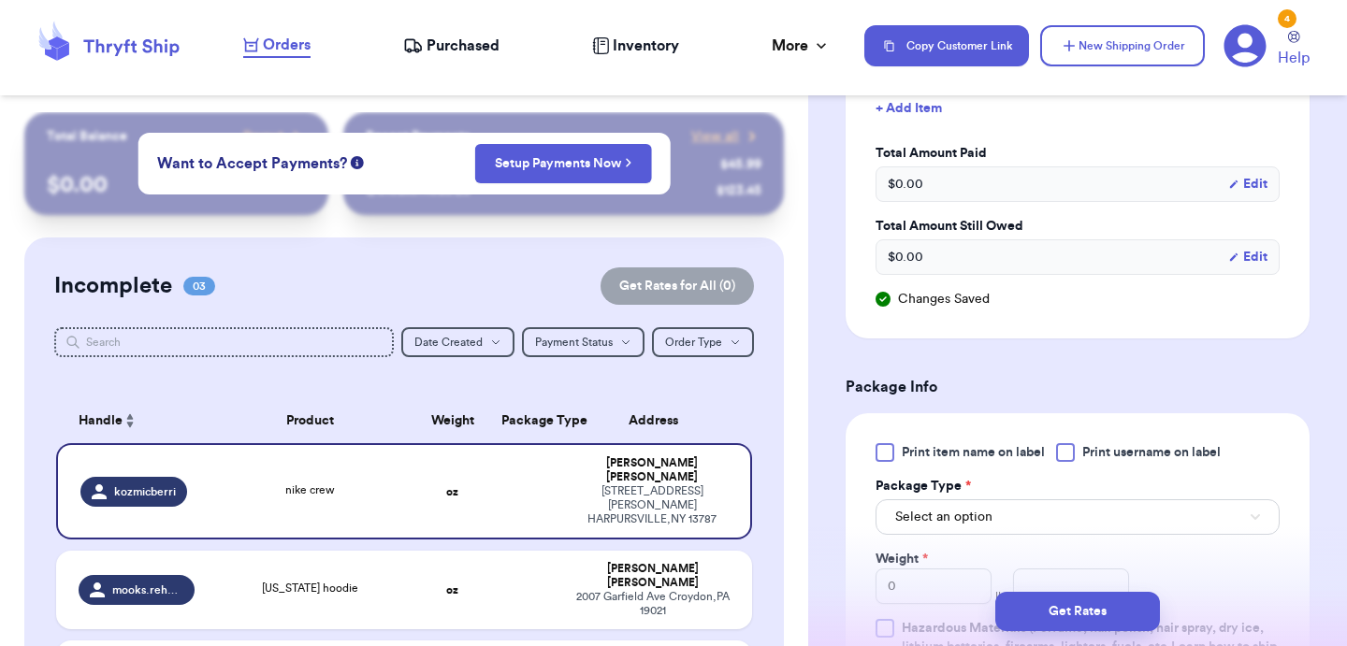
type input "nike crew"
click at [914, 510] on span "Select an option" at bounding box center [943, 517] width 97 height 19
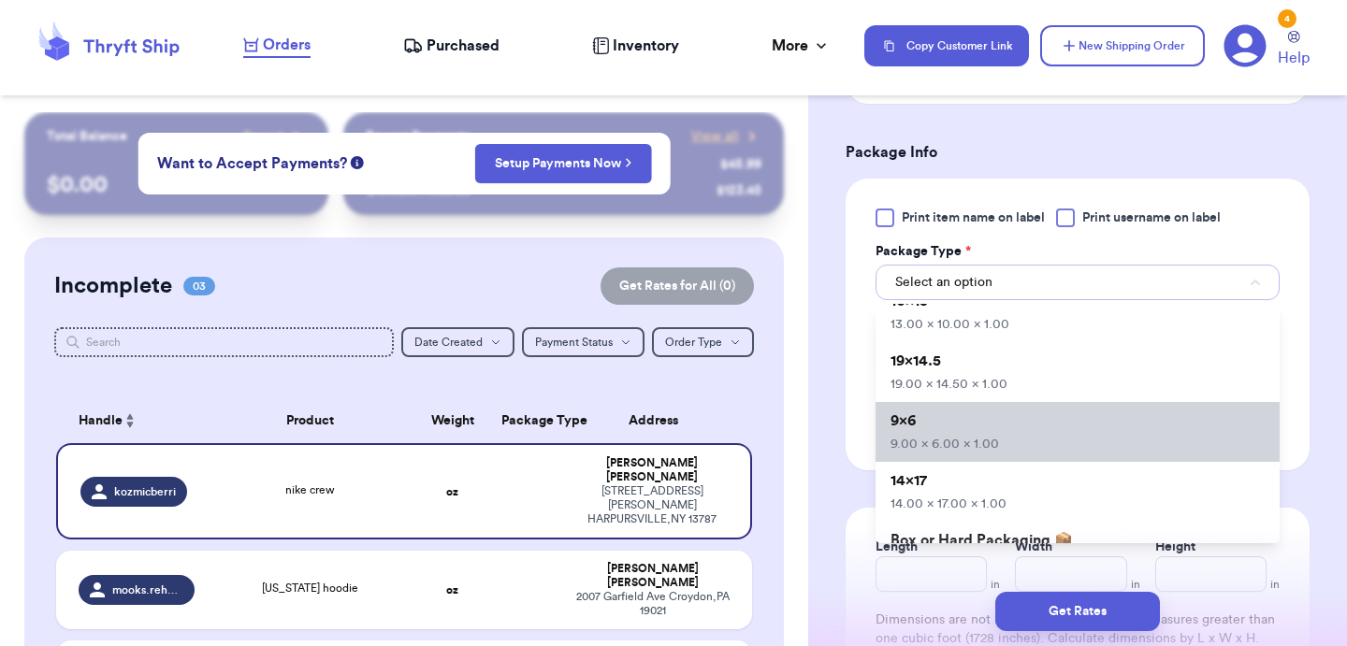
scroll to position [92, 0]
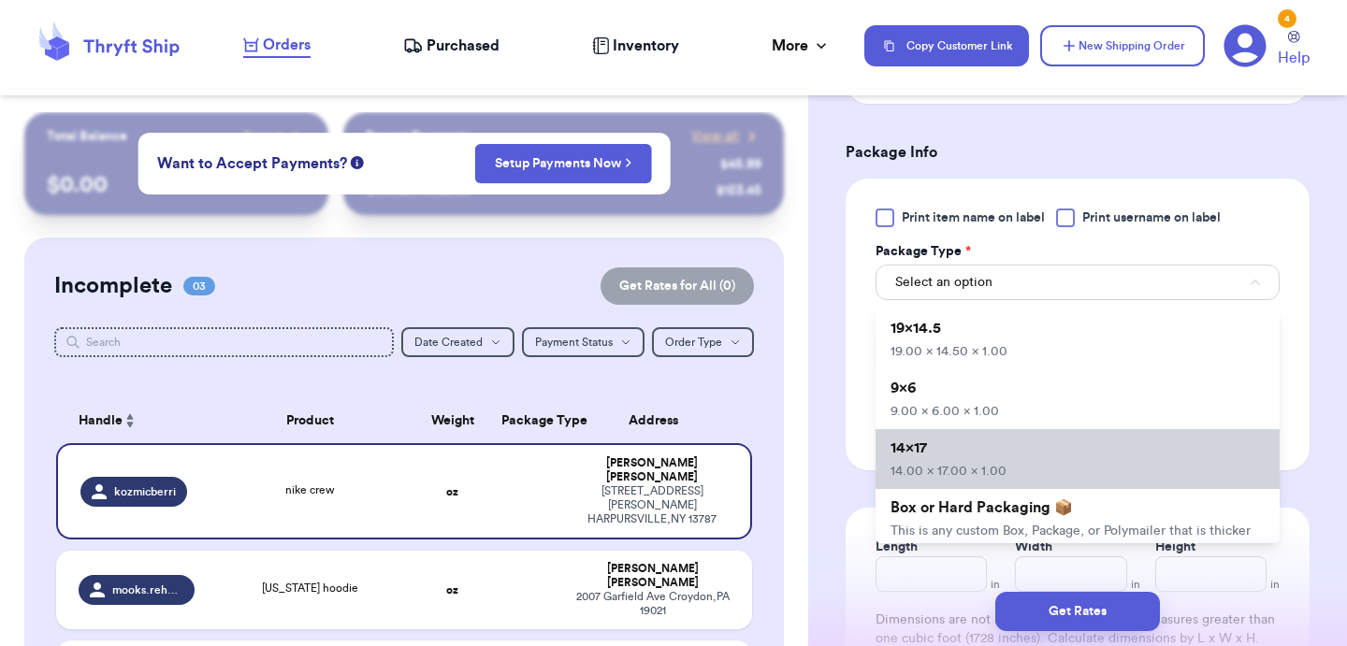
click at [926, 456] on span "14x17" at bounding box center [908, 448] width 36 height 15
type input "14"
type input "17"
type input "1"
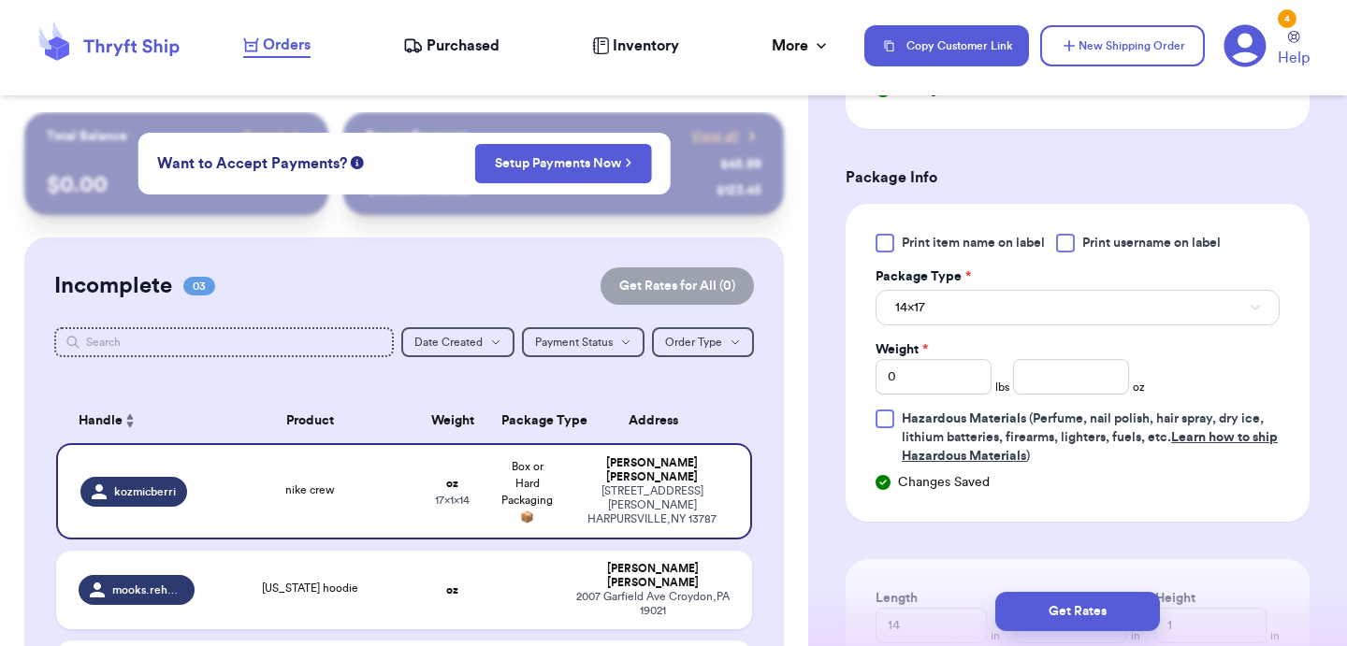
scroll to position [1132, 0]
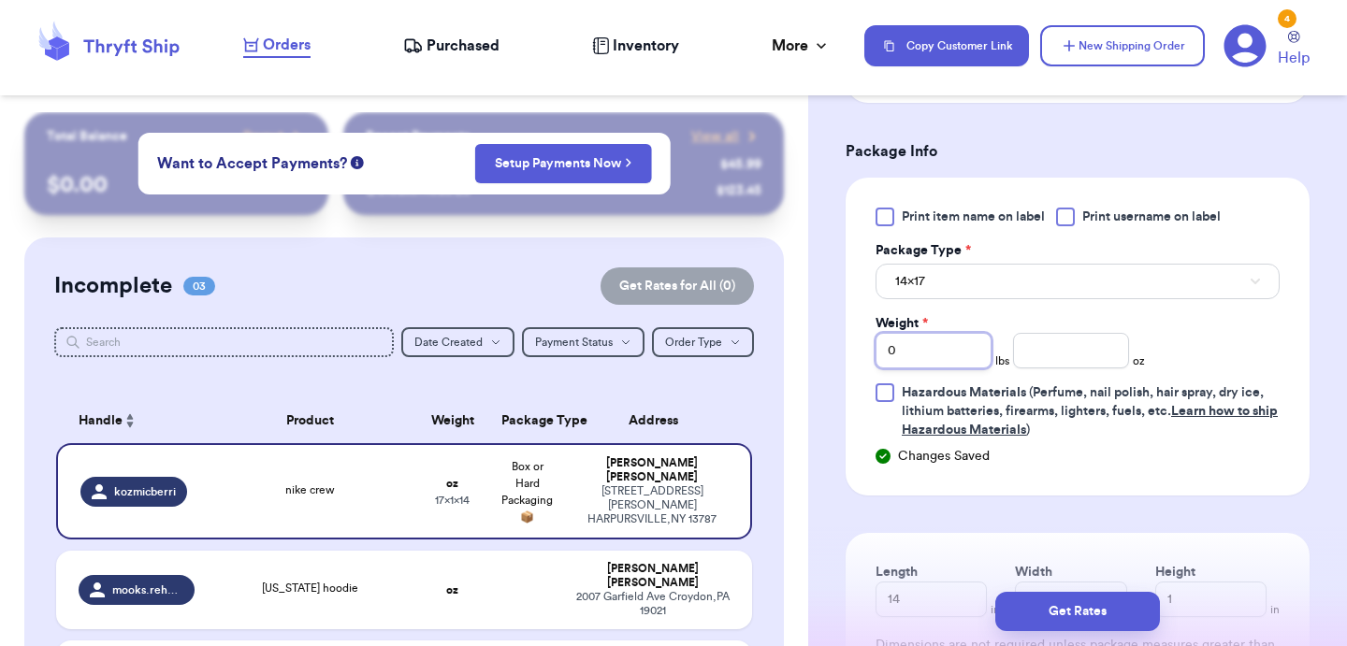
click at [969, 361] on input "0" at bounding box center [933, 351] width 116 height 36
type input "1"
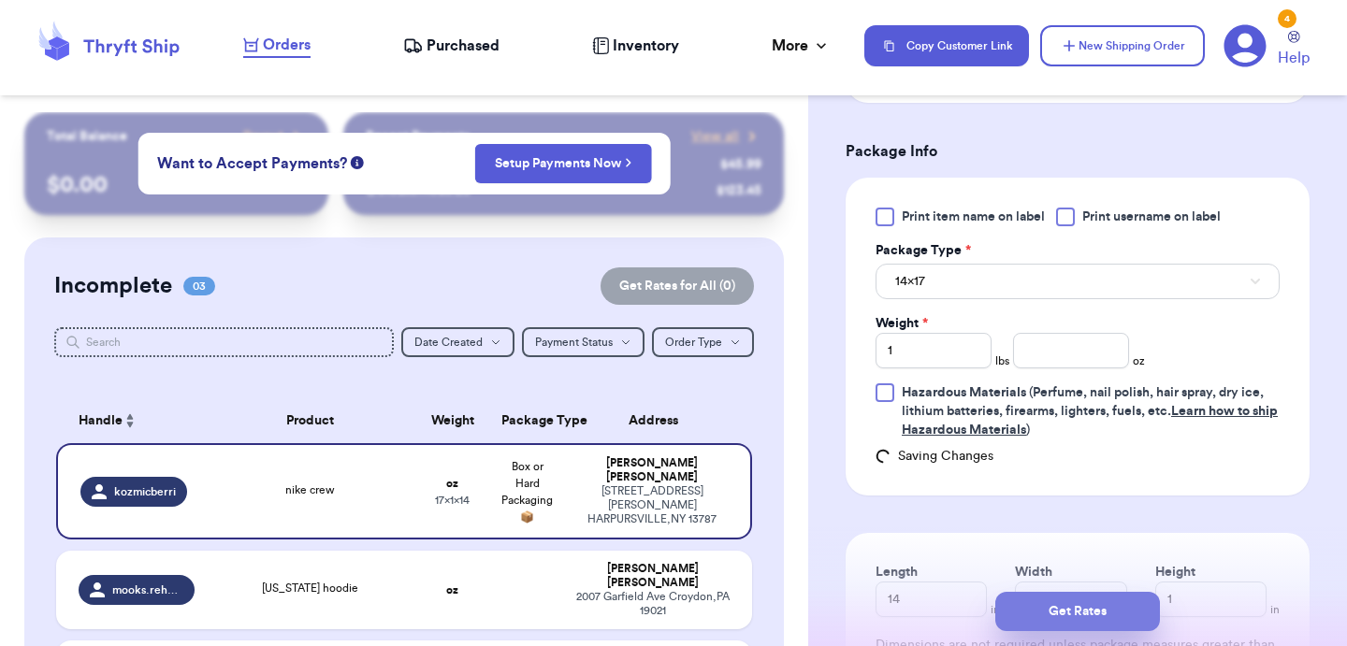
click at [1070, 604] on button "Get Rates" at bounding box center [1077, 611] width 165 height 39
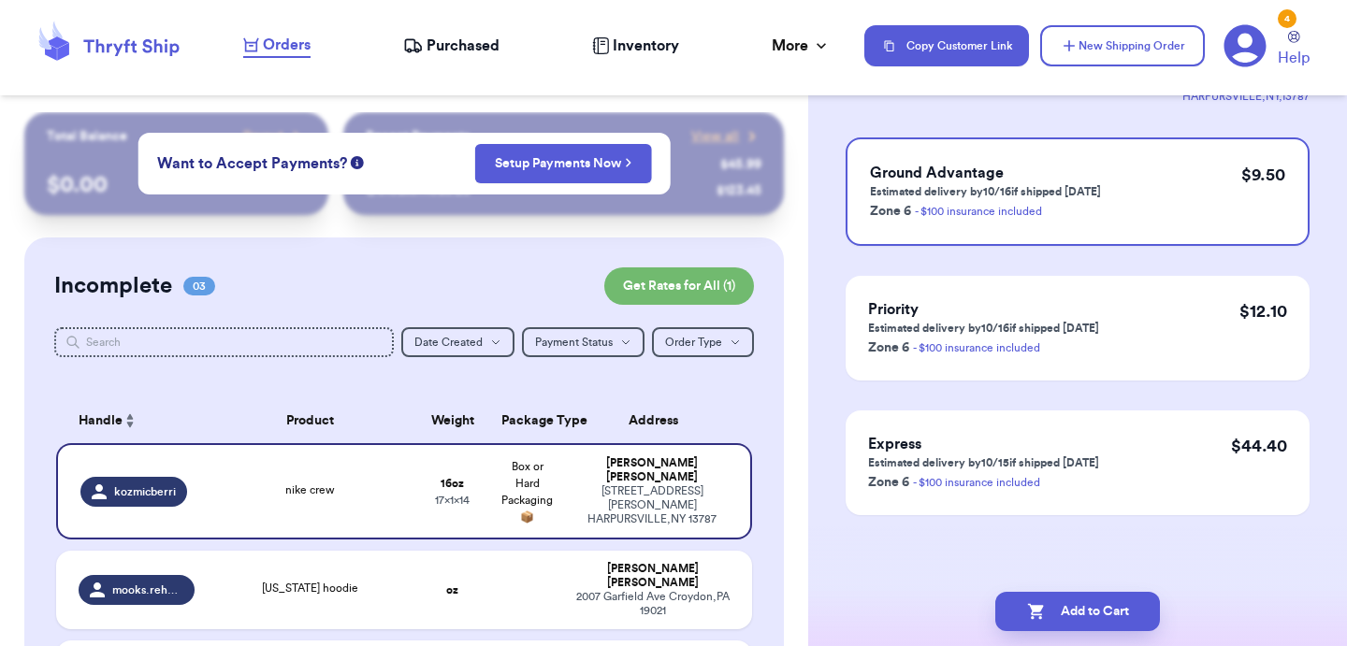
scroll to position [0, 0]
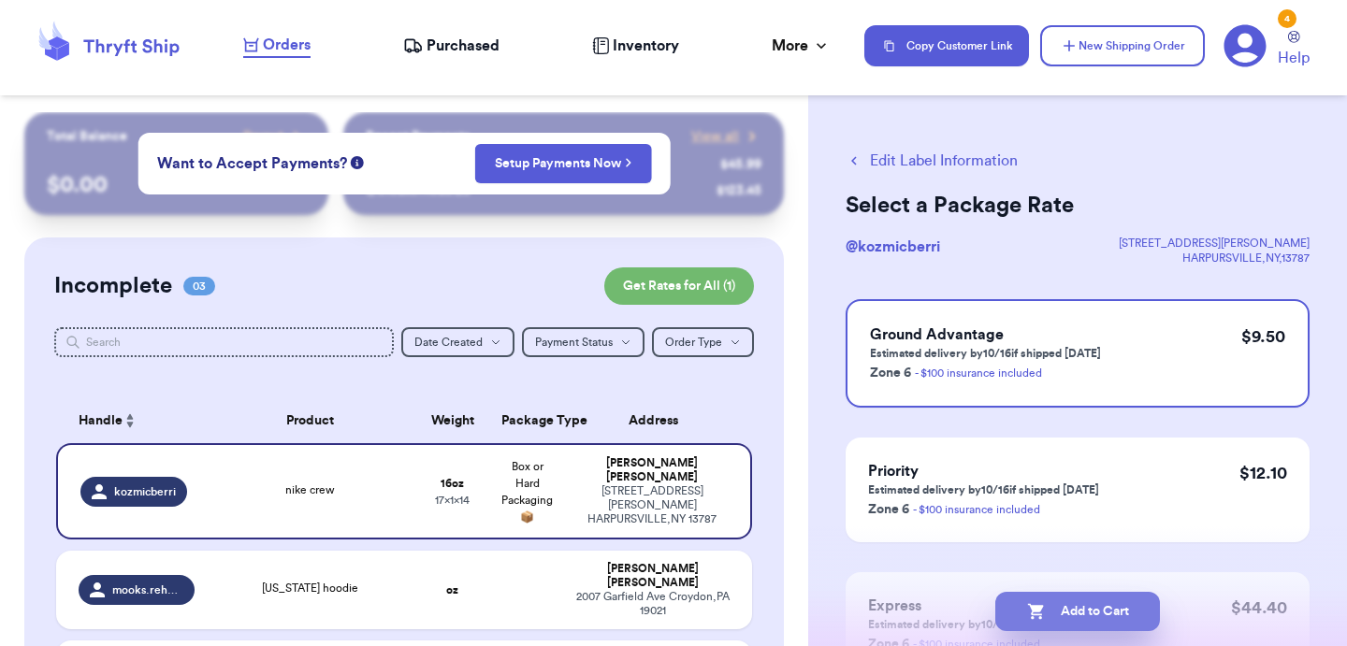
click at [1031, 596] on button "Add to Cart" at bounding box center [1077, 611] width 165 height 39
checkbox input "true"
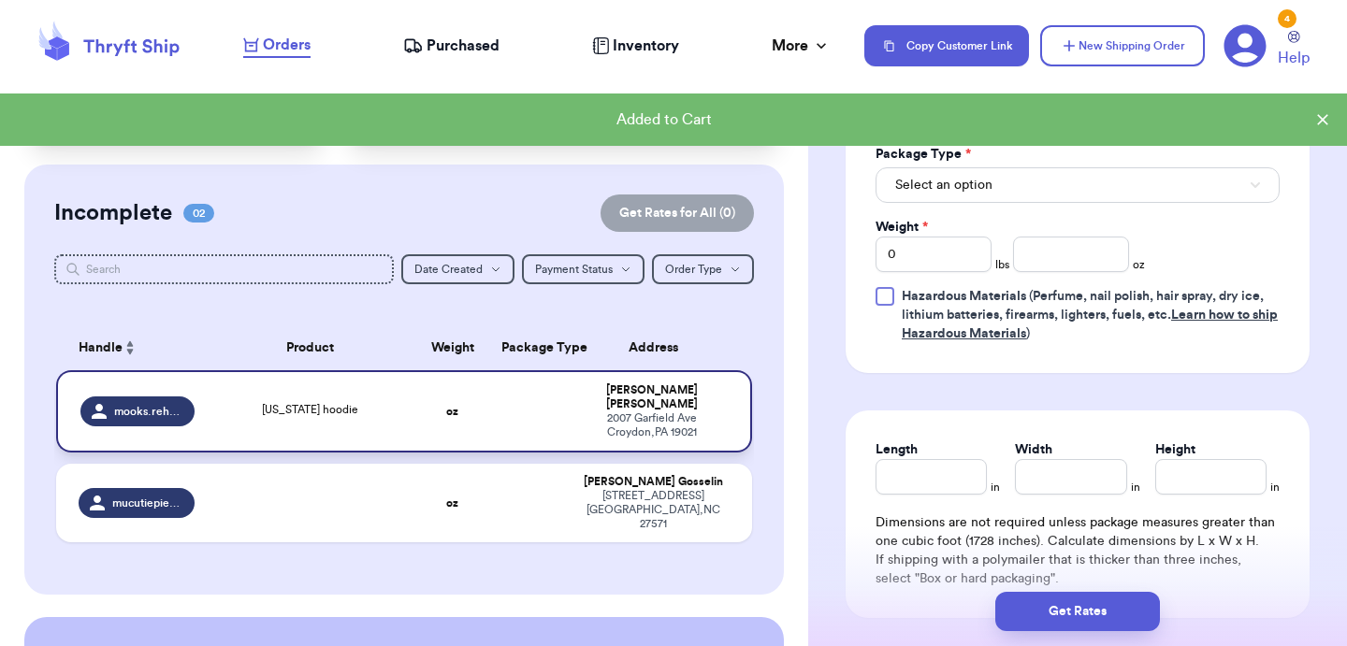
scroll to position [62, 0]
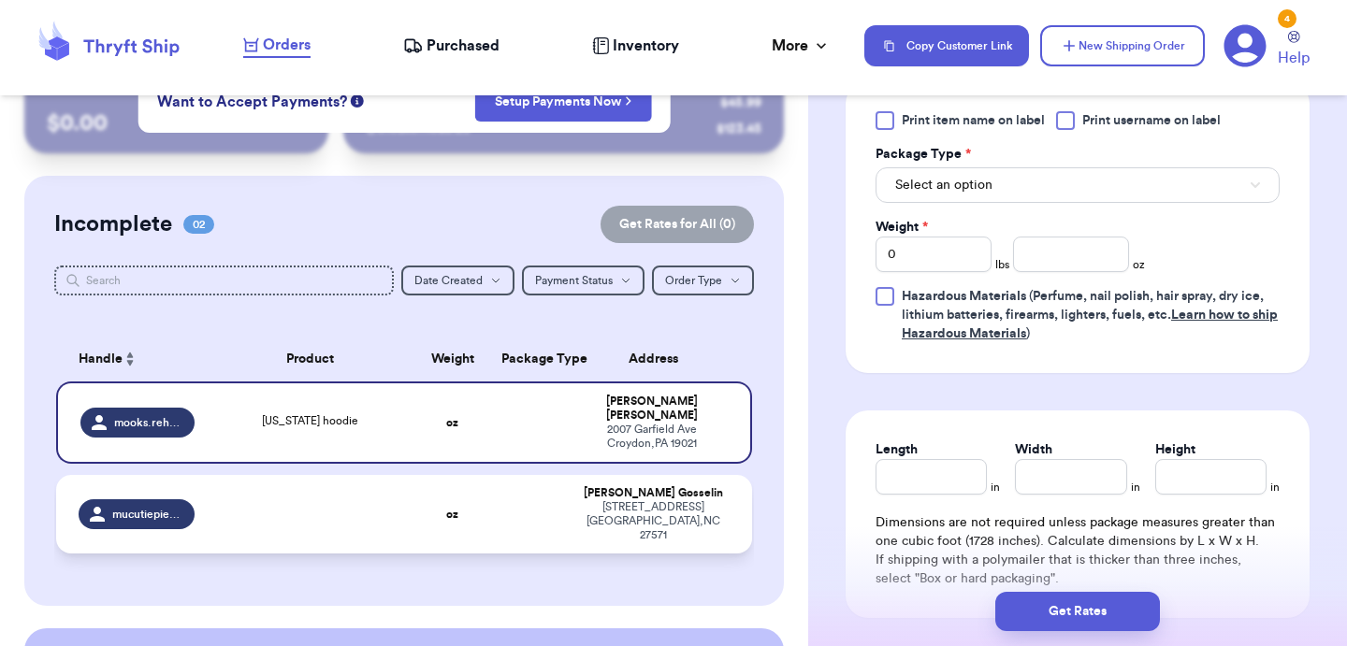
click at [332, 513] on td at bounding box center [311, 514] width 210 height 79
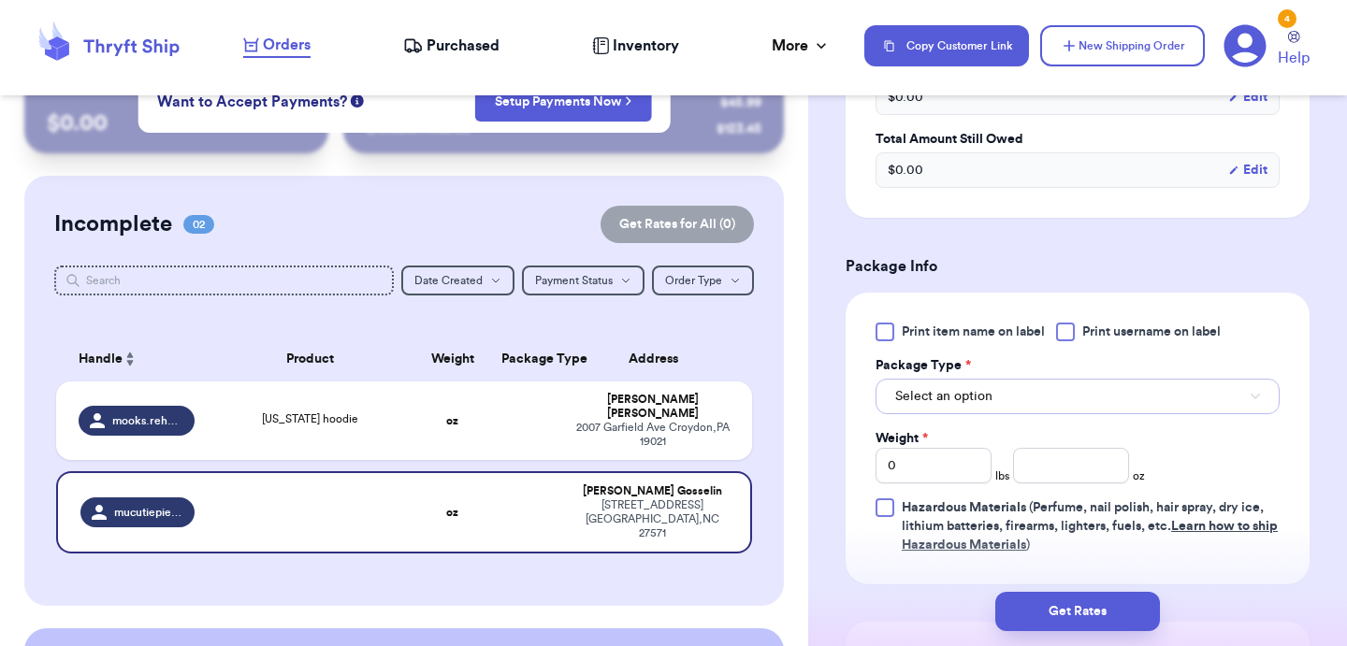
click at [1004, 405] on button "Select an option" at bounding box center [1077, 397] width 404 height 36
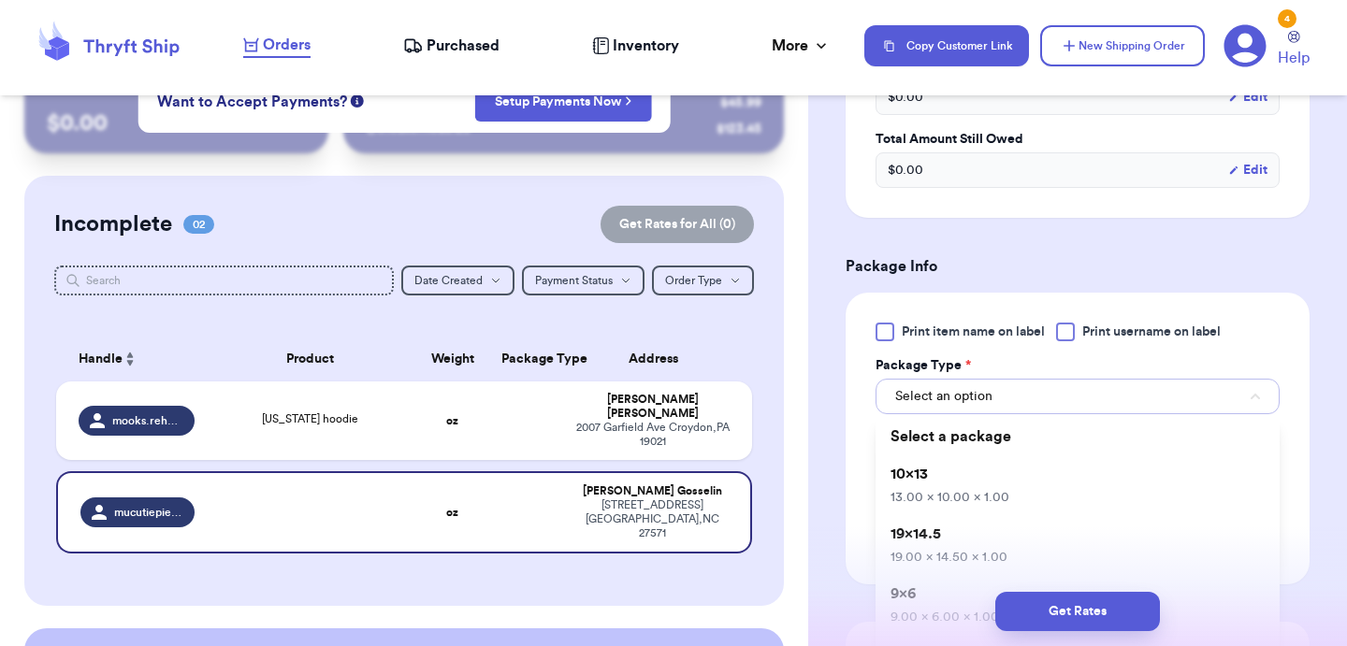
scroll to position [820, 0]
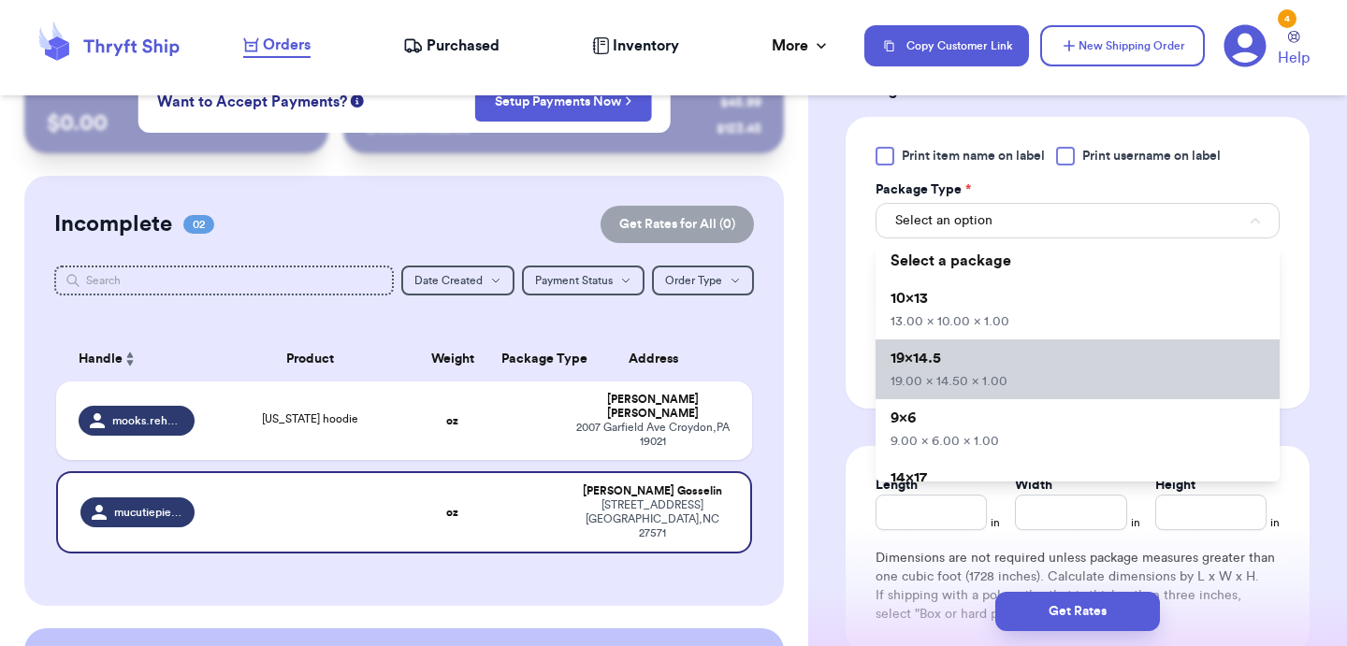
click at [991, 359] on li "19x14.5 19.00 x 14.50 x 1.00" at bounding box center [1077, 370] width 404 height 60
type input "19"
type input "14.5"
type input "1"
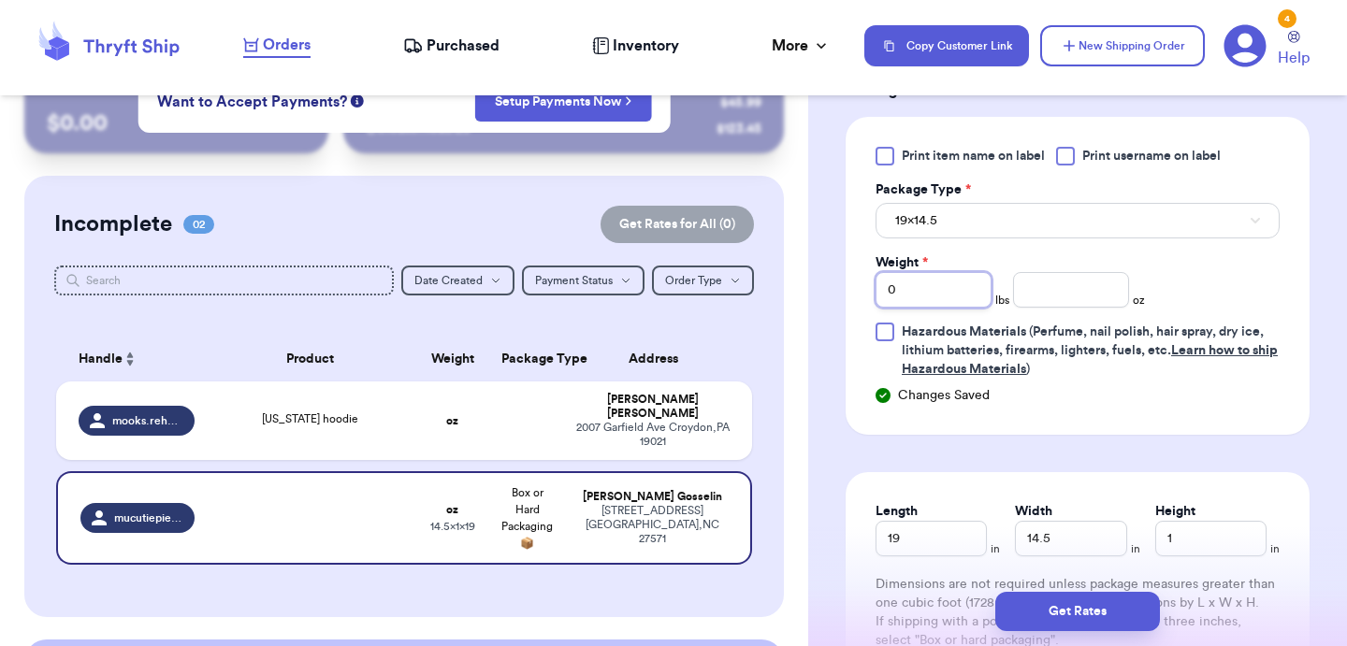
click at [969, 287] on input "0" at bounding box center [933, 290] width 116 height 36
type input "1"
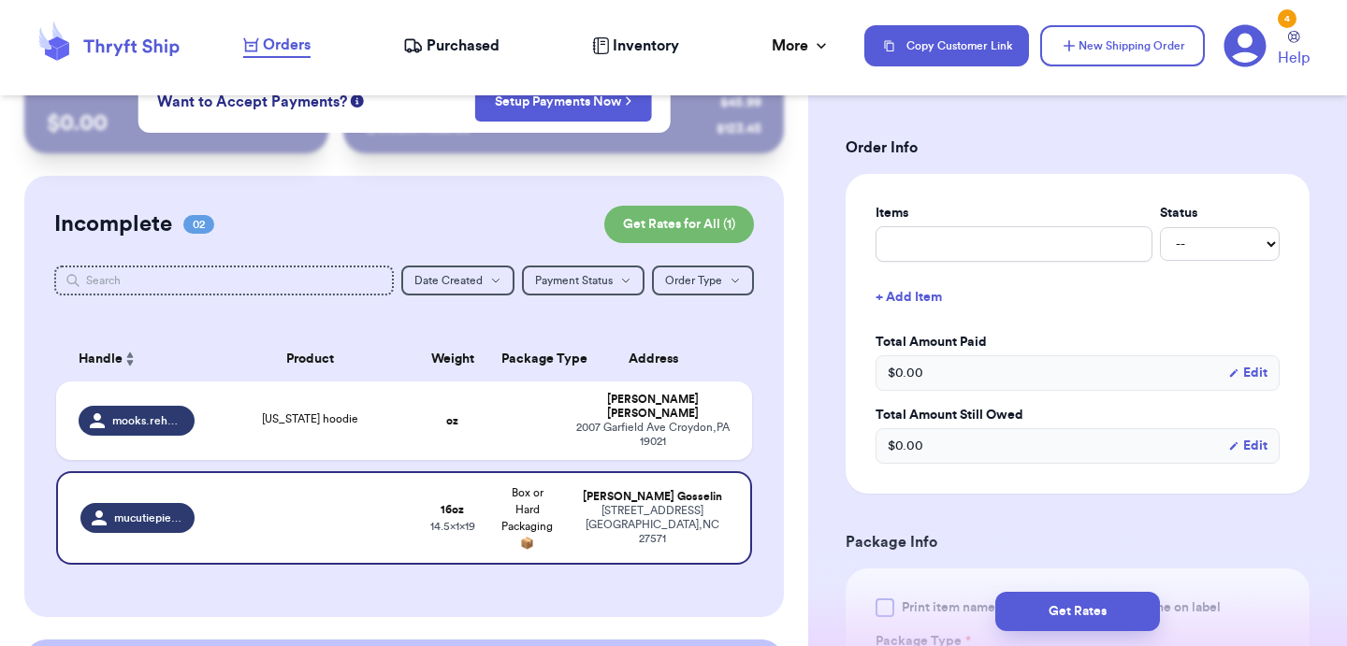
scroll to position [315, 0]
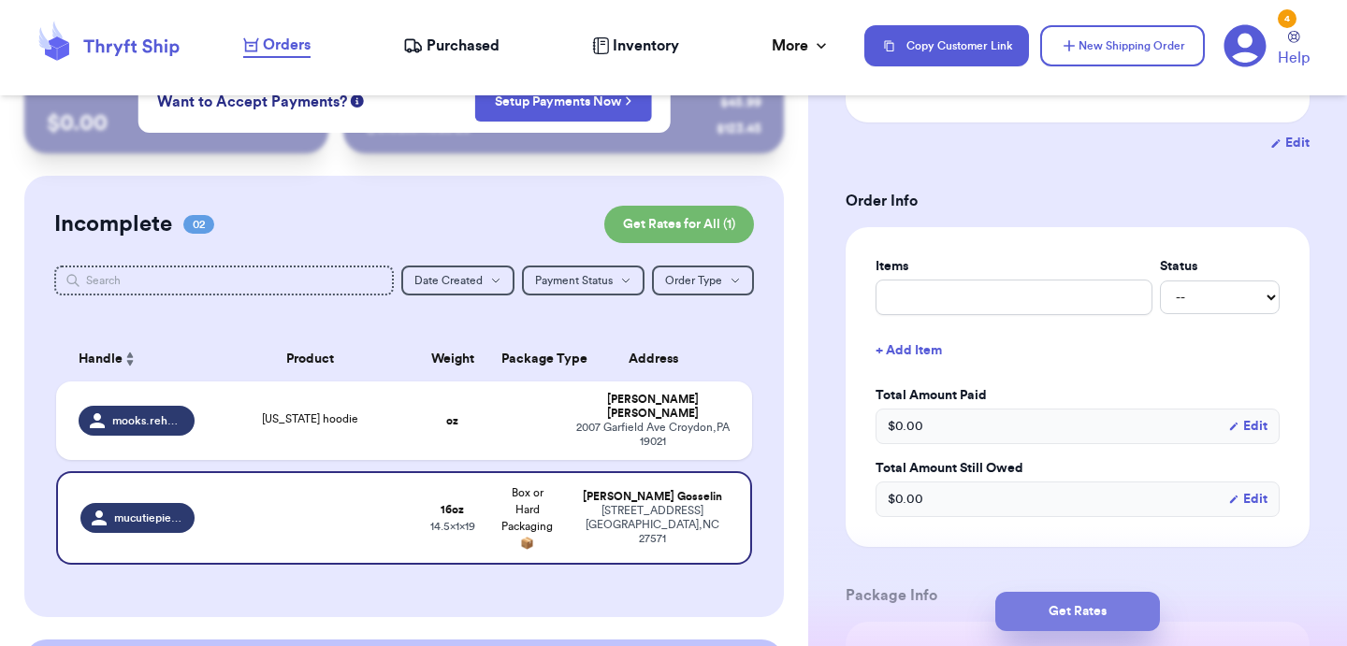
type input "10"
click at [1060, 611] on button "Get Rates" at bounding box center [1077, 611] width 165 height 39
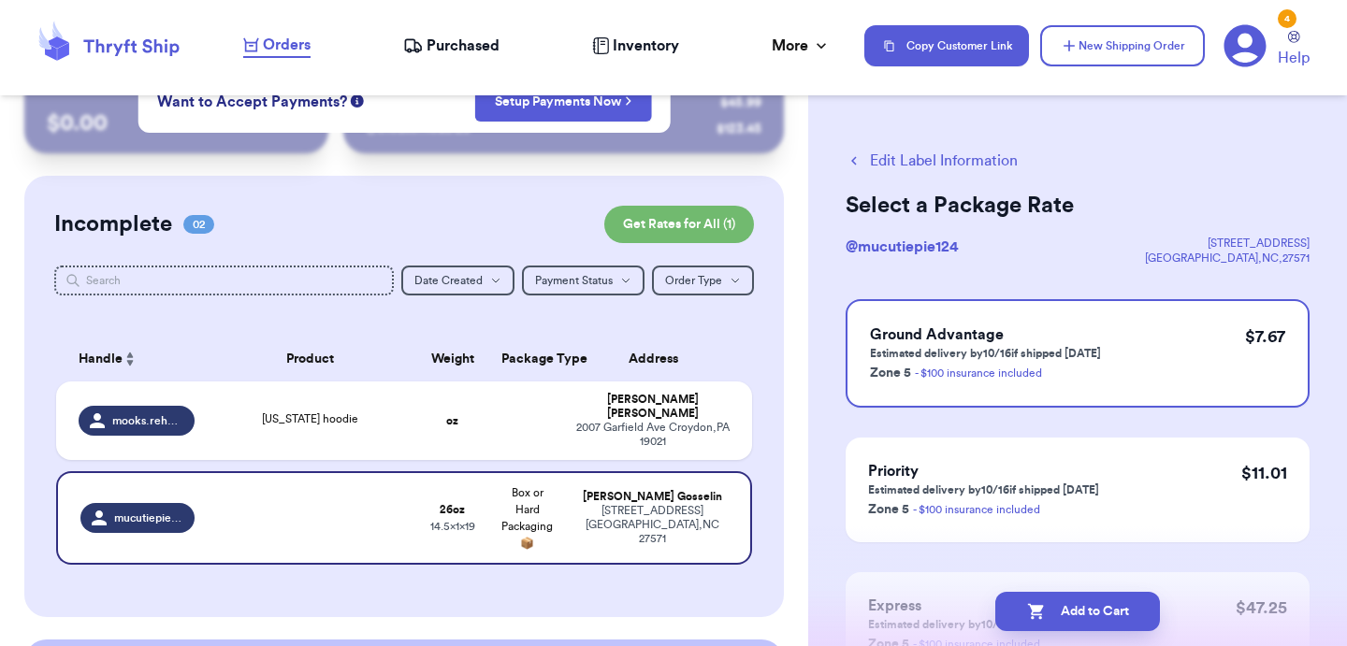
click at [1060, 611] on button "Add to Cart" at bounding box center [1077, 611] width 165 height 39
checkbox input "true"
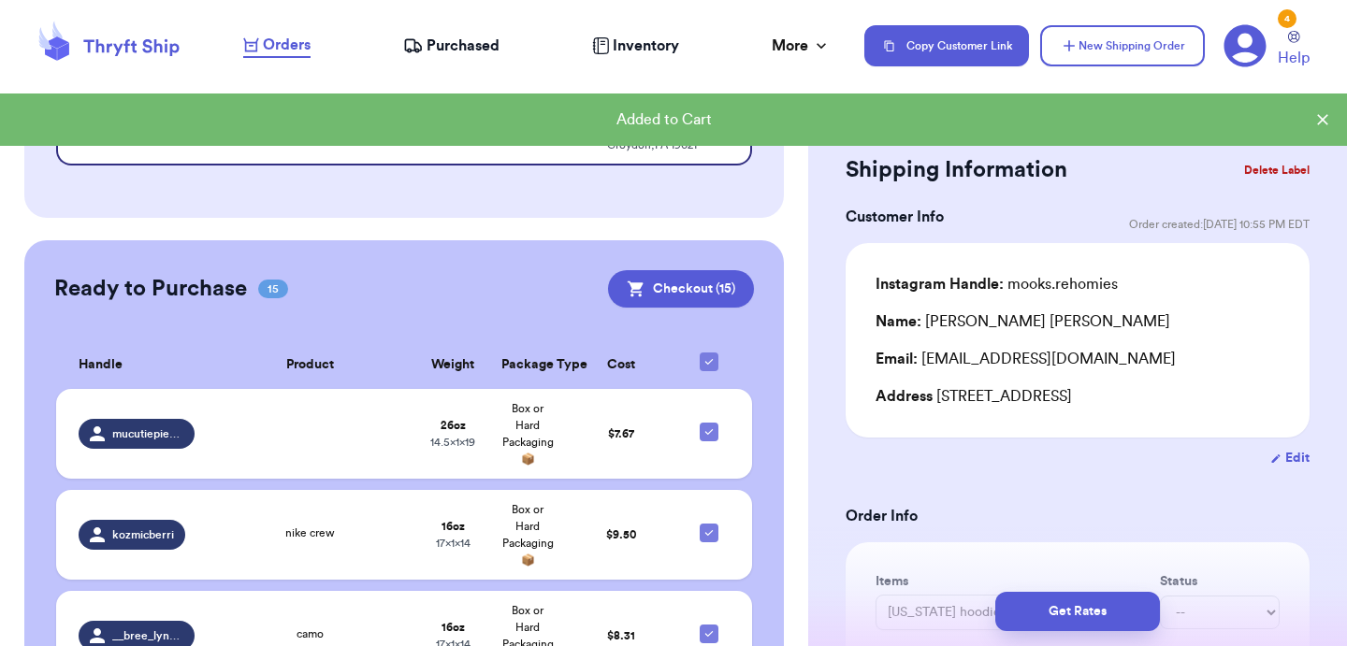
scroll to position [381, 0]
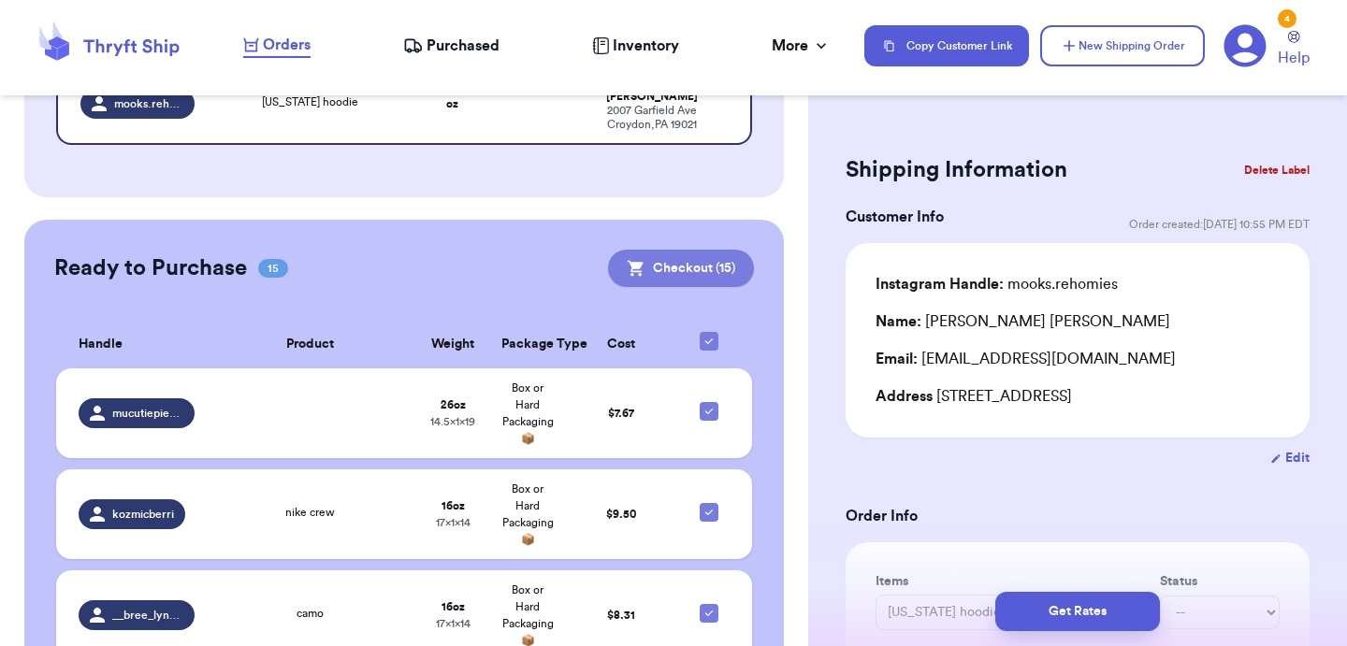
click at [714, 256] on button "Checkout ( 15 )" at bounding box center [681, 268] width 146 height 37
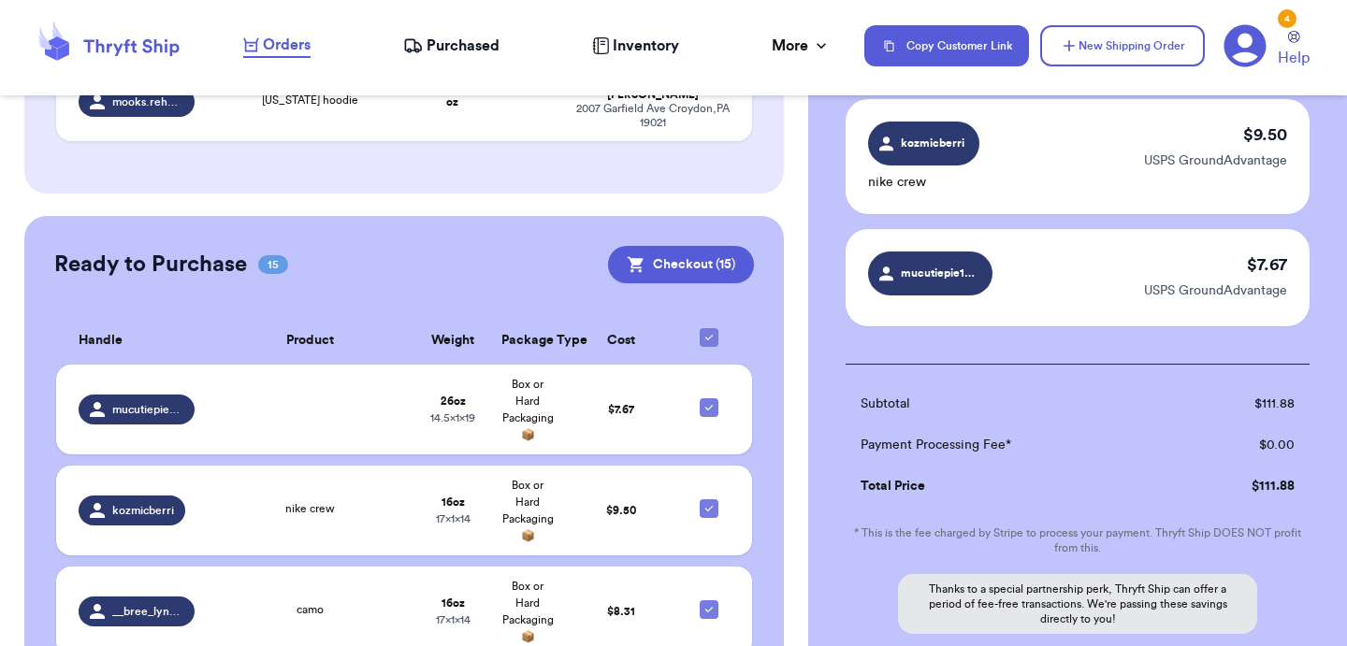
scroll to position [1993, 0]
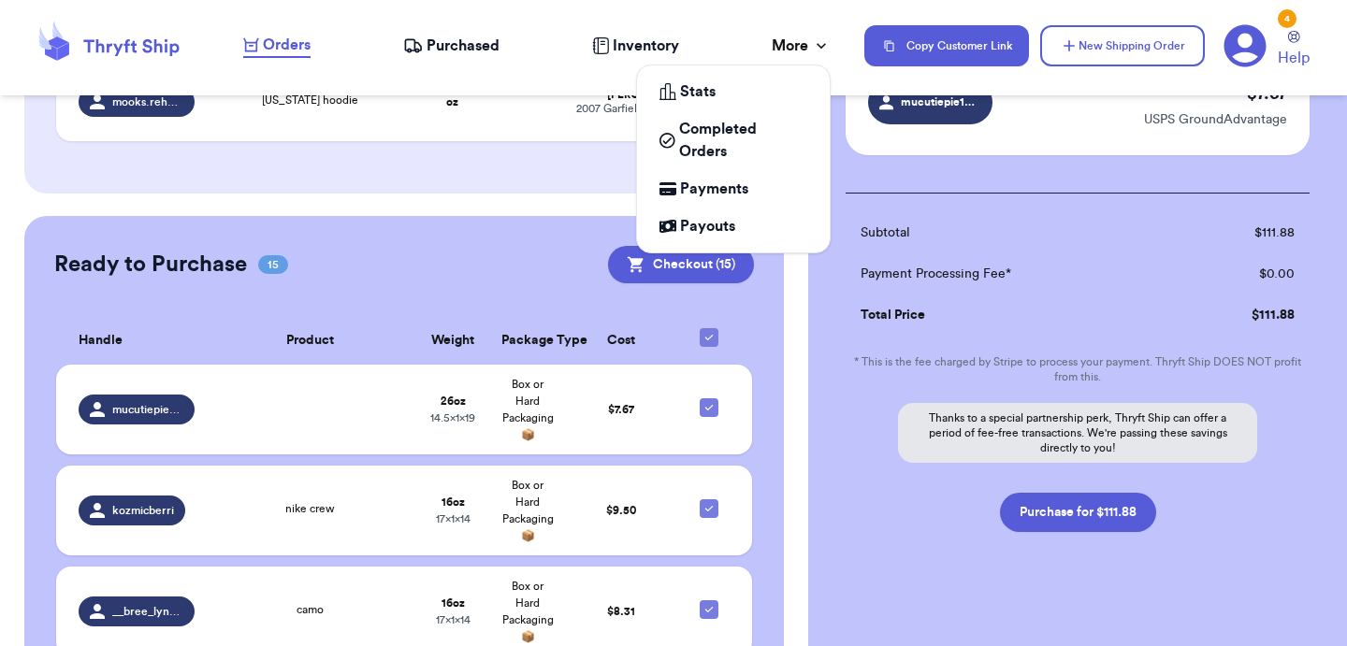
click at [822, 55] on div "More" at bounding box center [801, 46] width 59 height 22
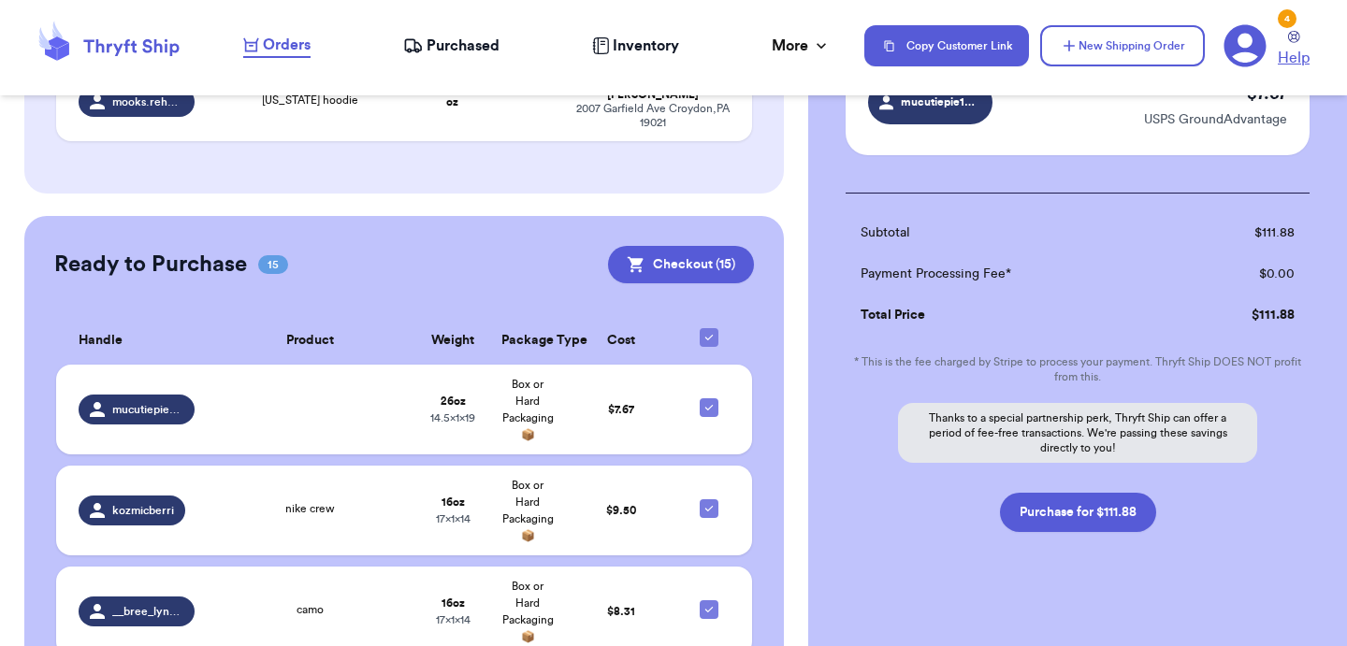
click at [1295, 36] on icon at bounding box center [1294, 37] width 12 height 12
click at [1248, 53] on icon at bounding box center [1244, 45] width 43 height 43
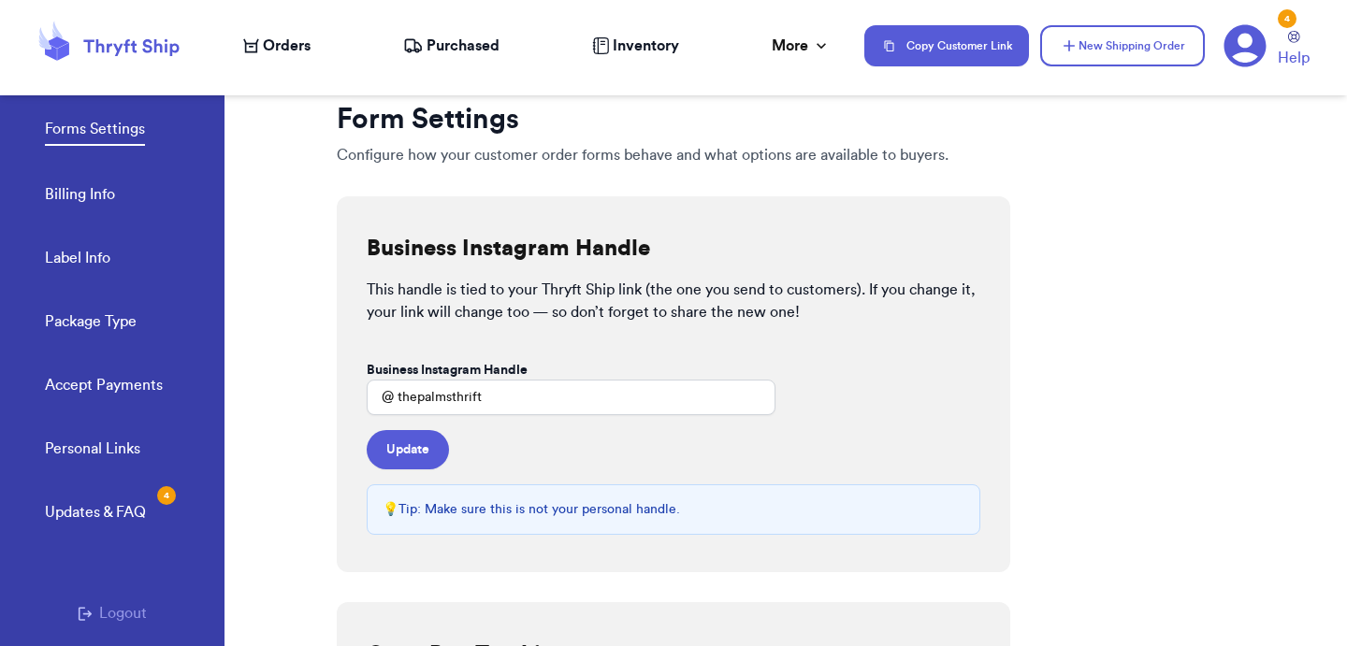
click at [108, 203] on link "Billing Info" at bounding box center [80, 196] width 70 height 26
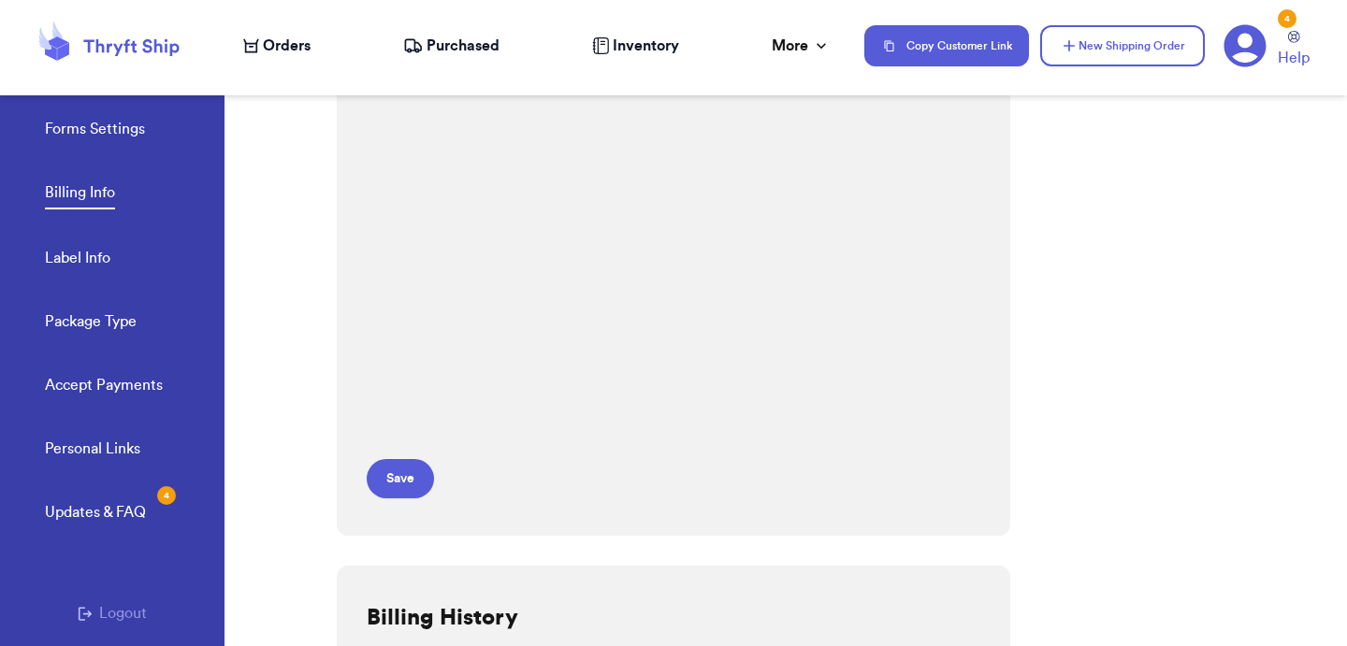
scroll to position [472, 0]
click at [410, 467] on button "Save" at bounding box center [400, 475] width 67 height 39
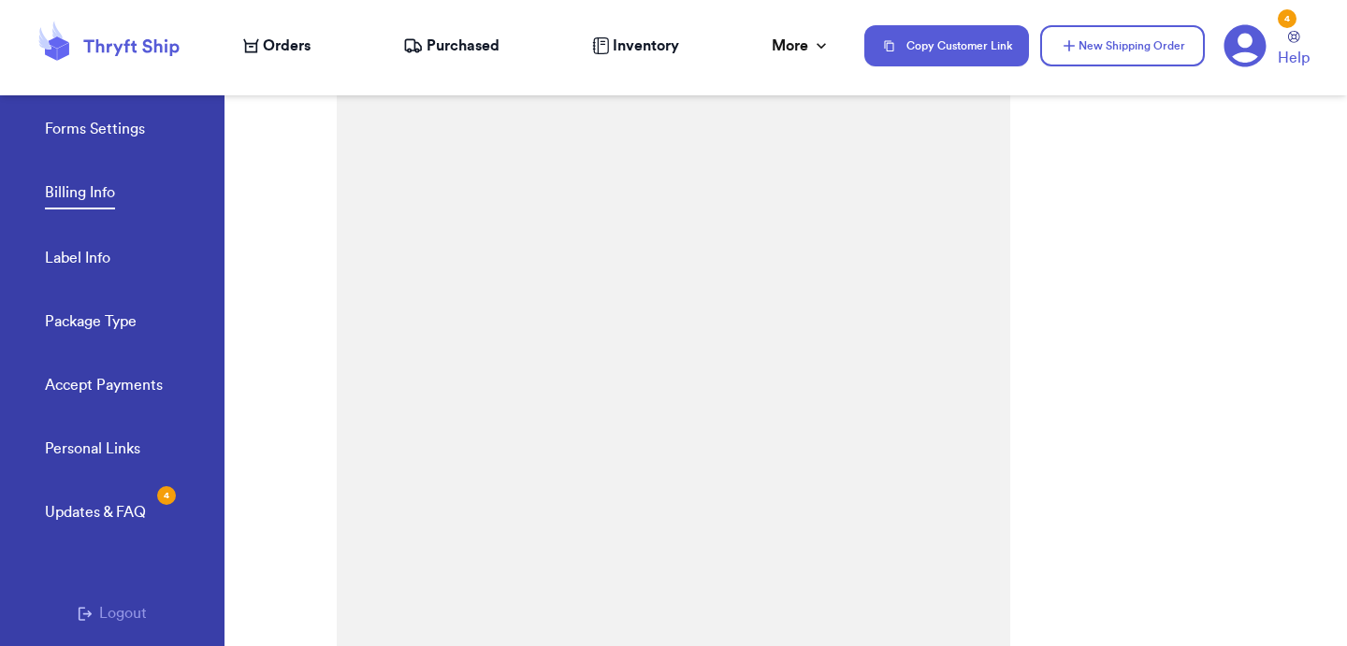
scroll to position [0, 0]
click at [277, 39] on span "Orders" at bounding box center [287, 46] width 48 height 22
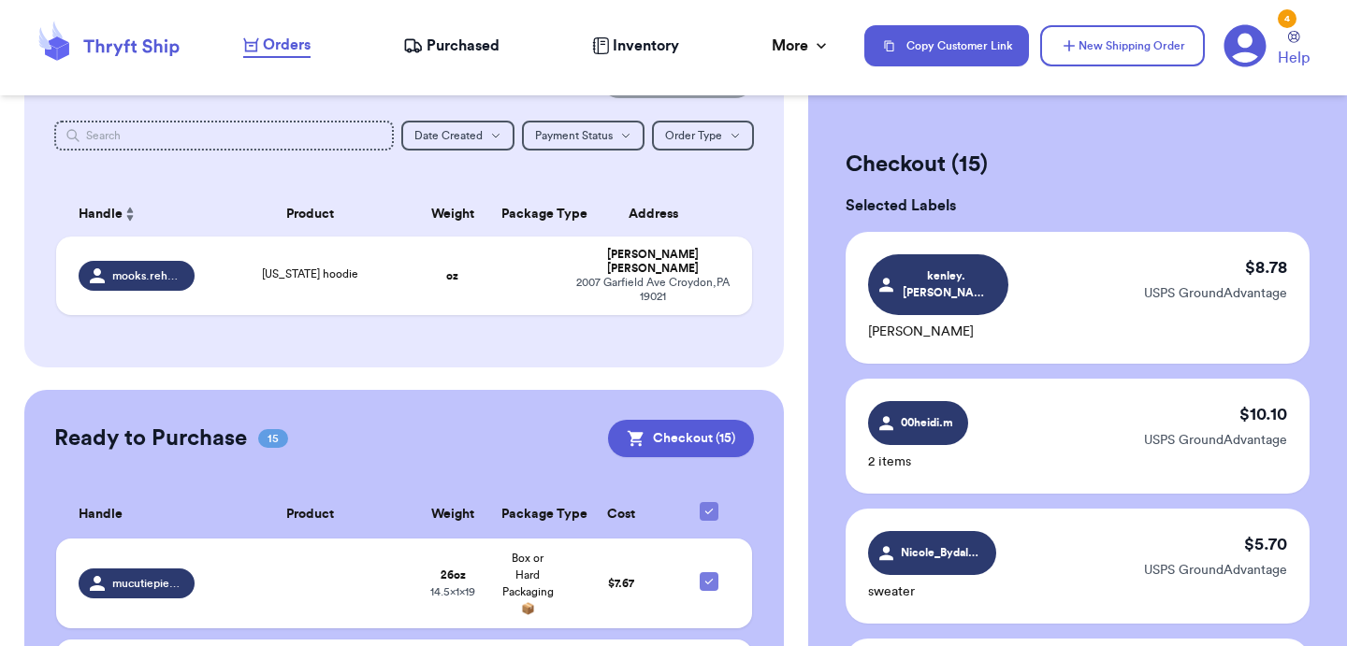
scroll to position [208, 0]
click at [722, 426] on button "Checkout ( 15 )" at bounding box center [681, 437] width 146 height 37
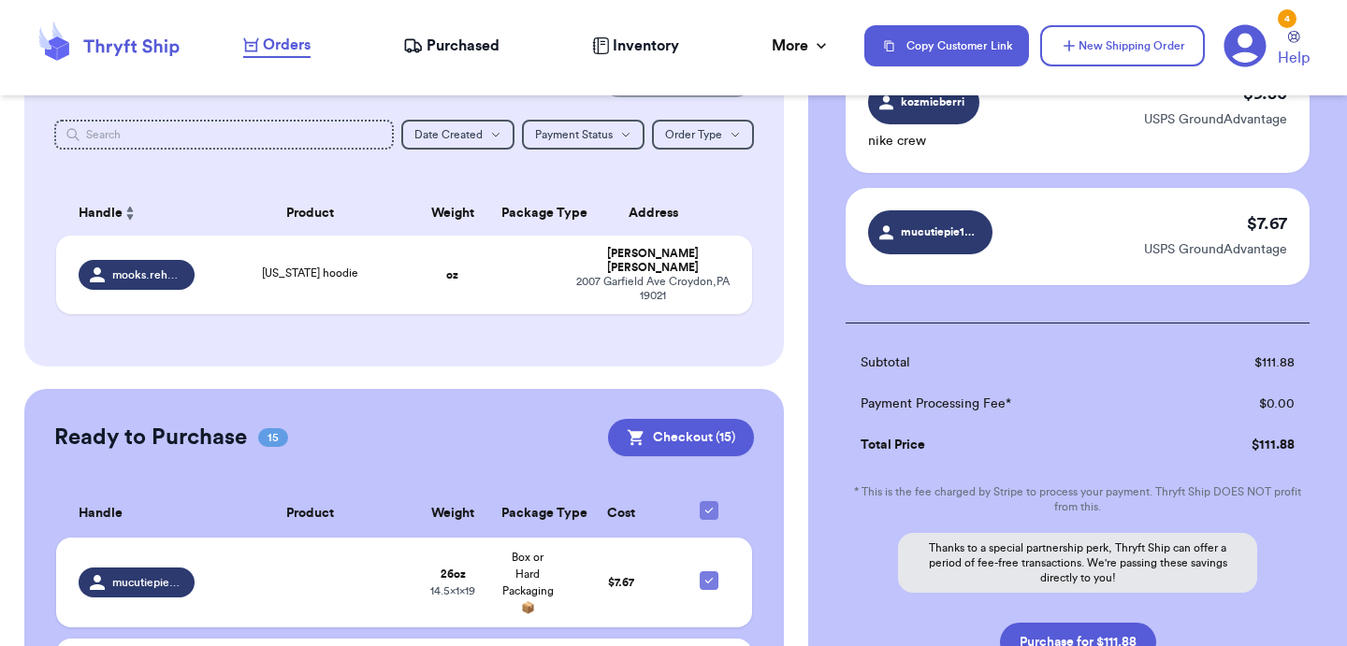
scroll to position [1993, 0]
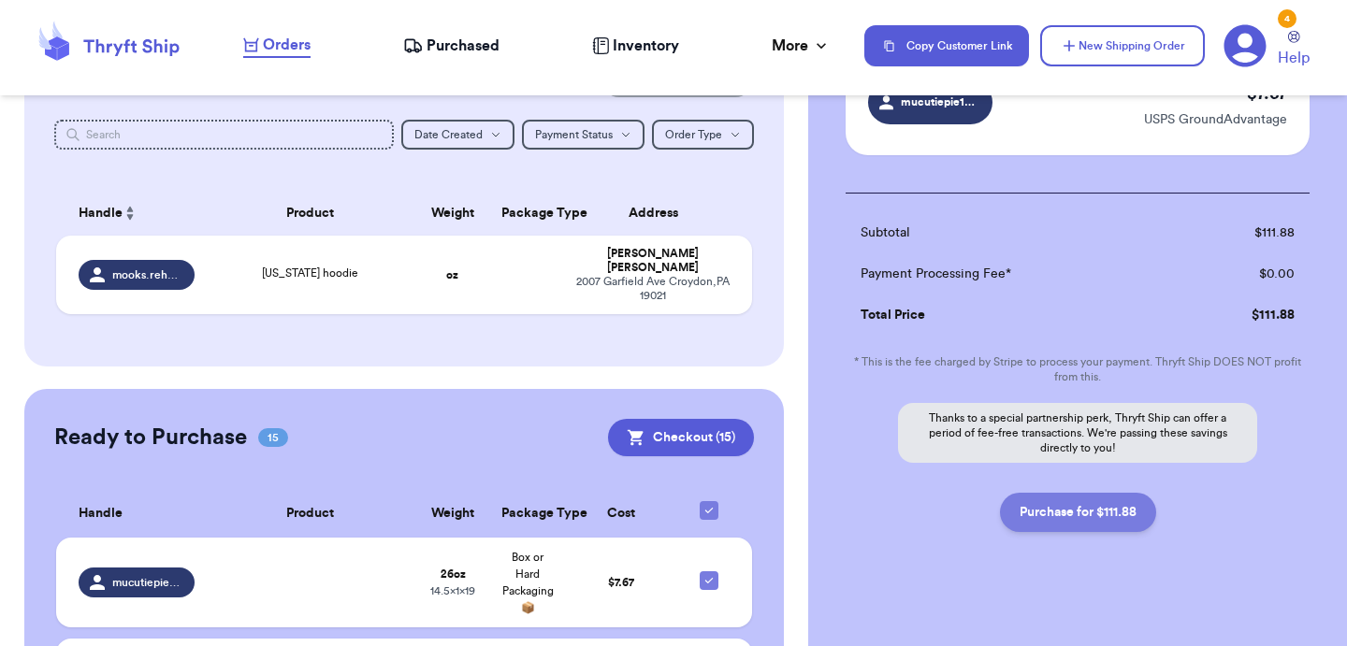
click at [1027, 500] on button "Purchase for $111.88" at bounding box center [1078, 512] width 156 height 39
checkbox input "false"
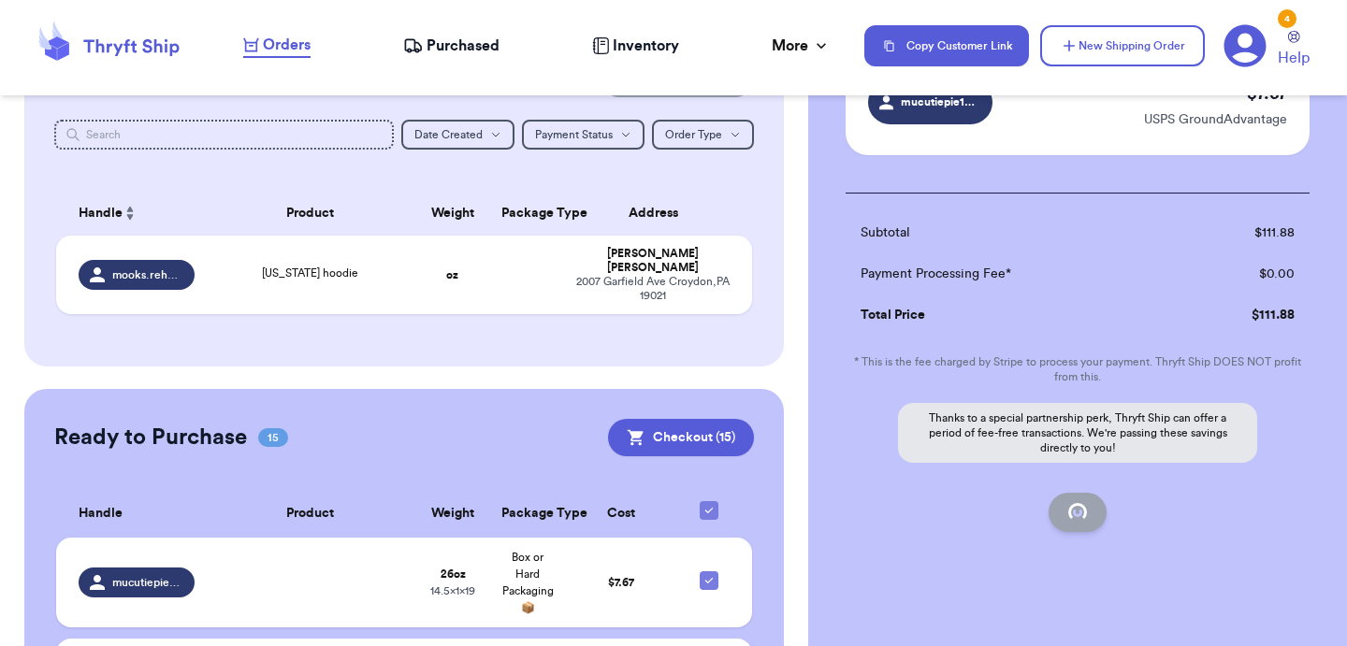
checkbox input "false"
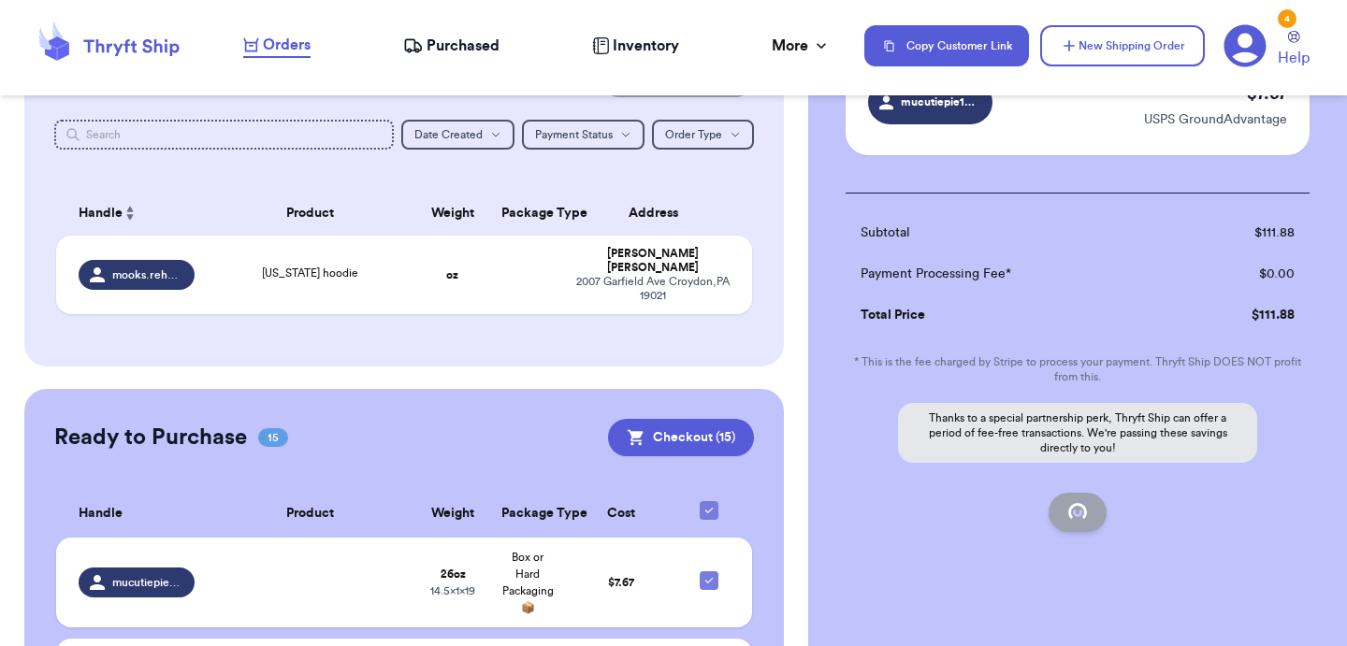
checkbox input "false"
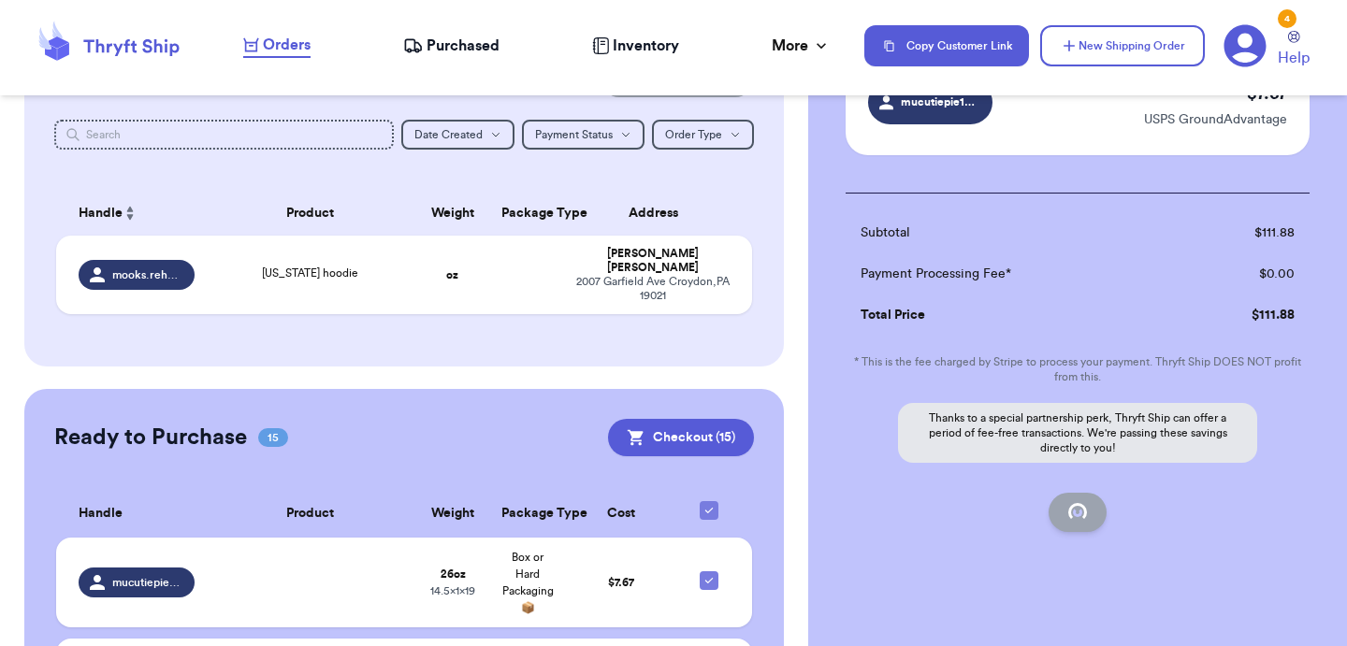
checkbox input "false"
checkbox input "true"
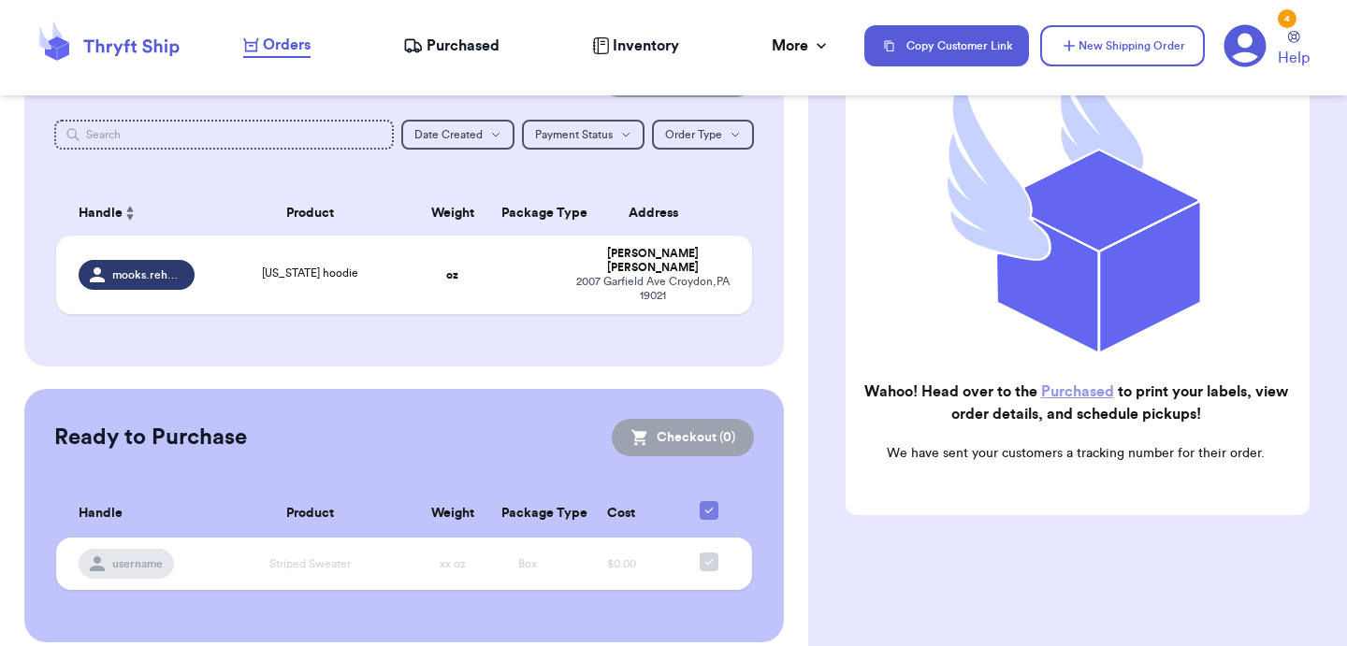
click at [488, 42] on span "Purchased" at bounding box center [463, 46] width 73 height 22
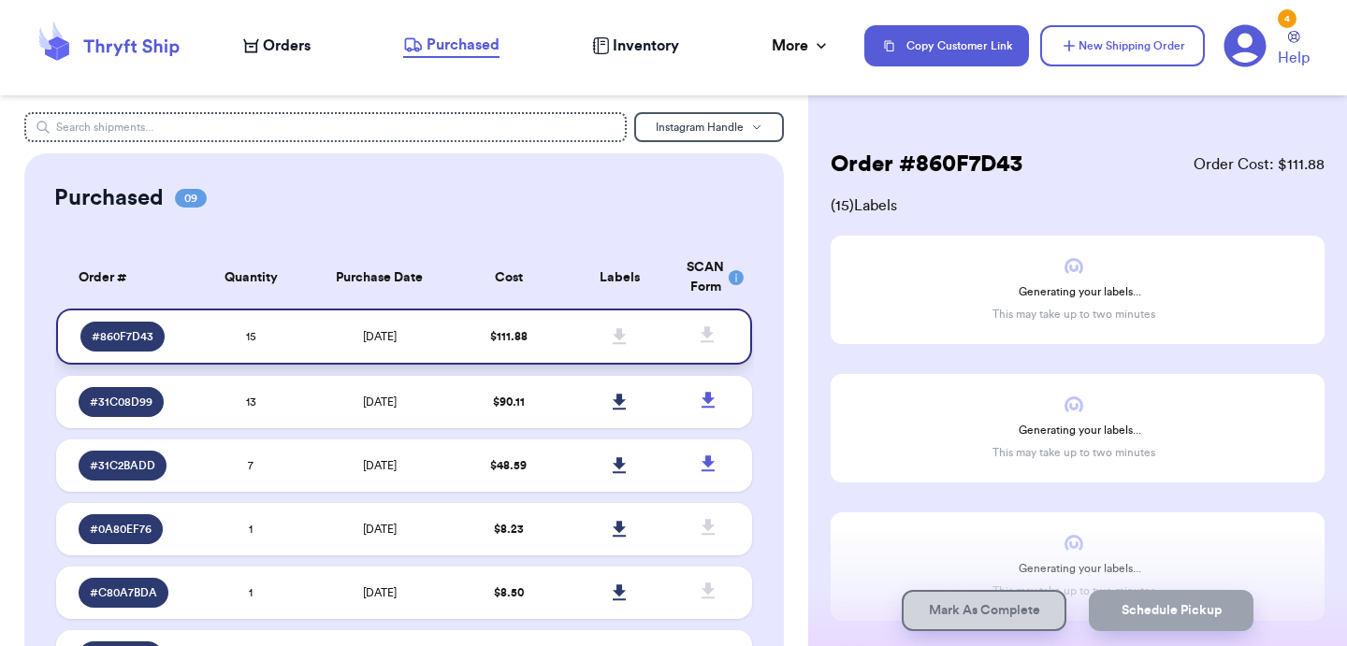
click at [501, 354] on td "$ 111.88" at bounding box center [508, 337] width 111 height 56
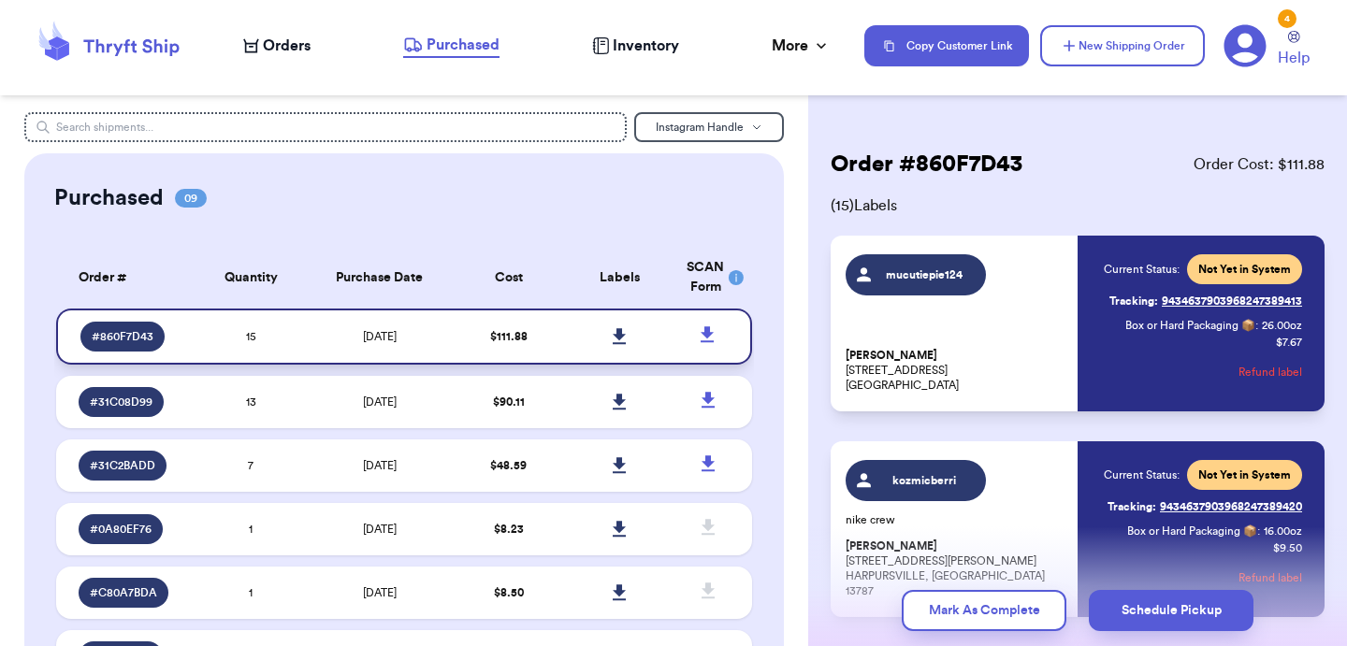
click at [617, 340] on icon at bounding box center [620, 336] width 14 height 17
click at [305, 50] on span "Orders" at bounding box center [287, 46] width 48 height 22
